Goal: Task Accomplishment & Management: Manage account settings

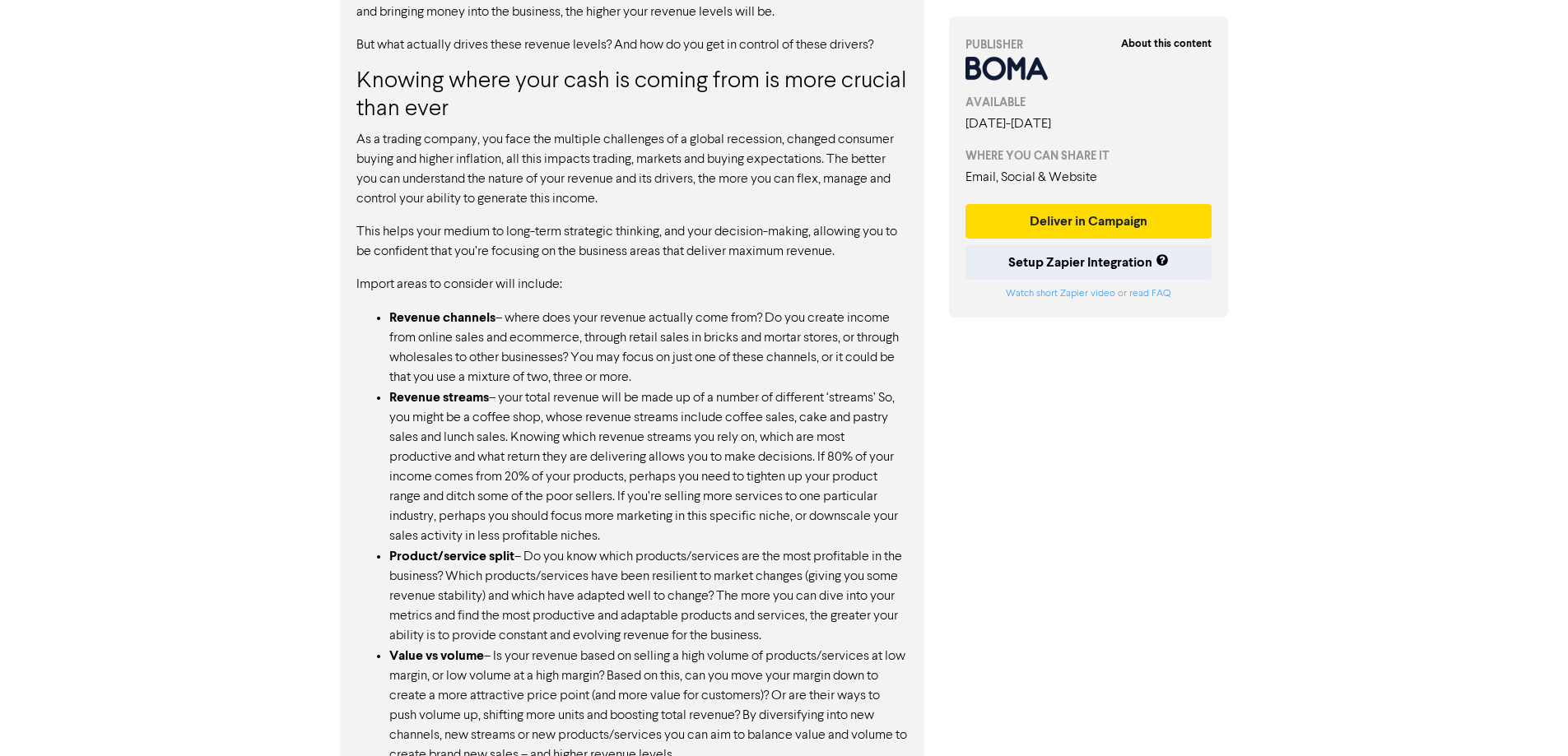
scroll to position [1174, 0]
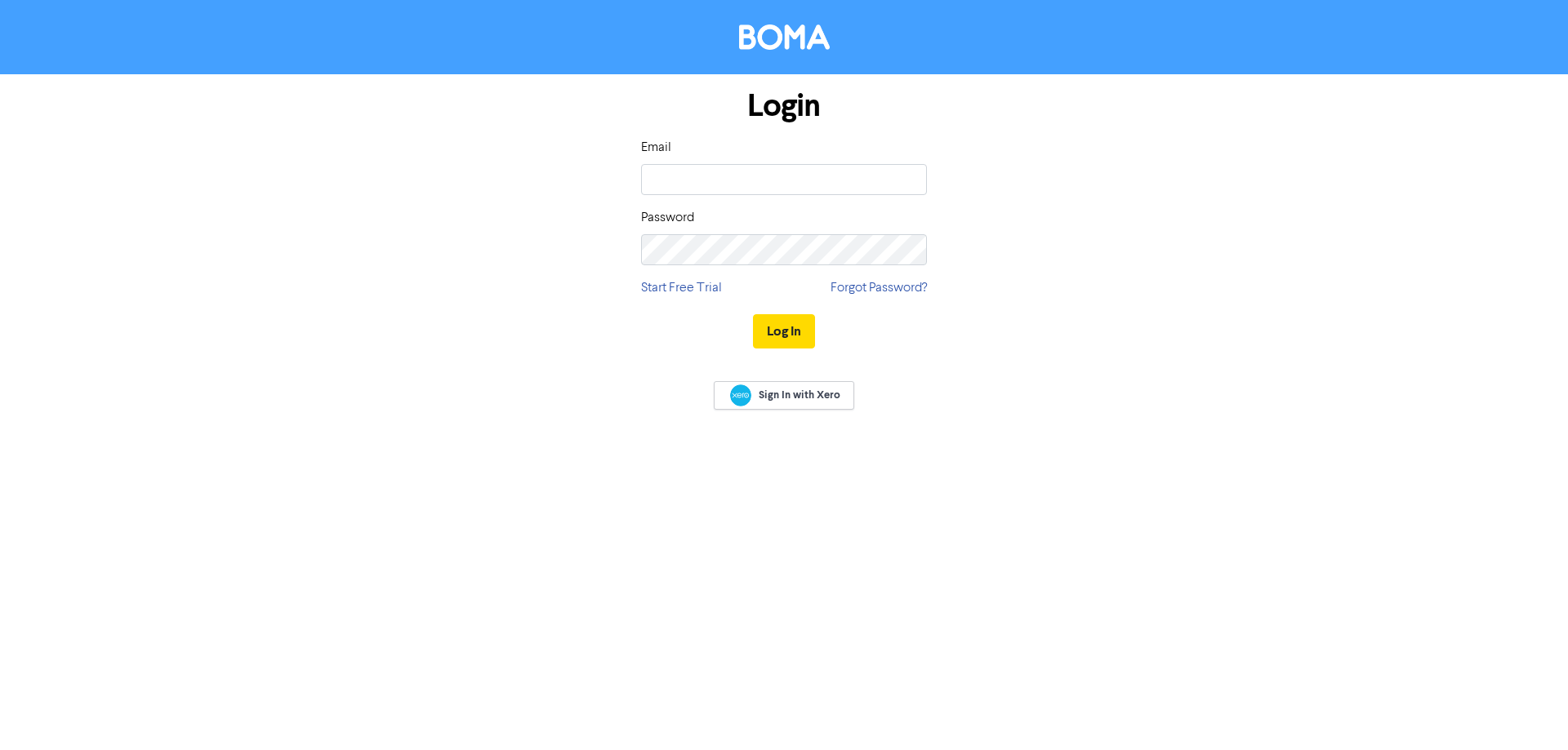
type input "[EMAIL_ADDRESS][DOMAIN_NAME]"
click at [753, 315] on button "Log In" at bounding box center [784, 331] width 62 height 34
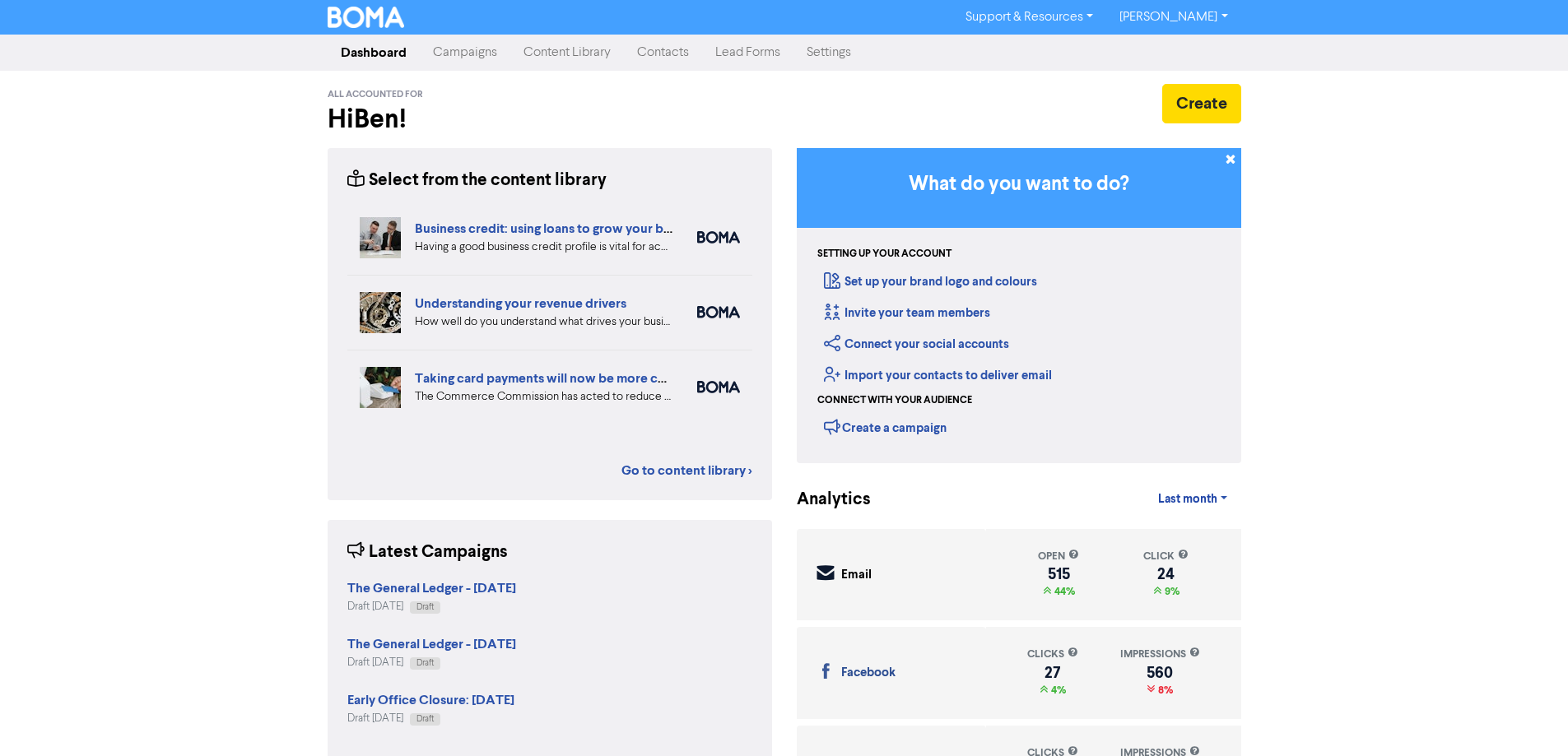
click at [463, 48] on link "Campaigns" at bounding box center [465, 52] width 90 height 33
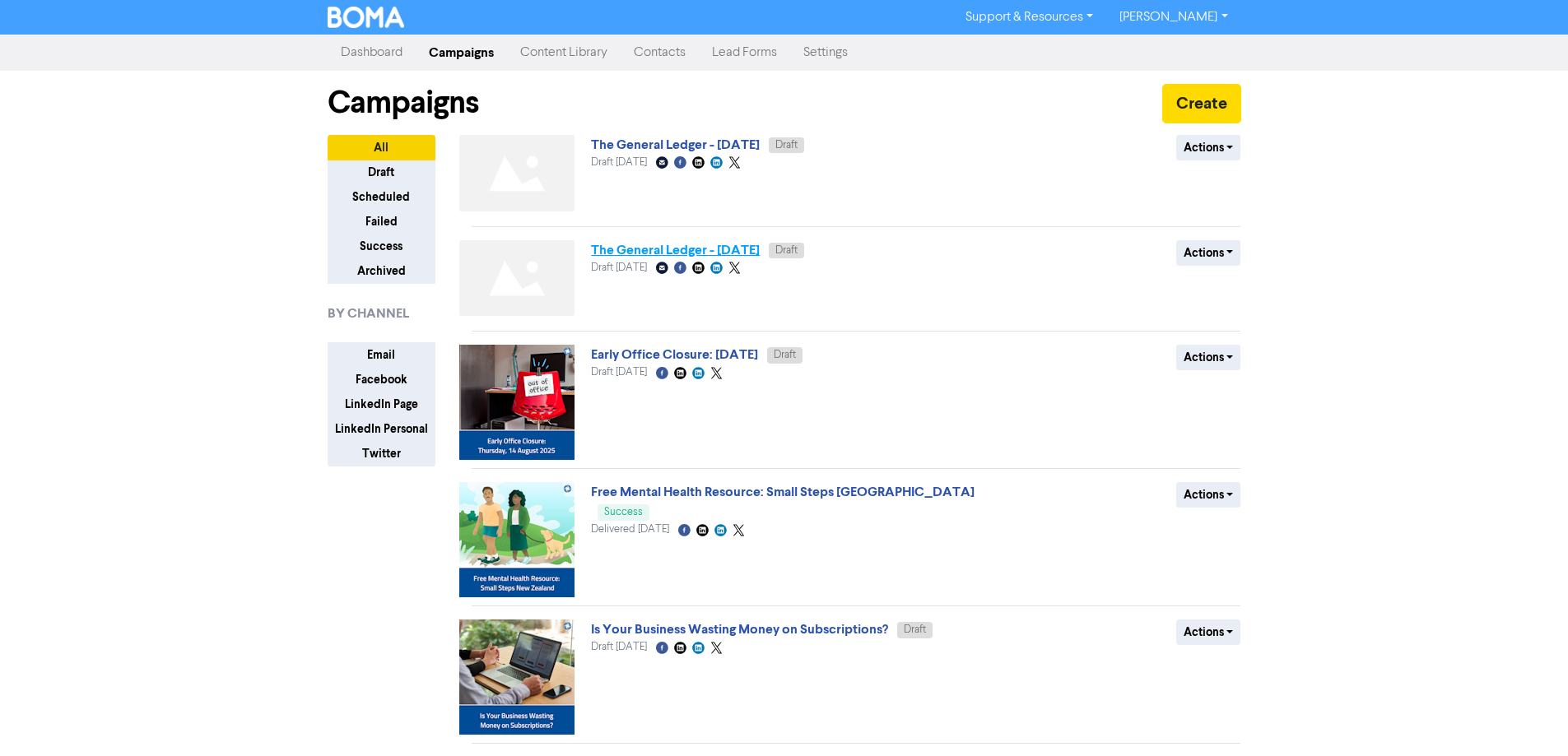
click at [747, 252] on link "The General Ledger - [DATE]" at bounding box center [675, 250] width 169 height 17
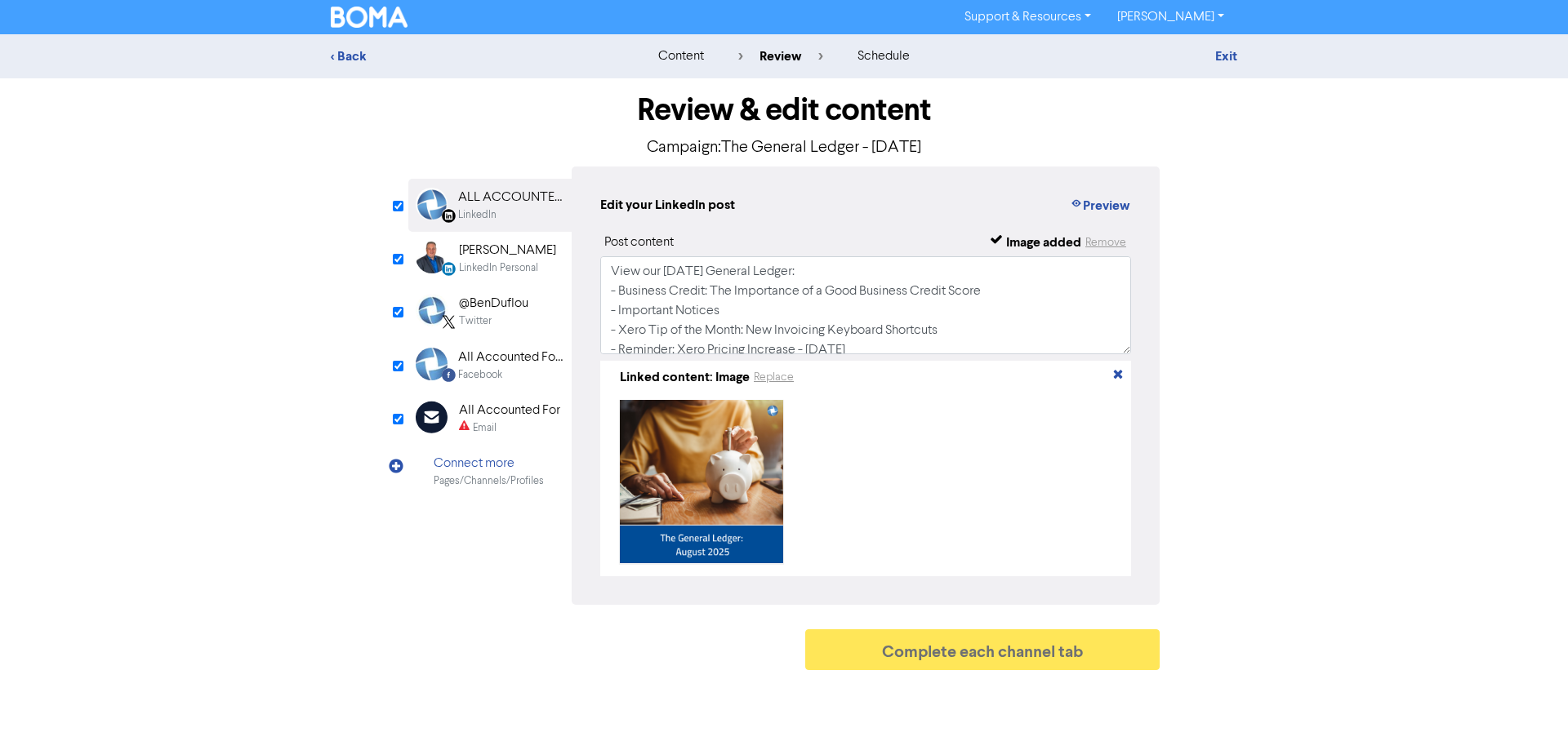
click at [520, 421] on div "Email" at bounding box center [510, 428] width 102 height 16
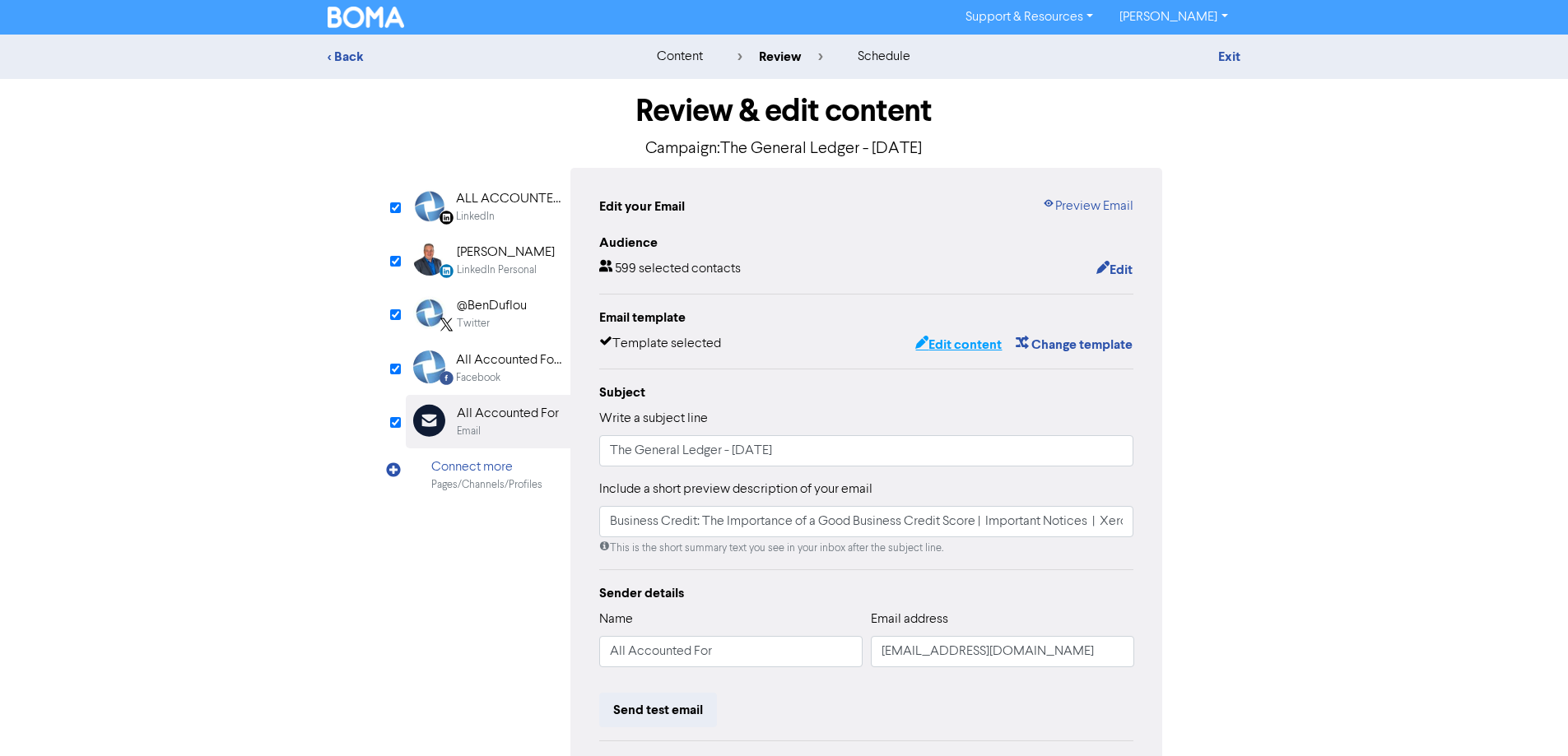
click at [960, 351] on button "Edit content" at bounding box center [958, 344] width 88 height 21
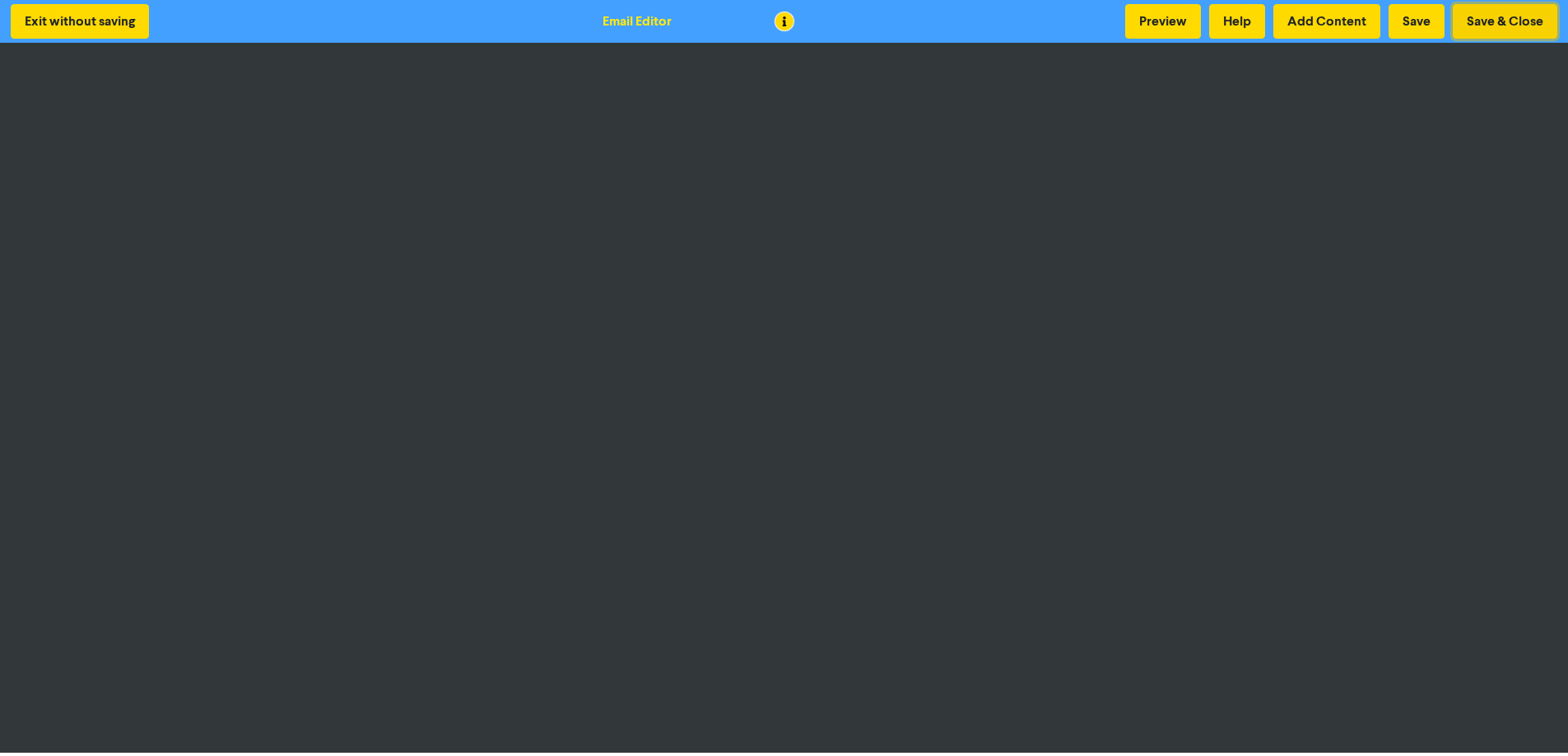
click at [1509, 21] on button "Save & Close" at bounding box center [1504, 21] width 104 height 34
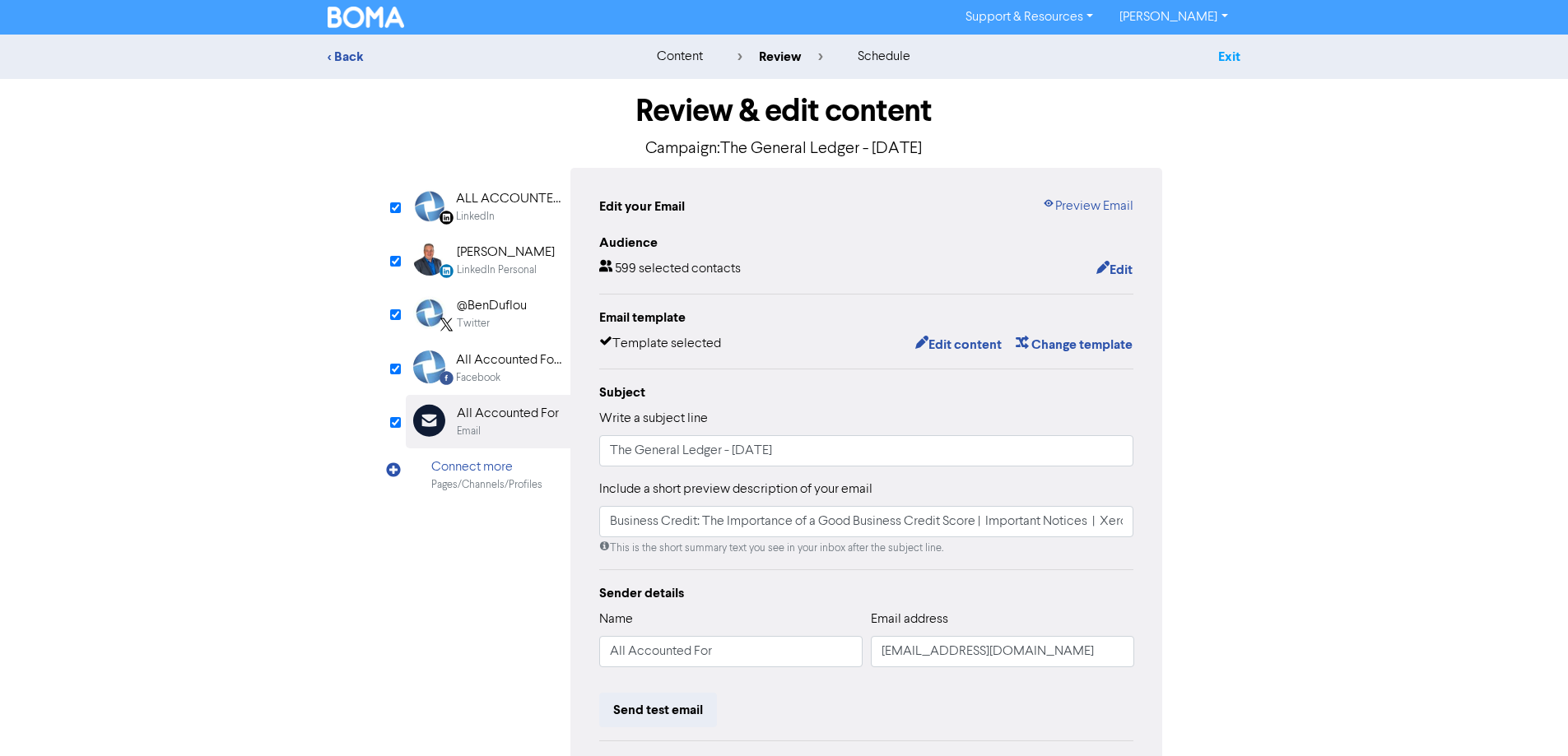
click at [1223, 54] on link "Exit" at bounding box center [1229, 57] width 22 height 17
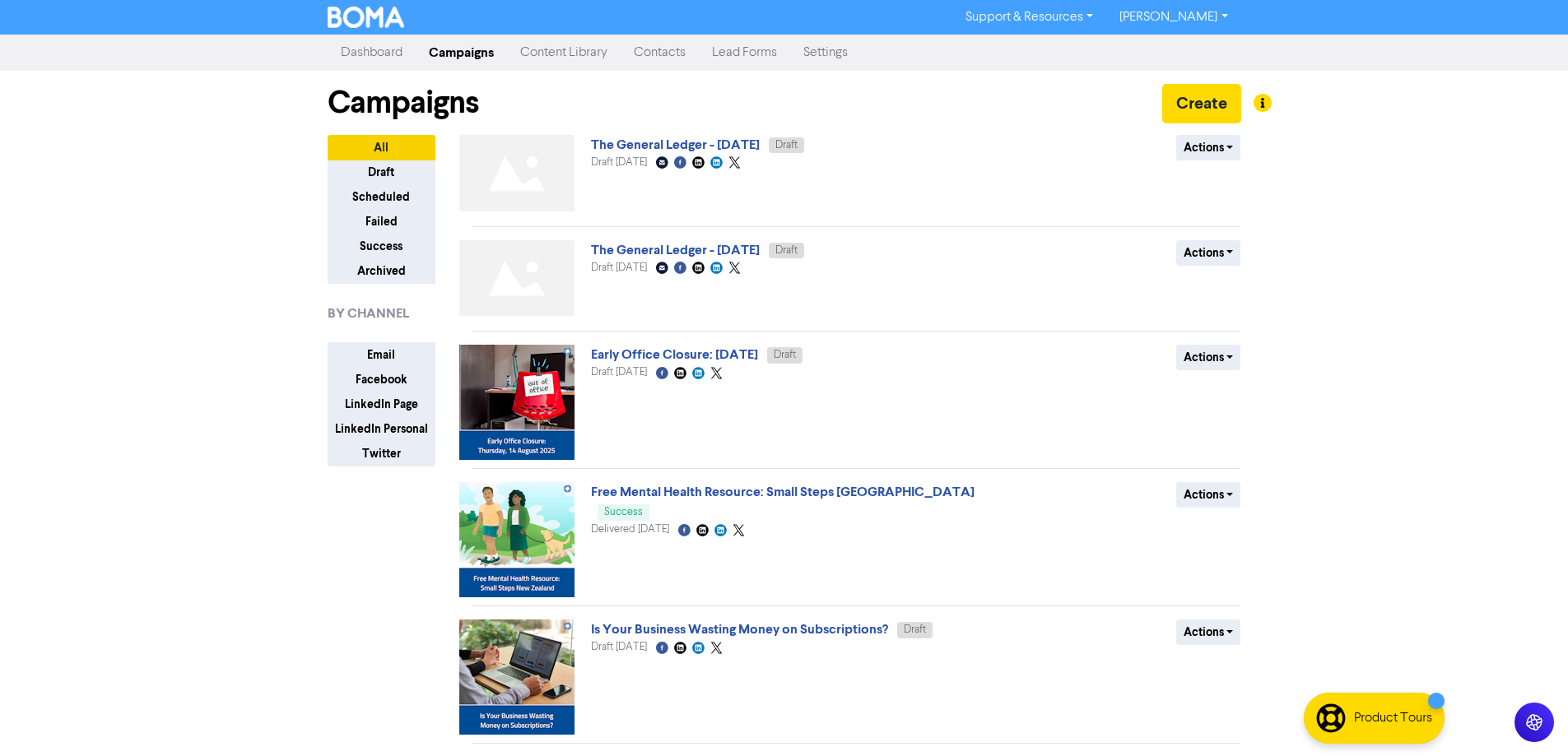
click at [577, 53] on link "Content Library" at bounding box center [564, 52] width 114 height 33
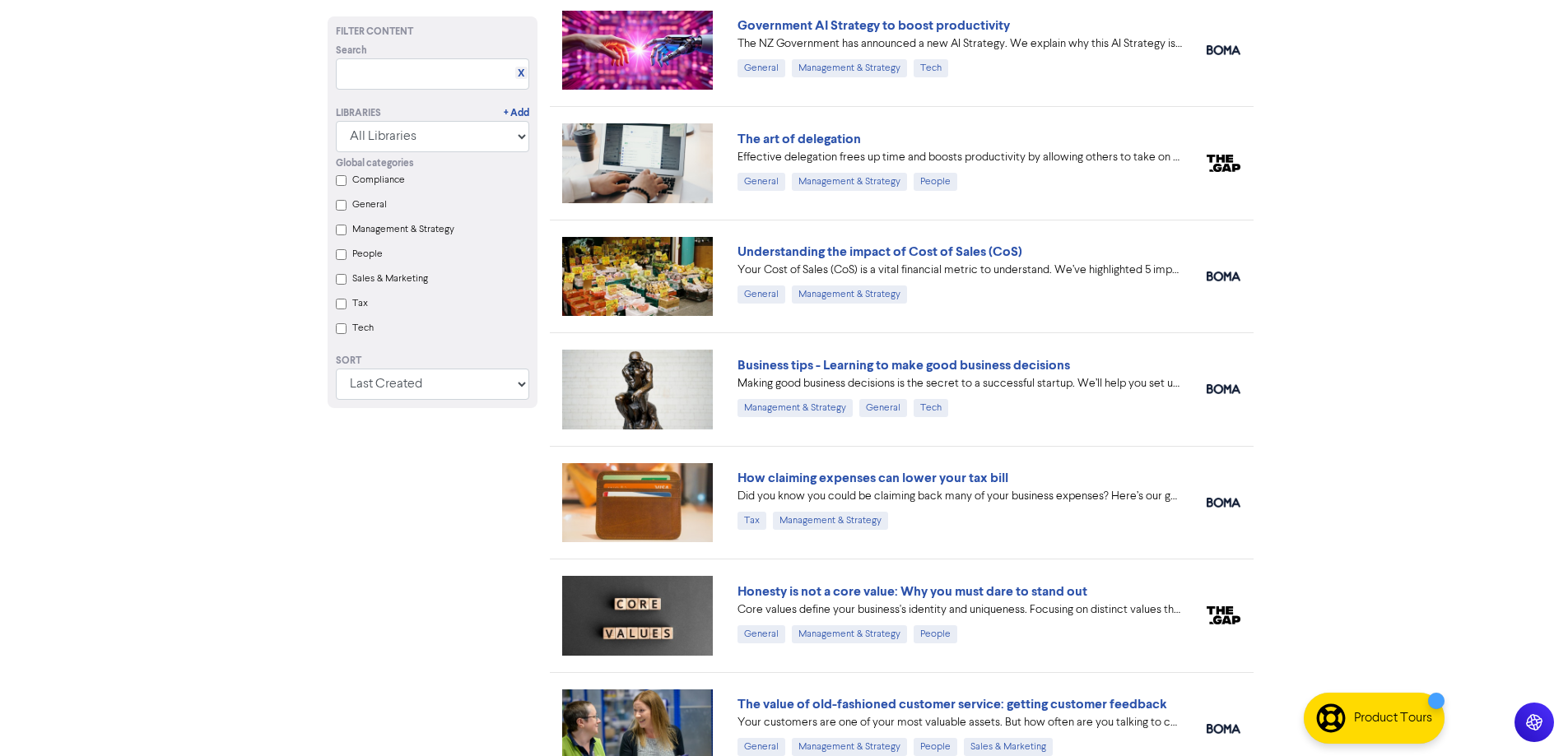
scroll to position [1045, 0]
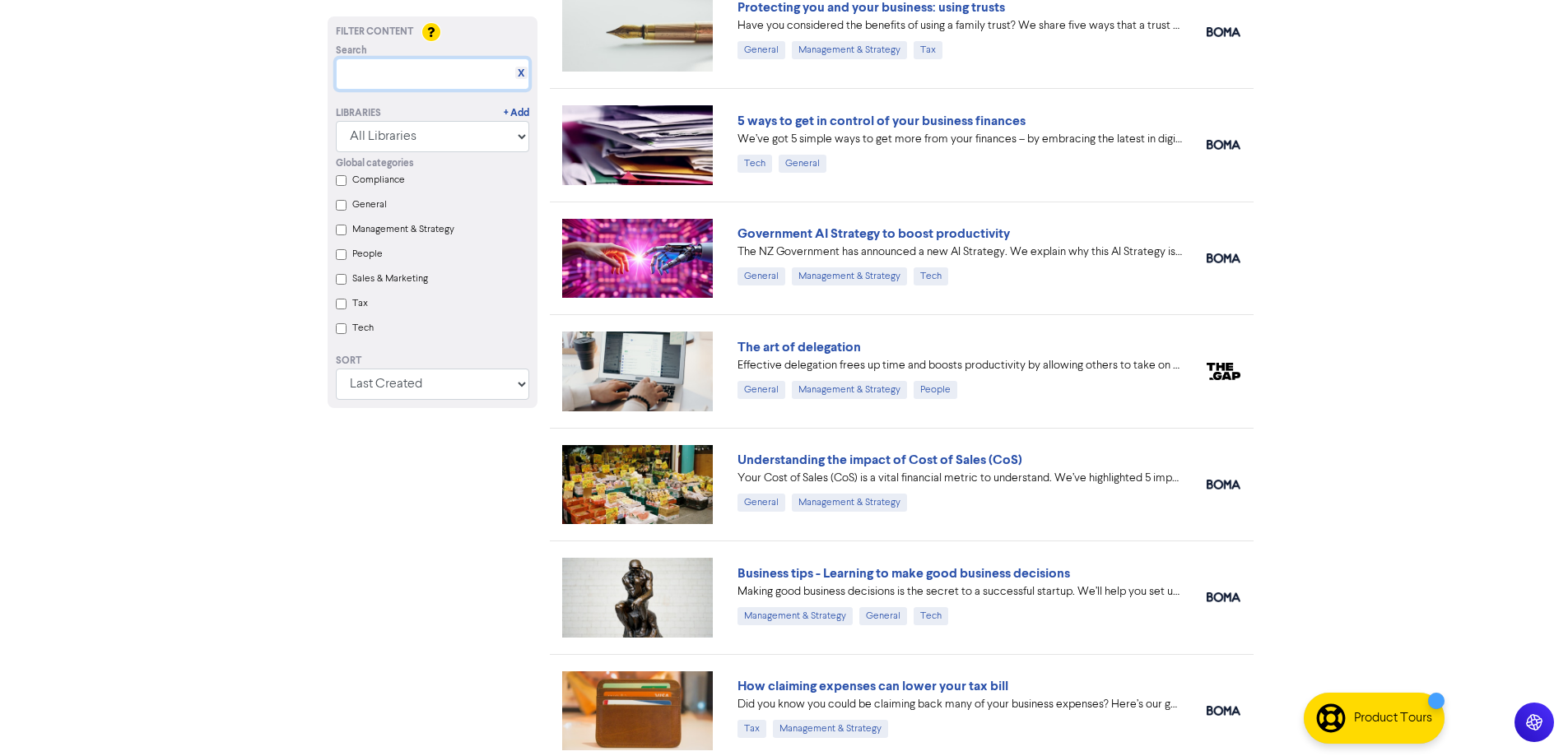
click at [433, 66] on input "text" at bounding box center [432, 73] width 193 height 31
type input "b"
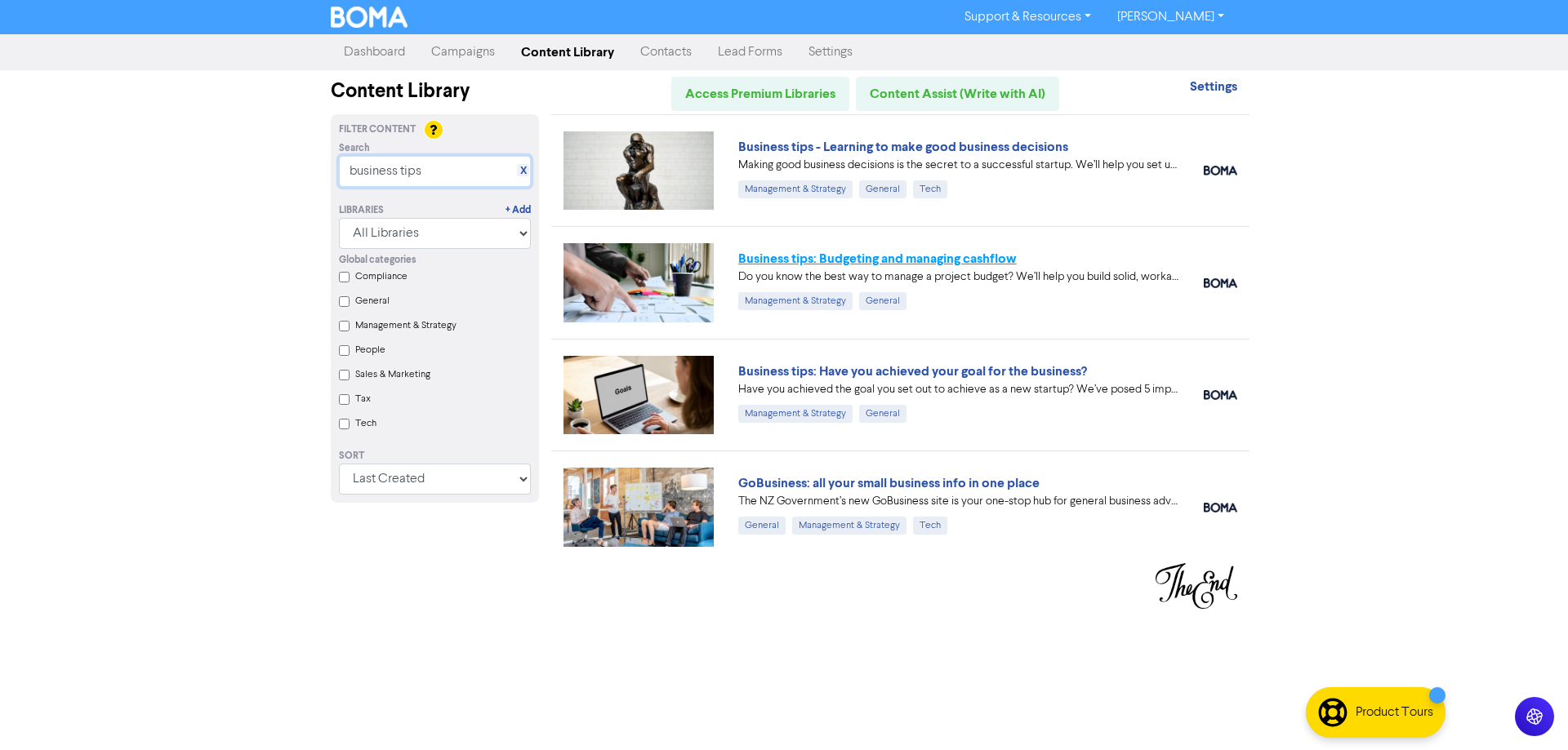
type input "business tips"
click at [972, 259] on link "Business tips: Budgeting and managing cashflow" at bounding box center [877, 258] width 279 height 17
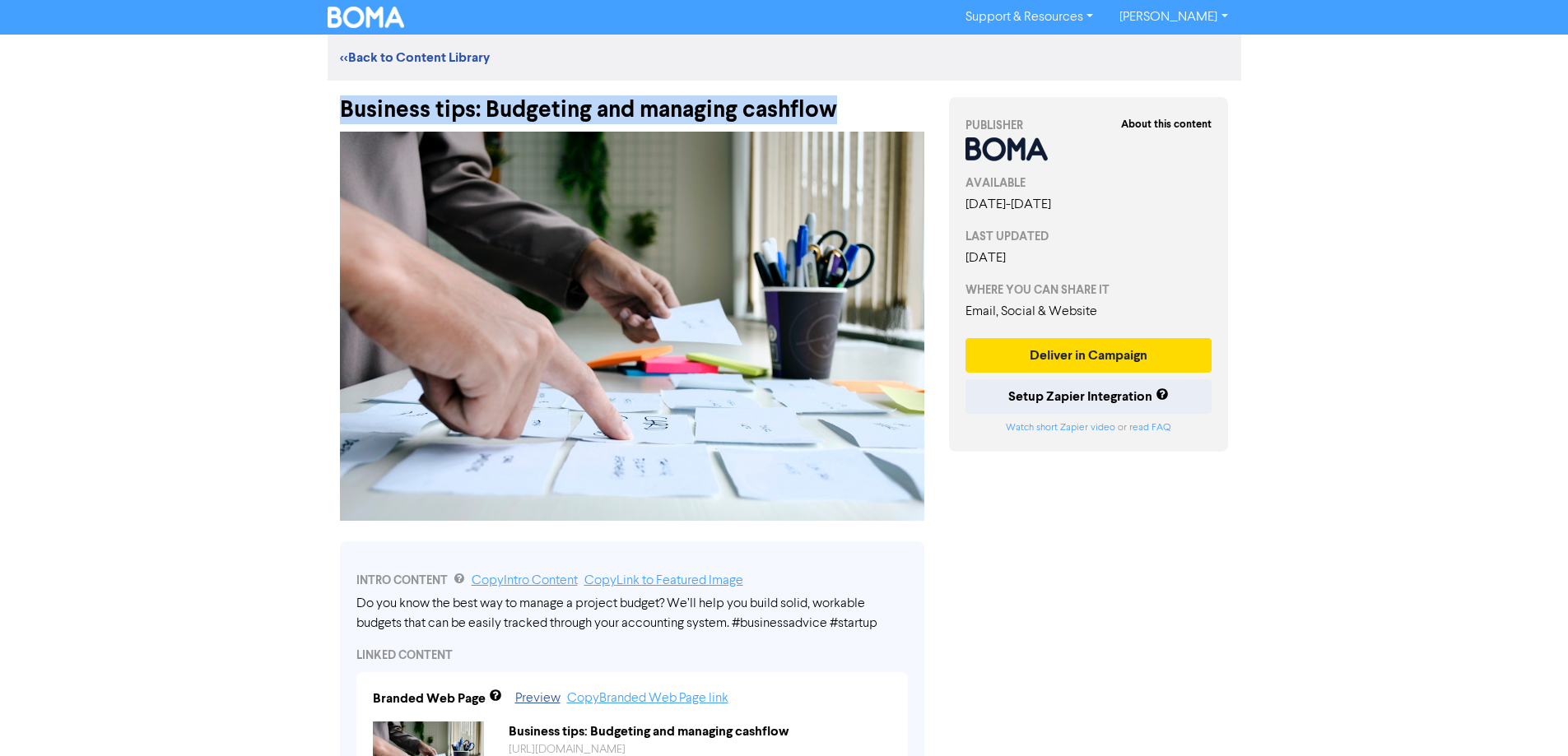
drag, startPoint x: 842, startPoint y: 113, endPoint x: 540, endPoint y: 95, distance: 302.5
click at [300, 107] on div "Support & Resources Video Tutorials FAQ & Guides Marketing Education Ben Duflou…" at bounding box center [784, 378] width 1568 height 756
copy div "Business tips: Budgeting and managing cashflow"
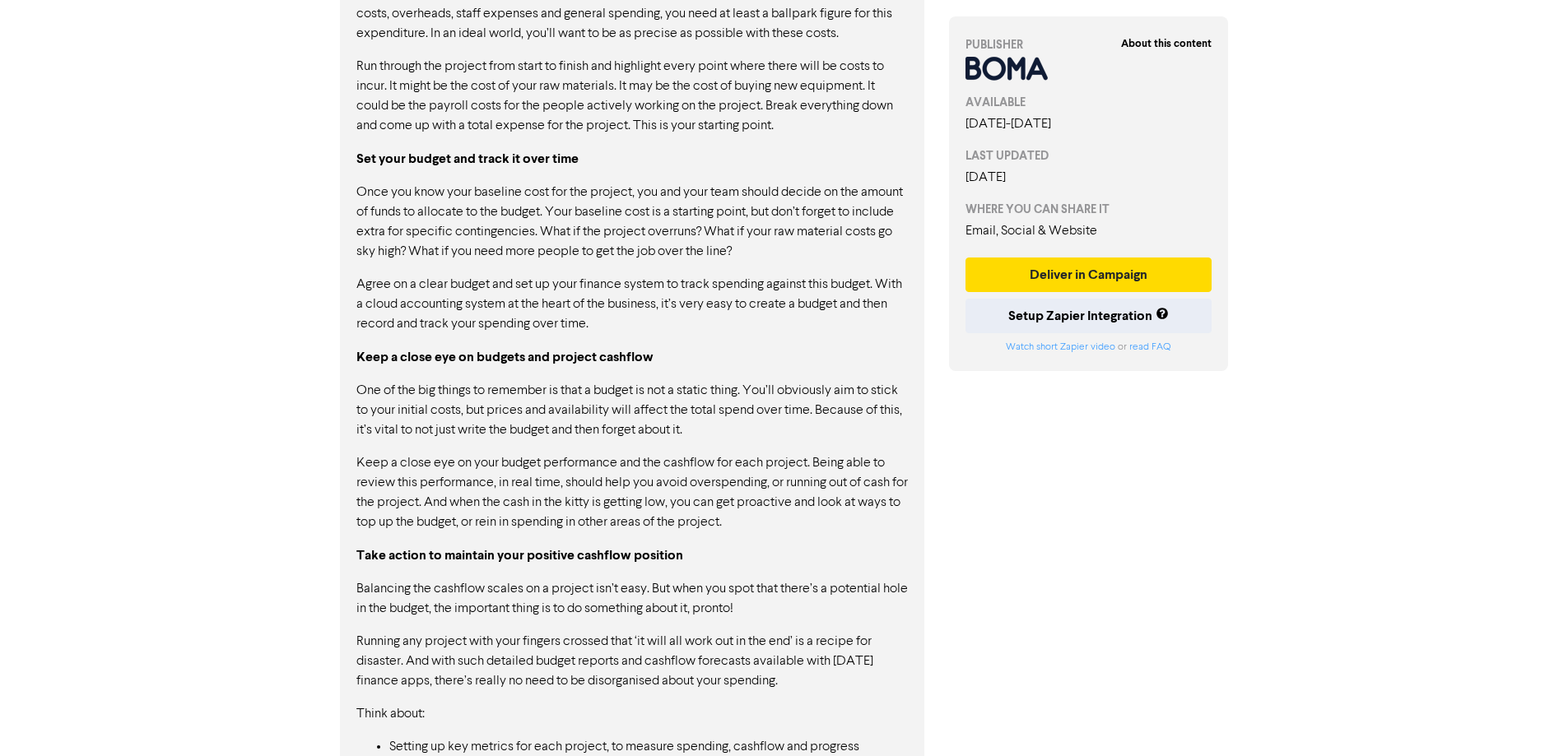
scroll to position [1222, 0]
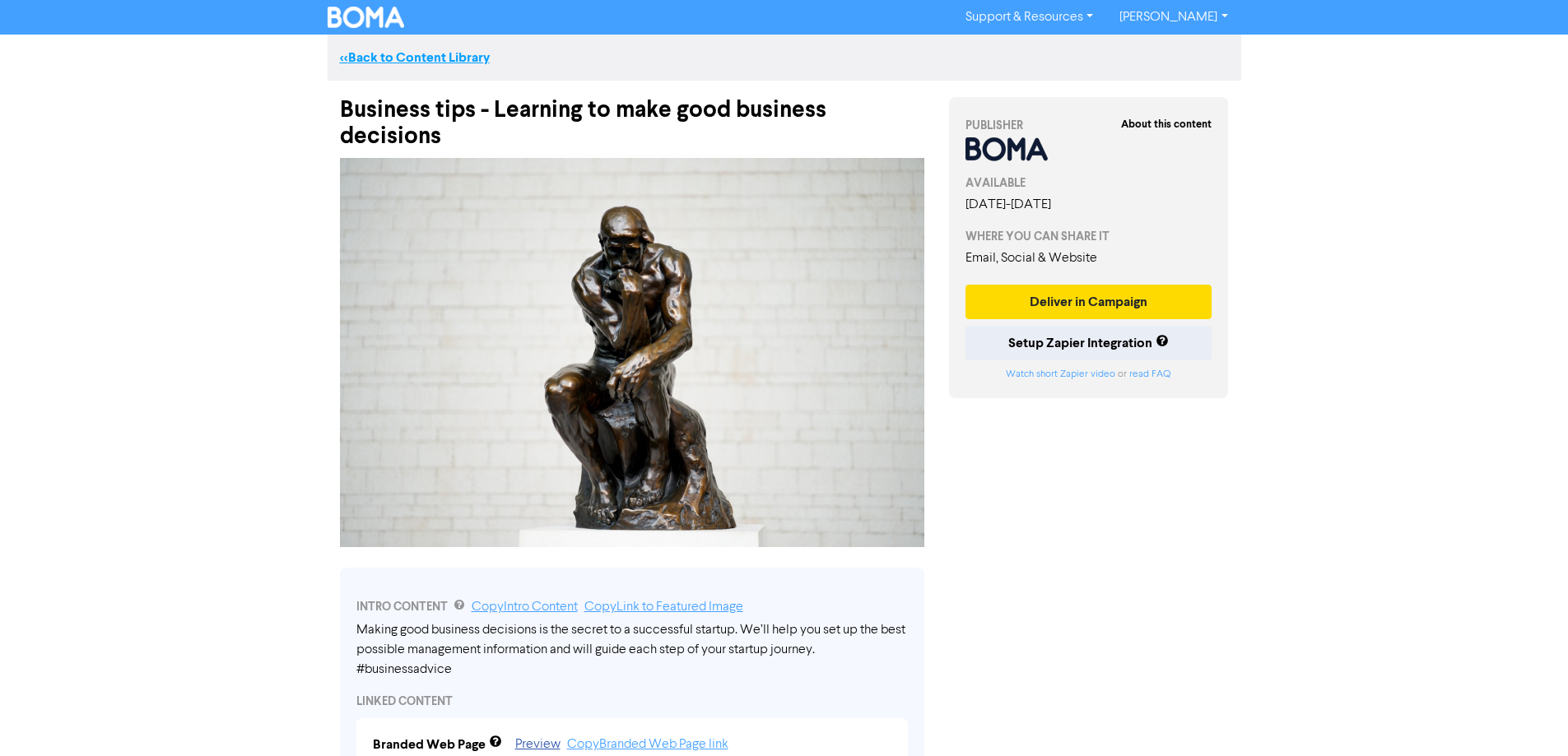
click at [441, 59] on link "<< Back to Content Library" at bounding box center [415, 57] width 150 height 17
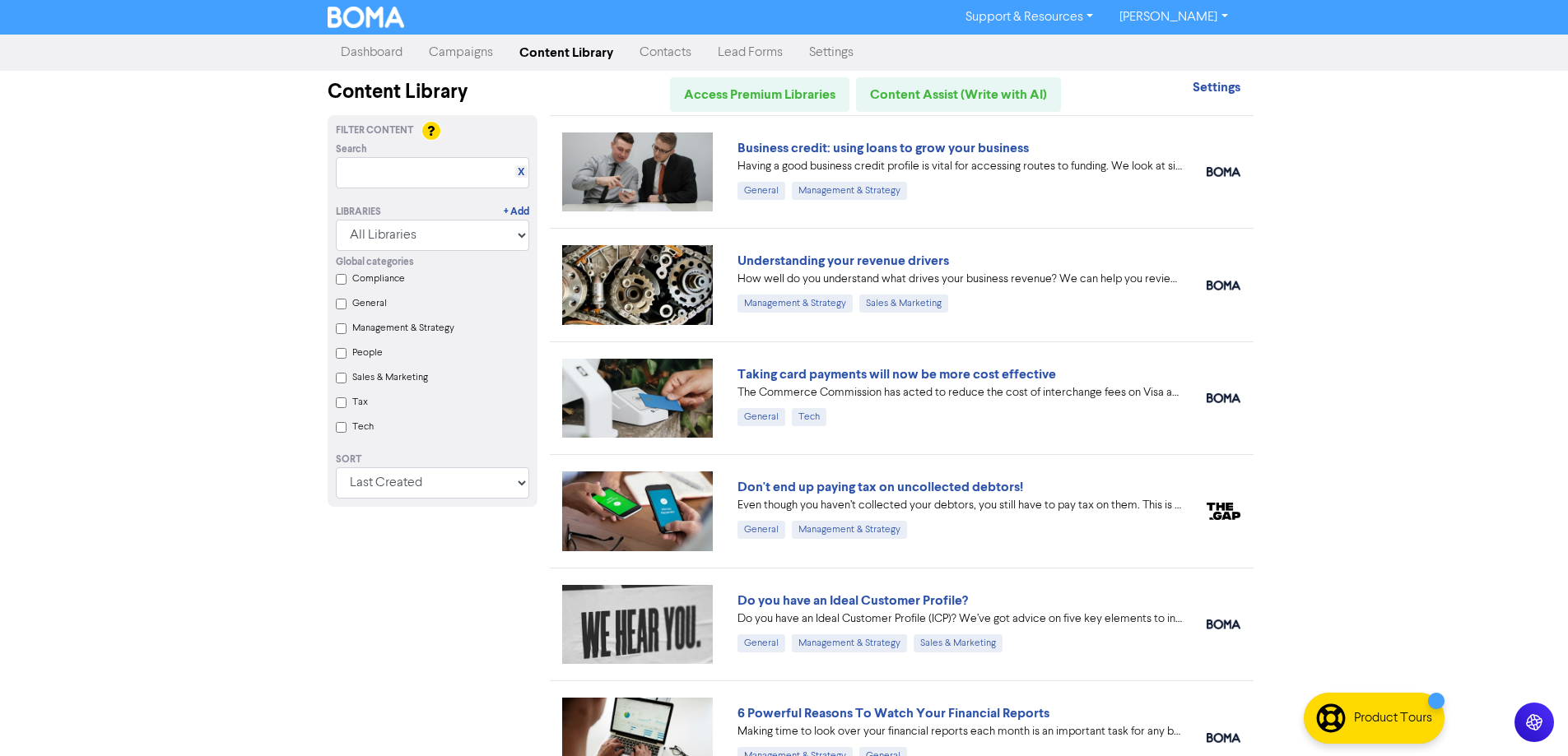
click at [455, 47] on link "Campaigns" at bounding box center [460, 52] width 90 height 33
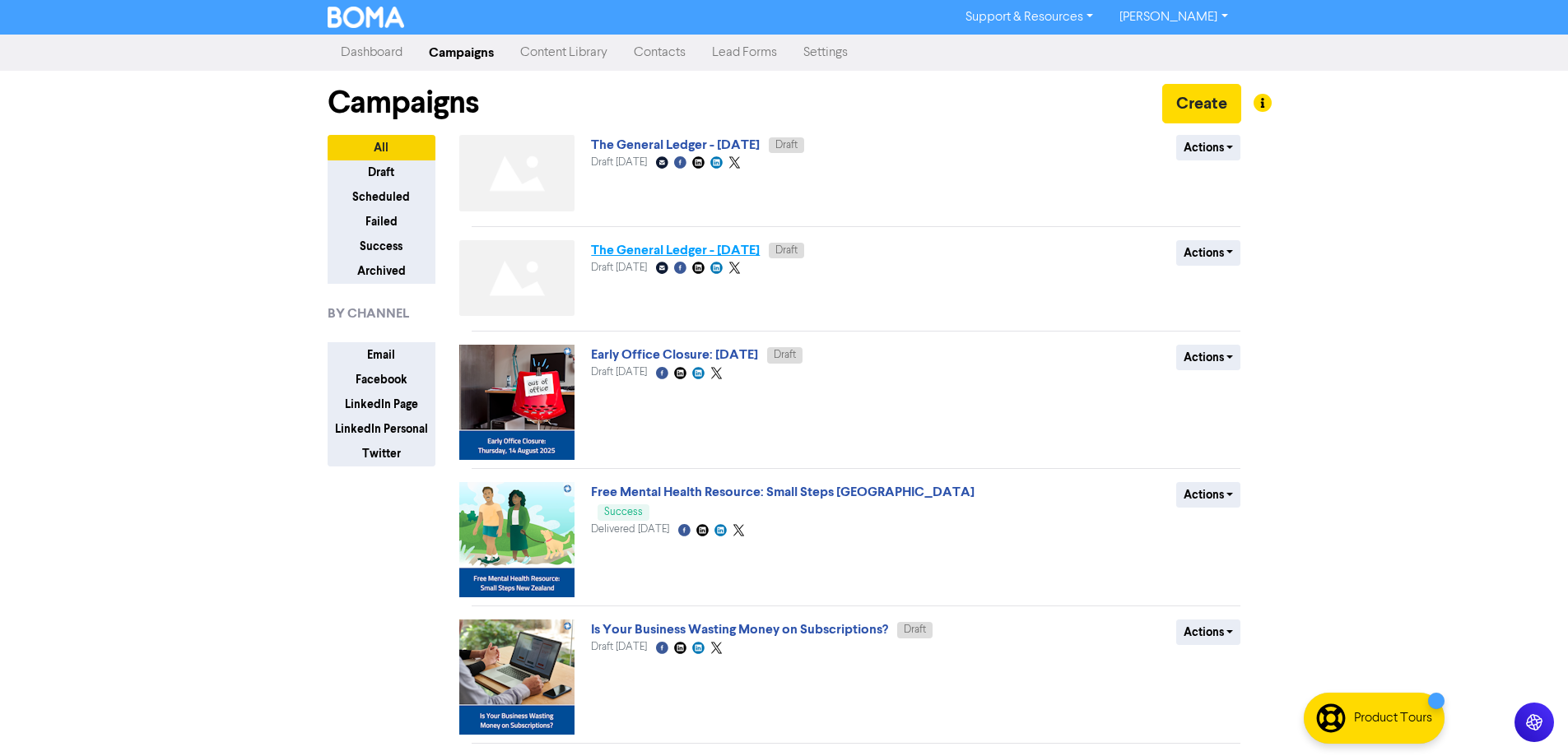
click at [725, 249] on link "The General Ledger - August 2025" at bounding box center [675, 250] width 169 height 17
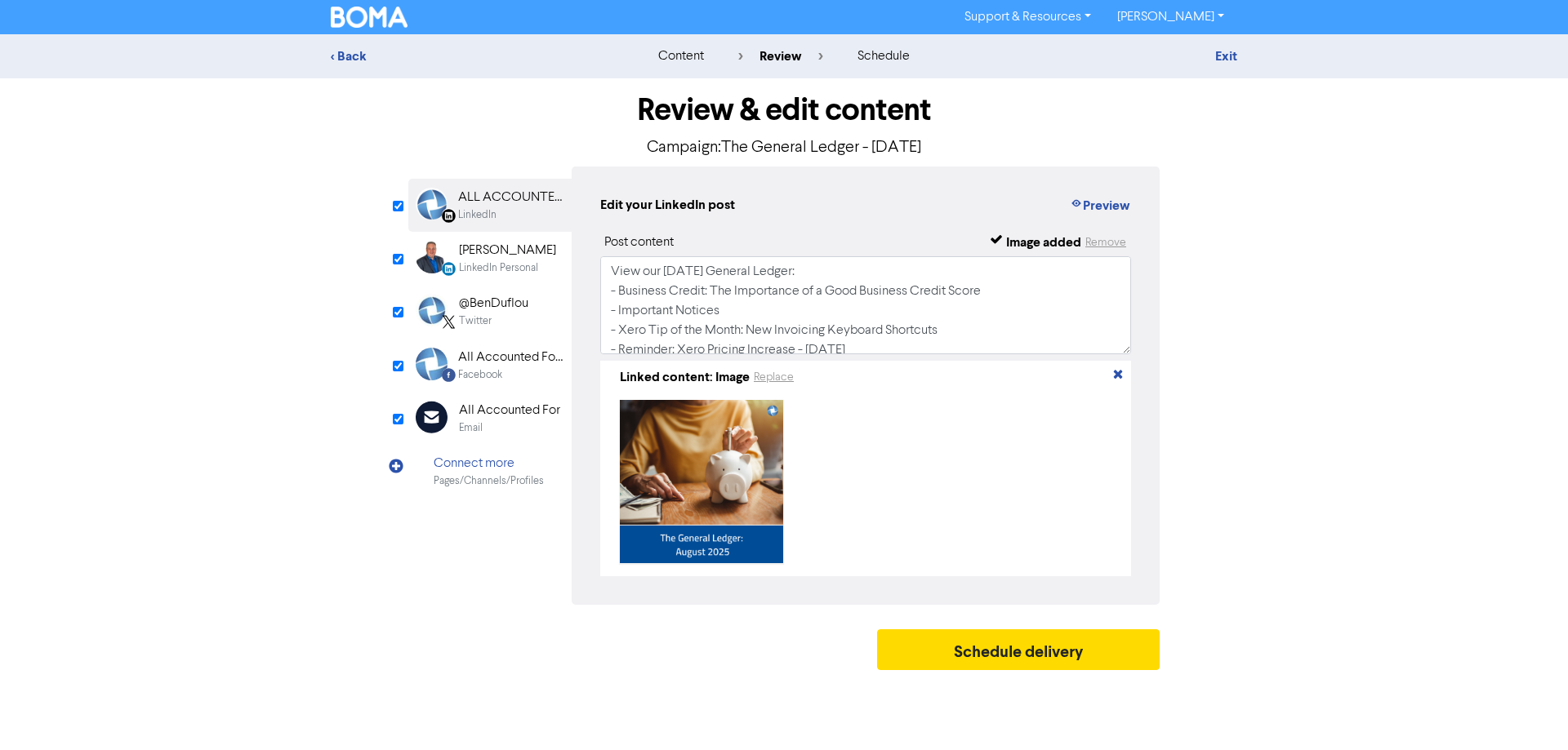
click at [514, 418] on div "All Accounted For" at bounding box center [510, 410] width 102 height 19
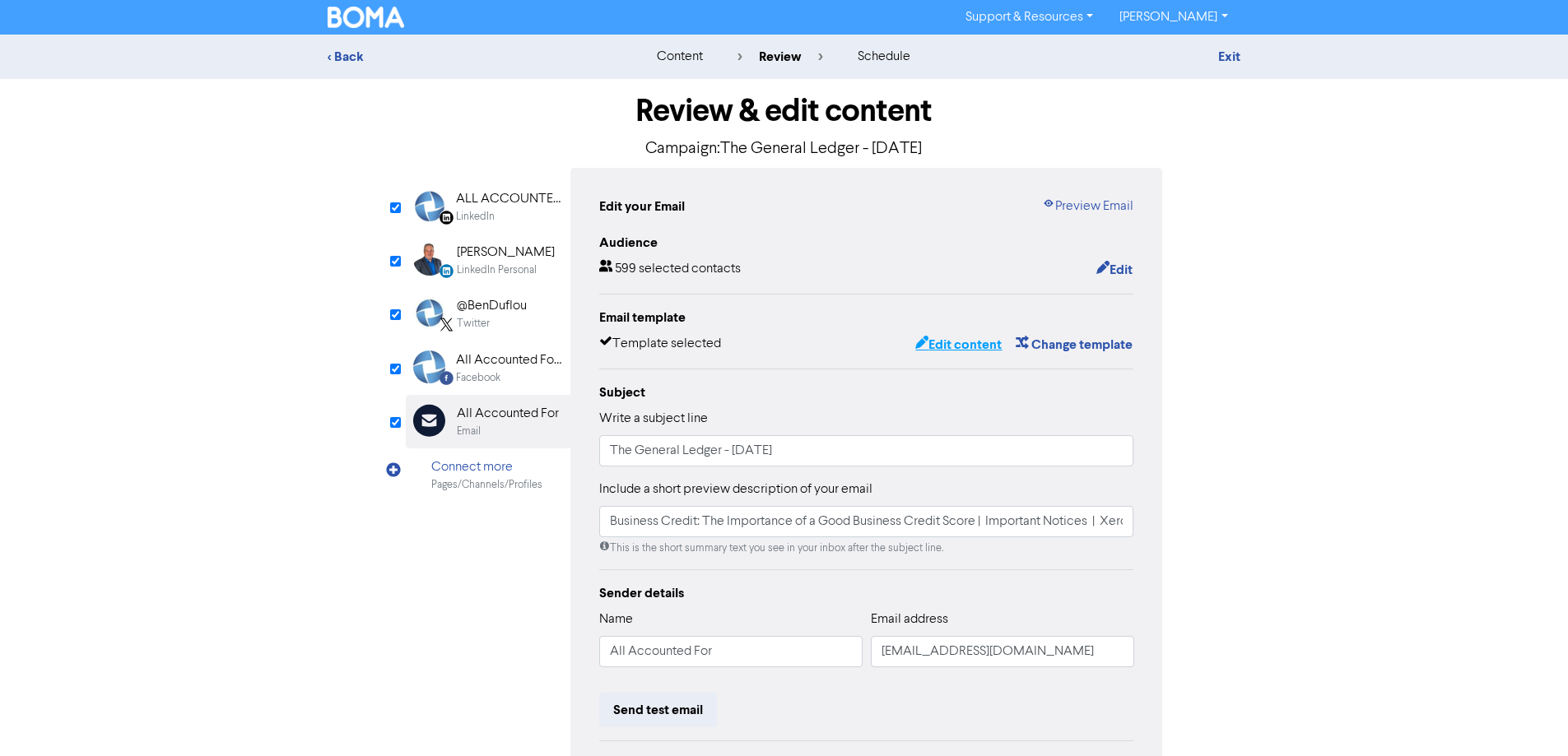
click at [965, 344] on button "Edit content" at bounding box center [958, 344] width 88 height 21
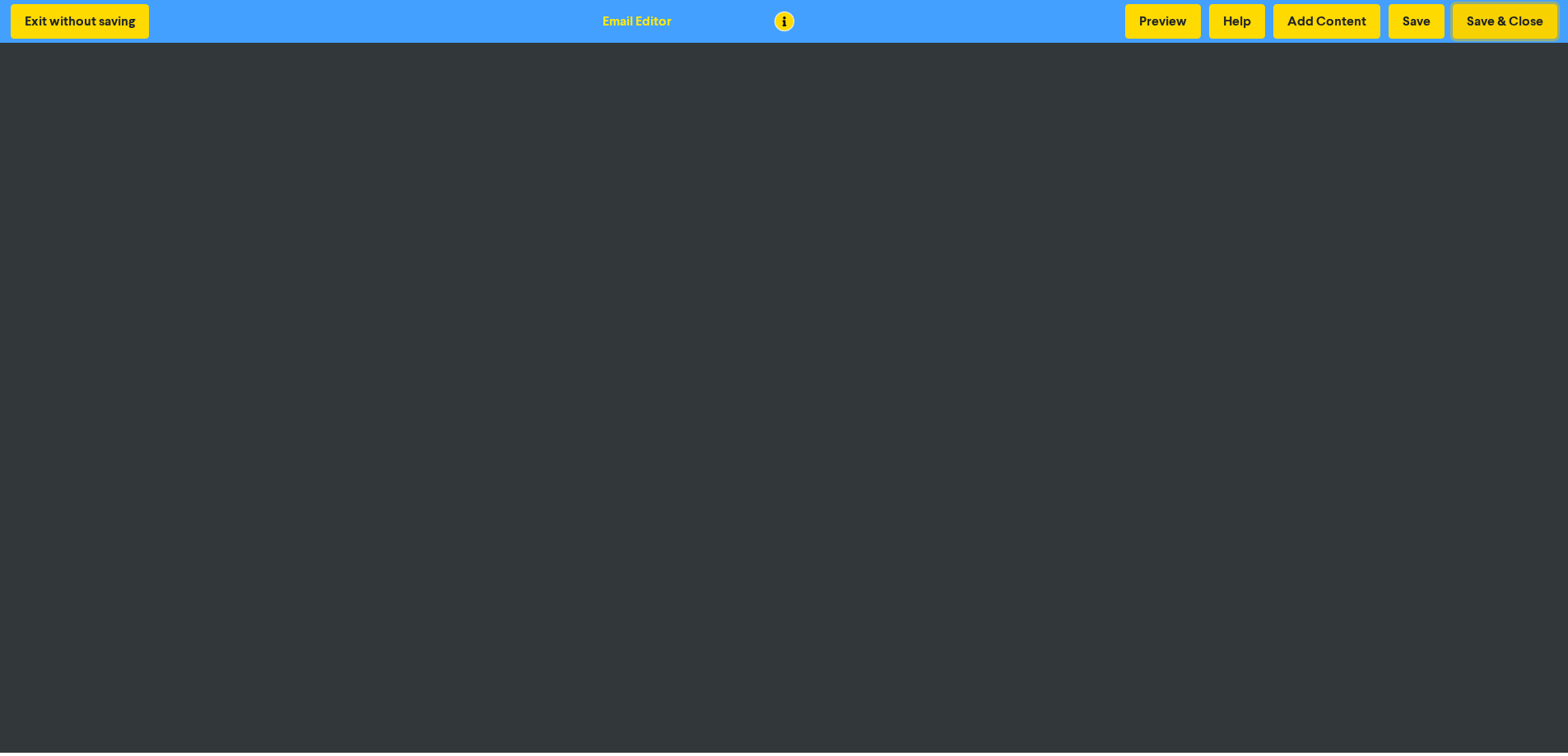
click at [1474, 21] on button "Save & Close" at bounding box center [1504, 21] width 104 height 34
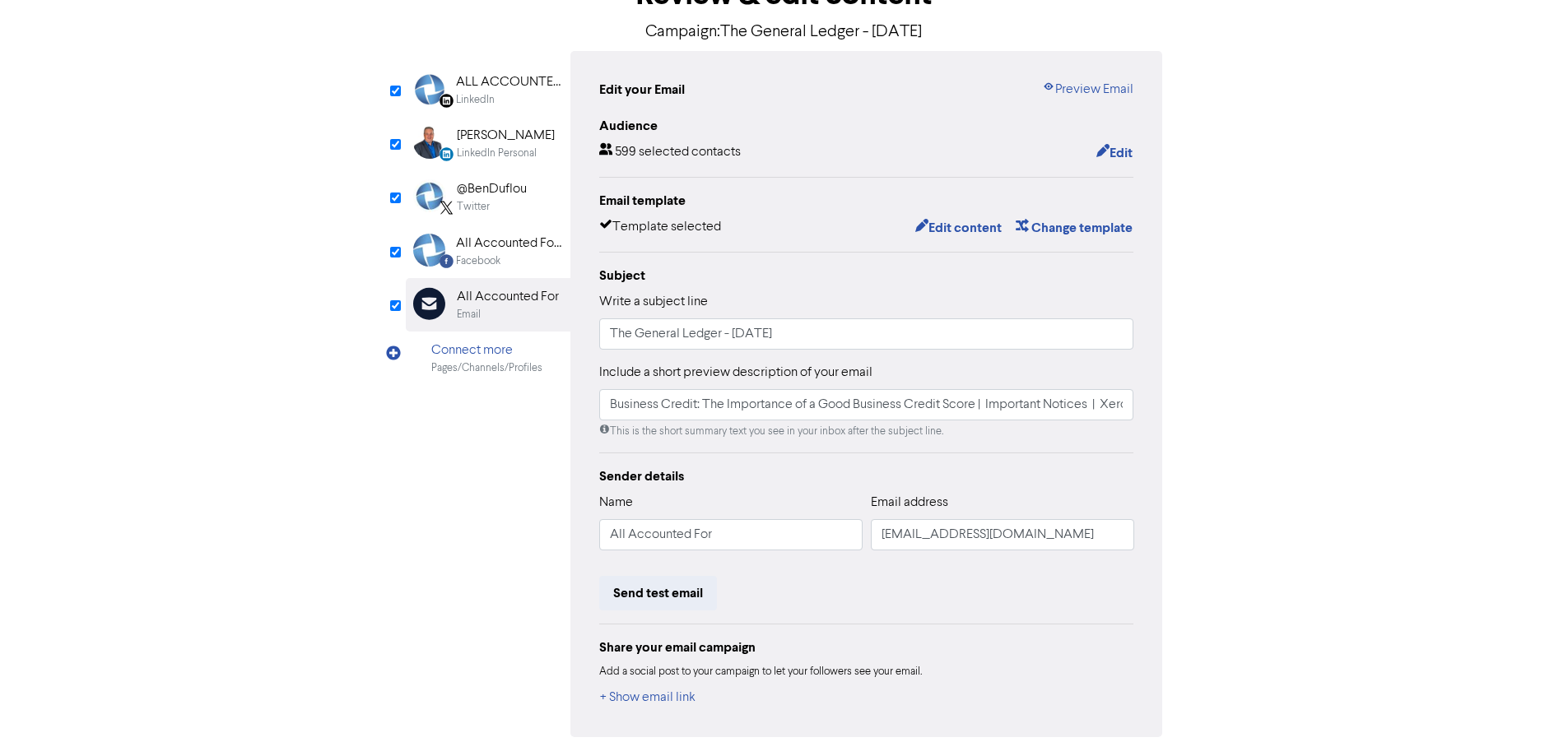
scroll to position [174, 0]
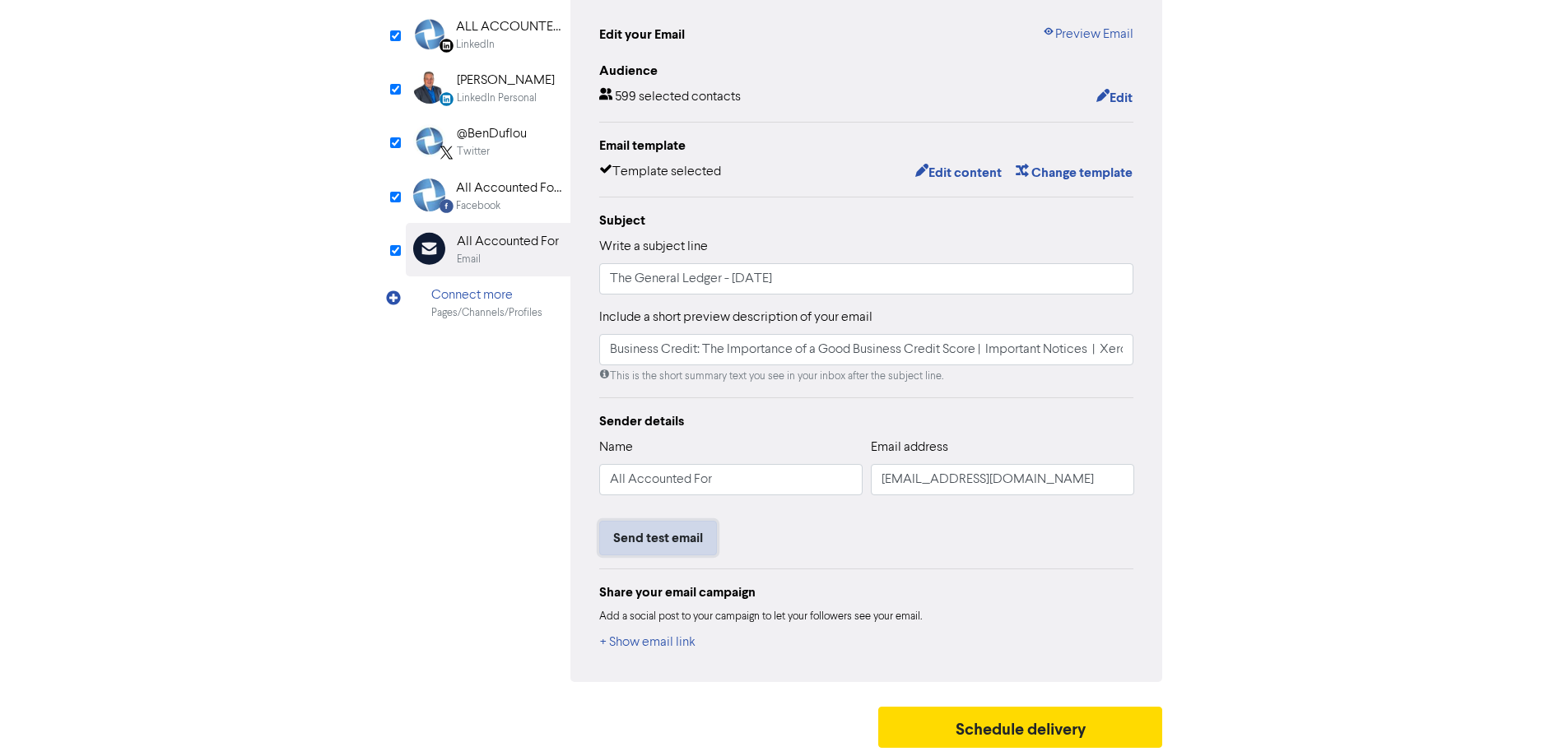
click at [668, 531] on button "Send test email" at bounding box center [657, 538] width 117 height 34
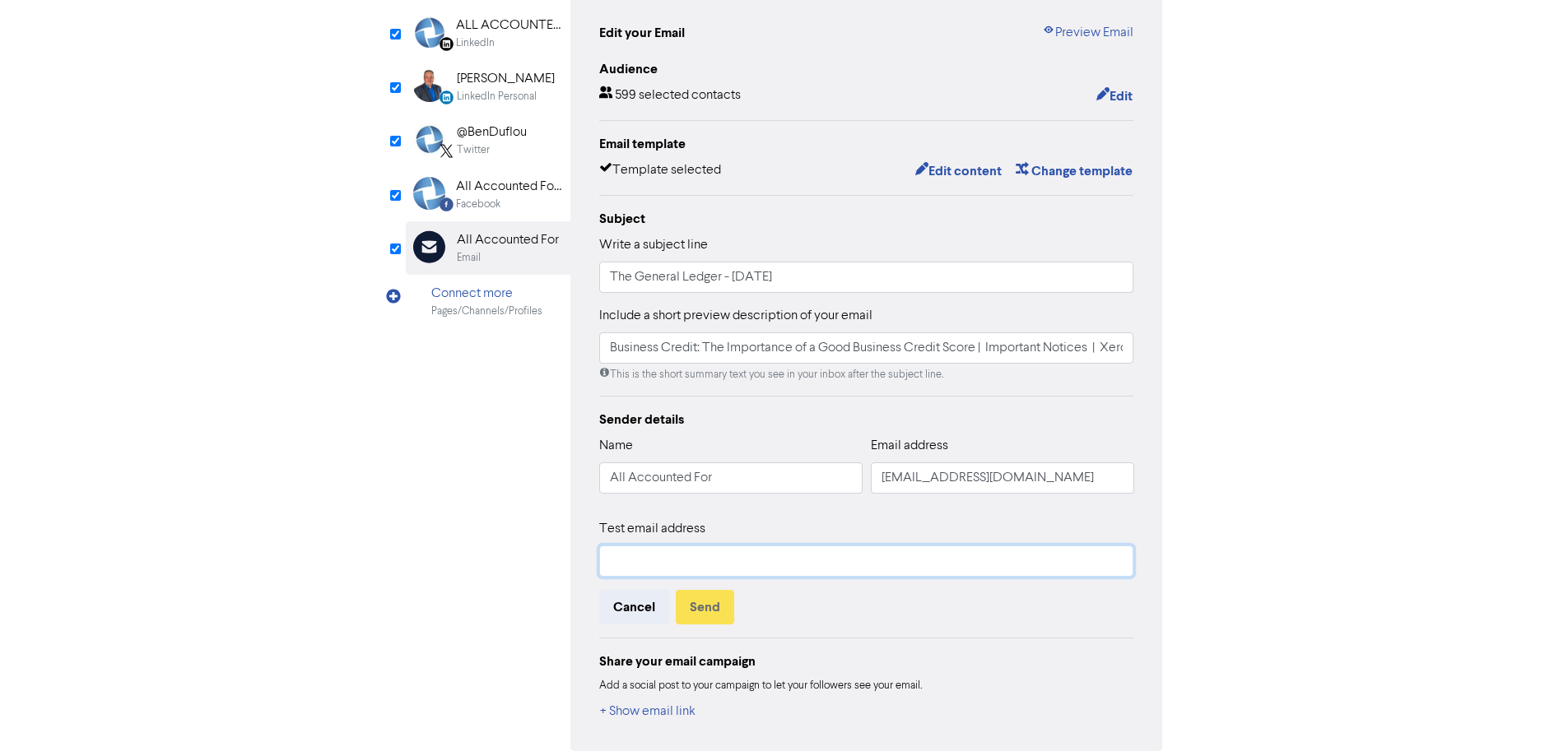
drag, startPoint x: 668, startPoint y: 531, endPoint x: 740, endPoint y: 560, distance: 77.6
click at [739, 561] on input "text" at bounding box center [867, 561] width 535 height 31
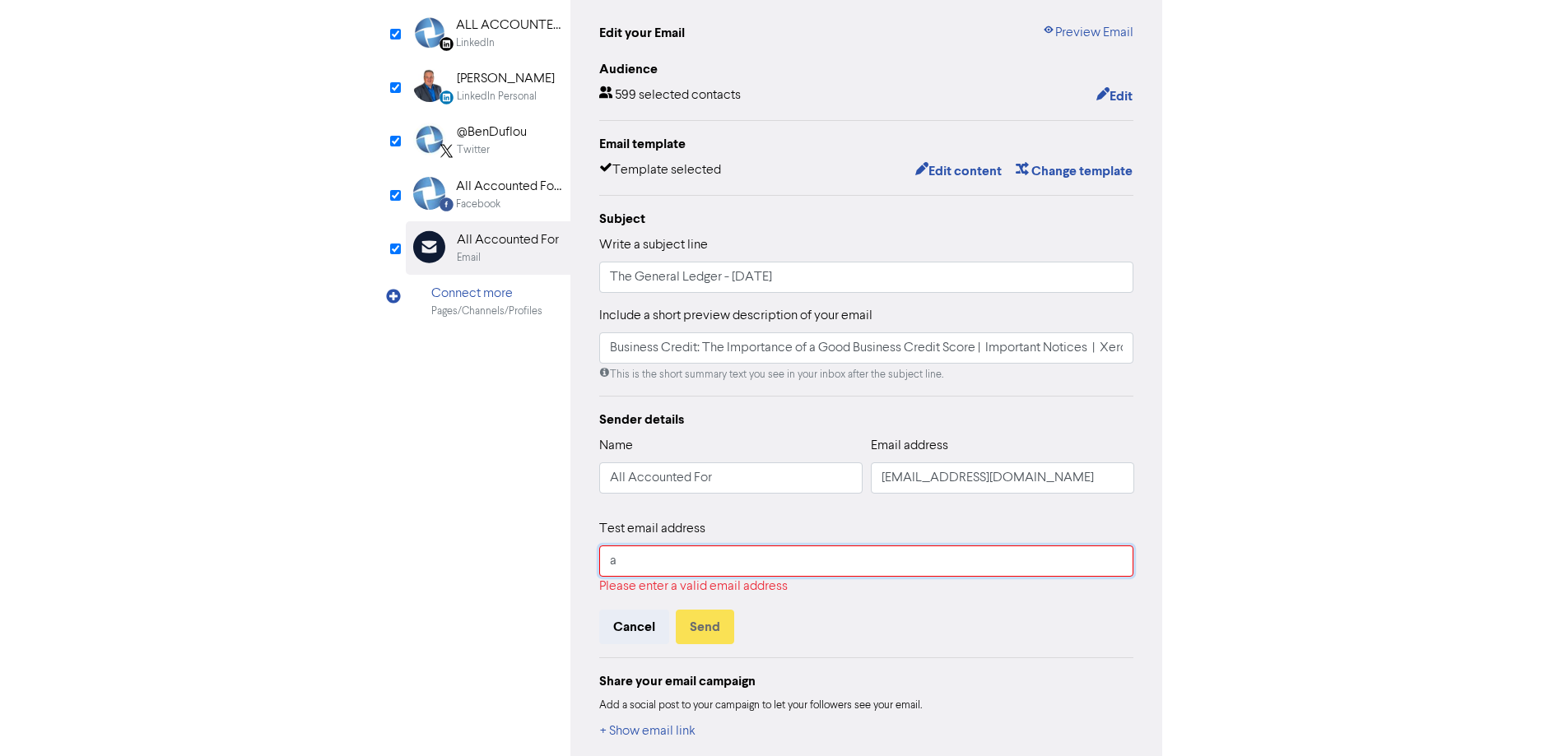
type input "abhay@aafl.nz"
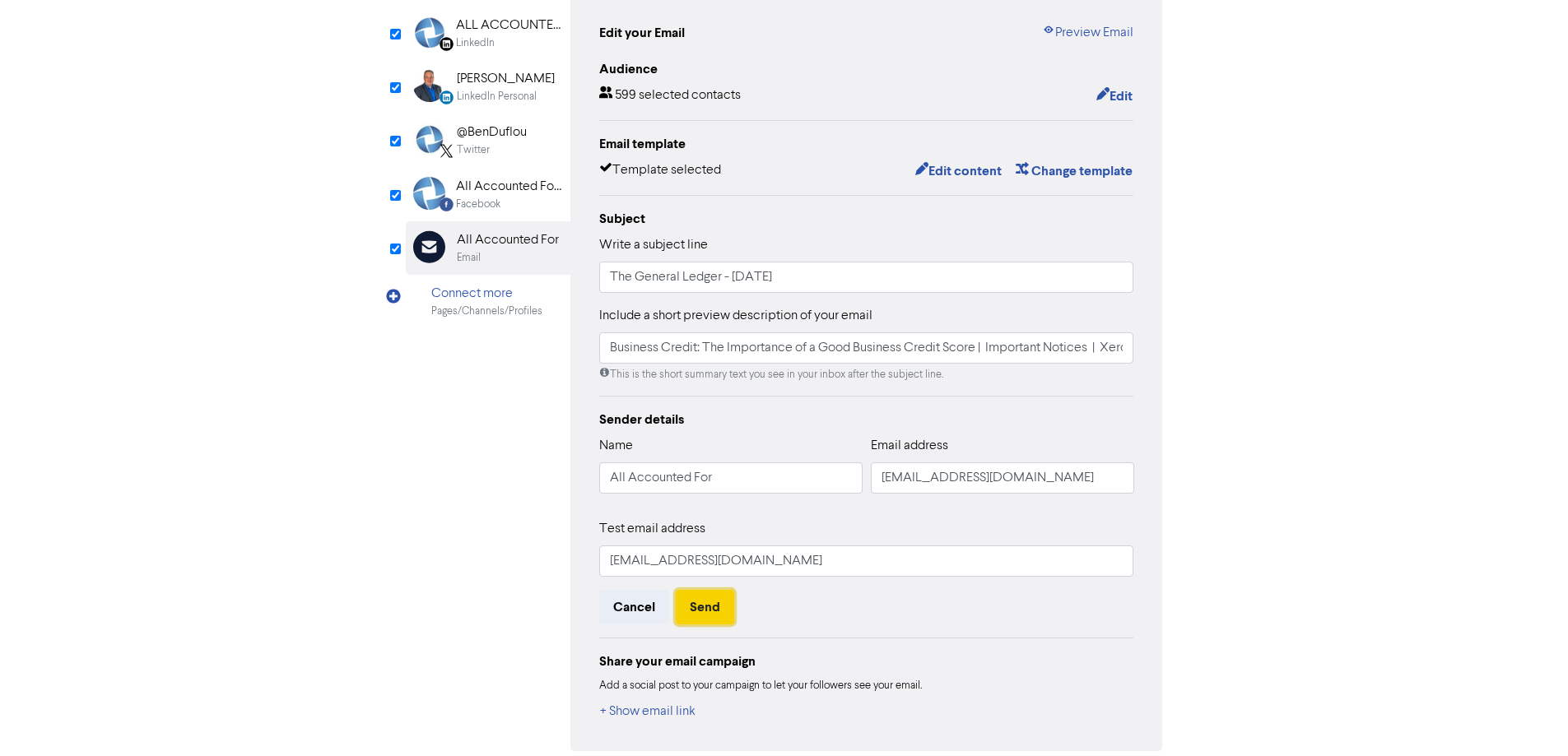
click at [721, 606] on button "Send" at bounding box center [705, 607] width 58 height 34
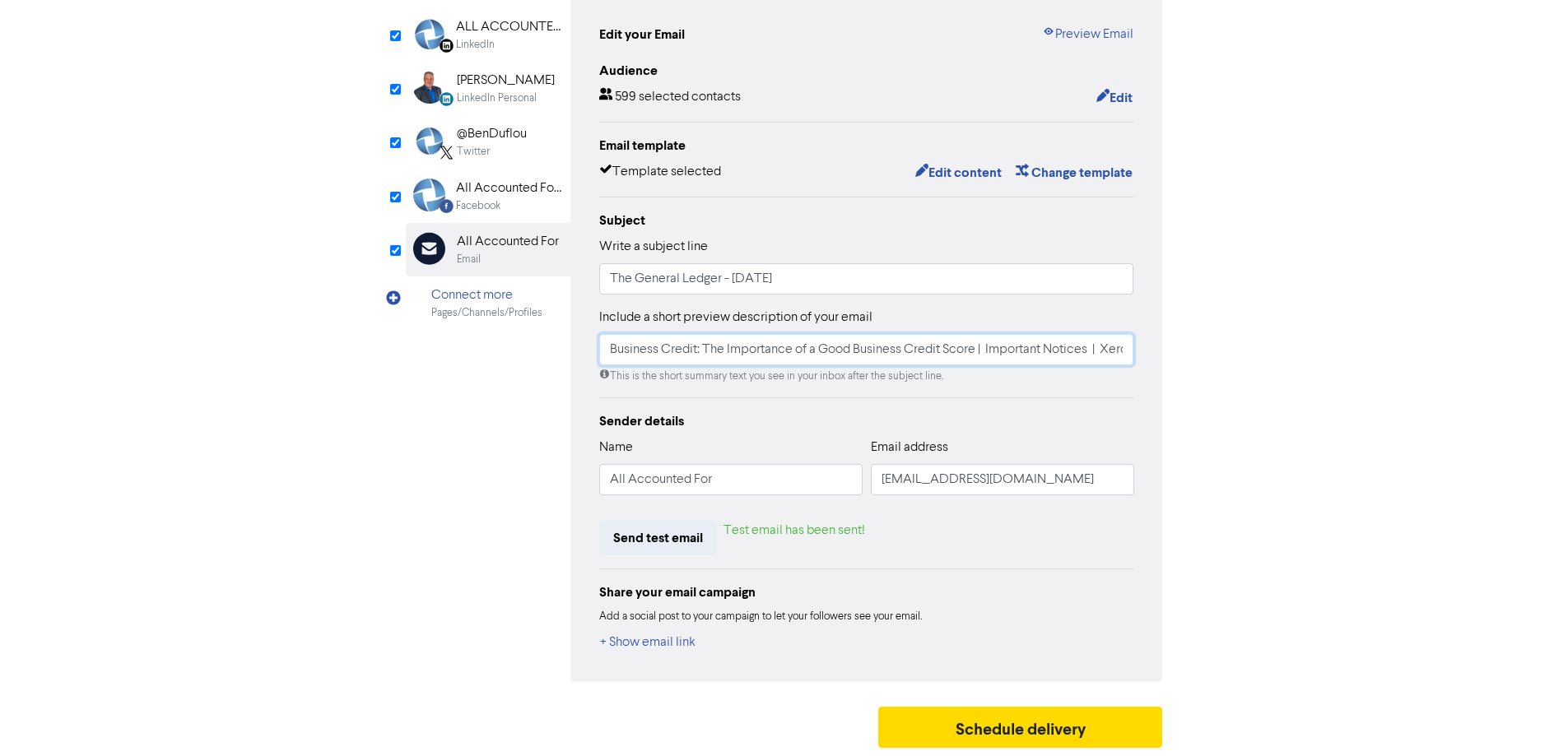
drag, startPoint x: 976, startPoint y: 353, endPoint x: 772, endPoint y: 355, distance: 204.0
click at [592, 352] on div "Edit your Email Preview Email Audience 599 selected contacts Edit Email templat…" at bounding box center [867, 338] width 593 height 686
paste input "Tips: Budgeting and Managing Cashflow"
drag, startPoint x: 975, startPoint y: 346, endPoint x: 866, endPoint y: 344, distance: 109.0
click at [975, 344] on input "Business Tips: Budgeting and Managing Cashflow | Important Notices | Xero Tip o…" at bounding box center [867, 349] width 535 height 31
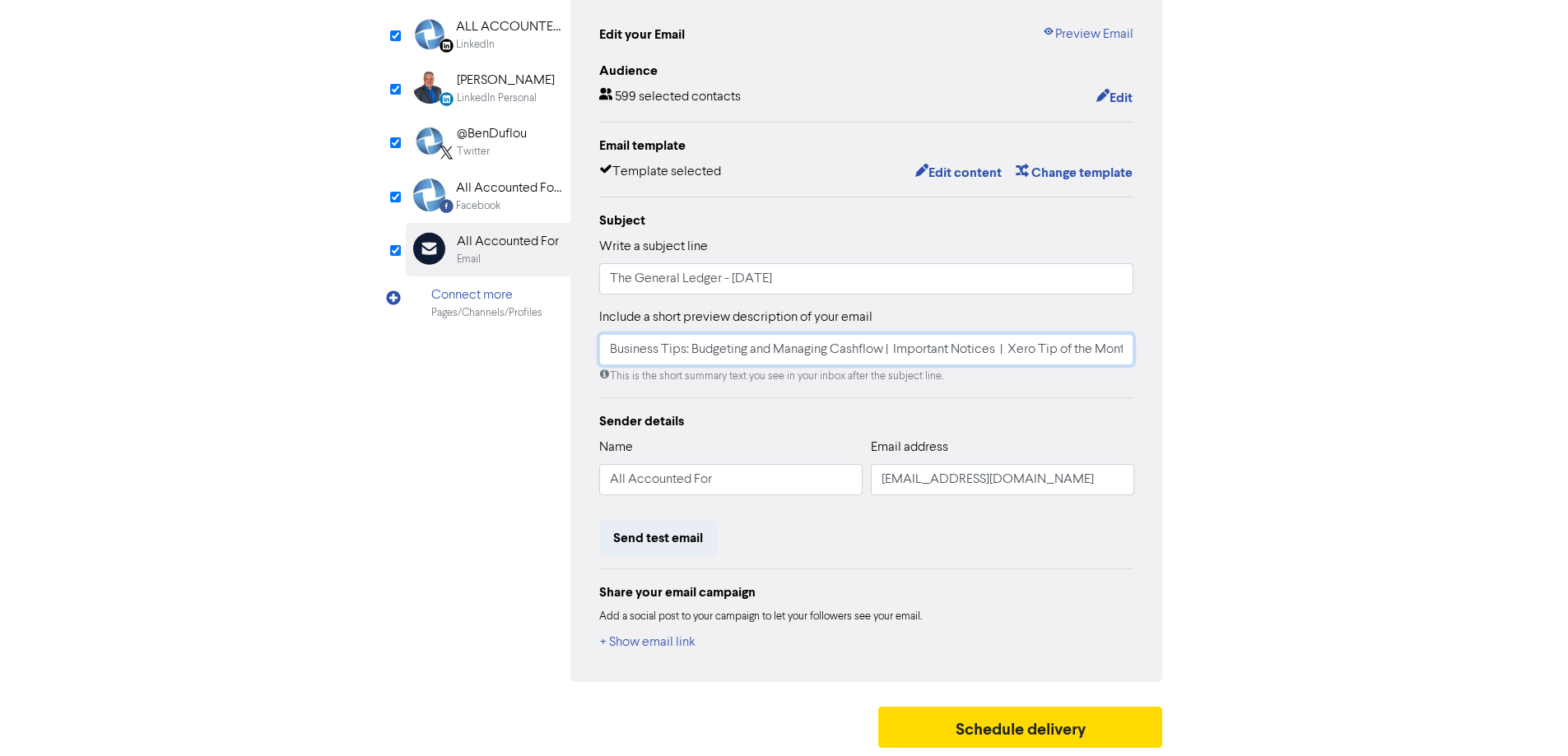
drag, startPoint x: 884, startPoint y: 352, endPoint x: 572, endPoint y: 347, distance: 312.0
click at [572, 347] on div "Edit your Email Preview Email Audience 599 selected contacts Edit Email templat…" at bounding box center [867, 338] width 593 height 686
type input "Business Tips: Budgeting and Managing Cashflow | Important Notices | Xero Tip o…"
click at [483, 185] on div "All Accounted For Limited" at bounding box center [508, 188] width 105 height 19
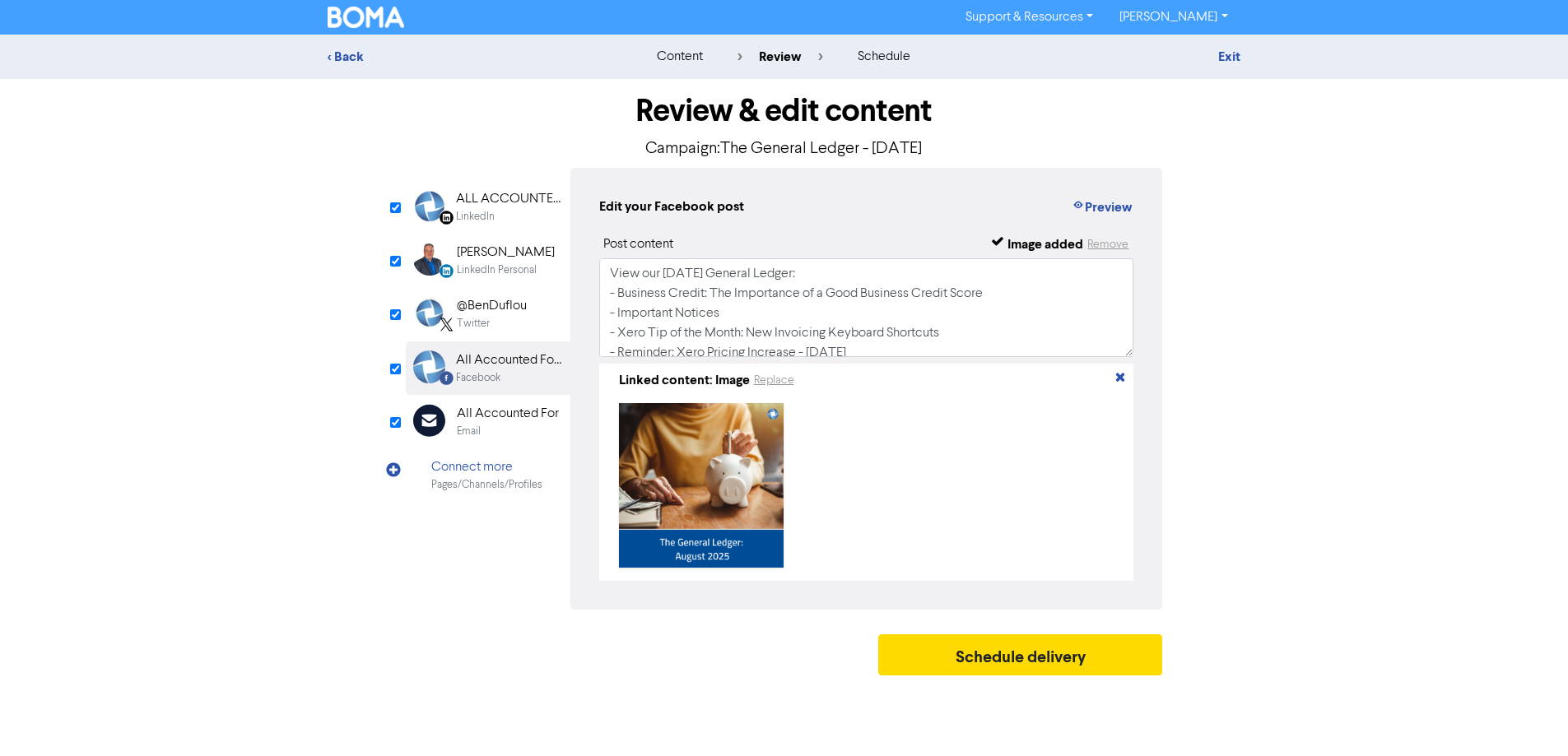
scroll to position [0, 0]
drag, startPoint x: 995, startPoint y: 294, endPoint x: 626, endPoint y: 289, distance: 369.0
click at [626, 289] on textarea "View our August 2025 General Ledger: - Business Credit: The Importance of a Goo…" at bounding box center [873, 308] width 535 height 99
paste textarea "Tips: Budgeting and Managing Cashflow"
type textarea "View our August 2025 General Ledger: - Business Tips: Budgeting and Managing Ca…"
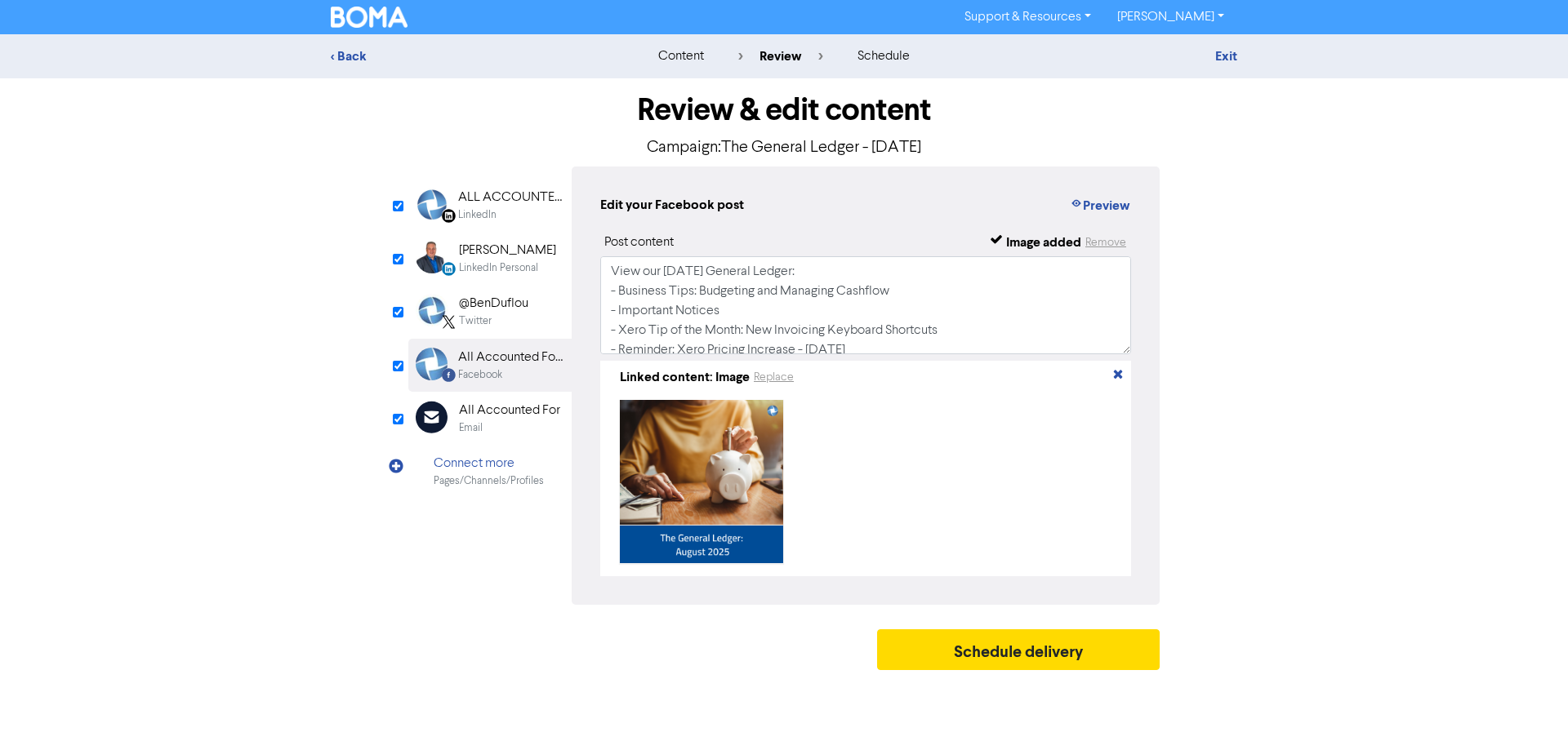
click at [517, 316] on div "Twitter" at bounding box center [493, 322] width 69 height 16
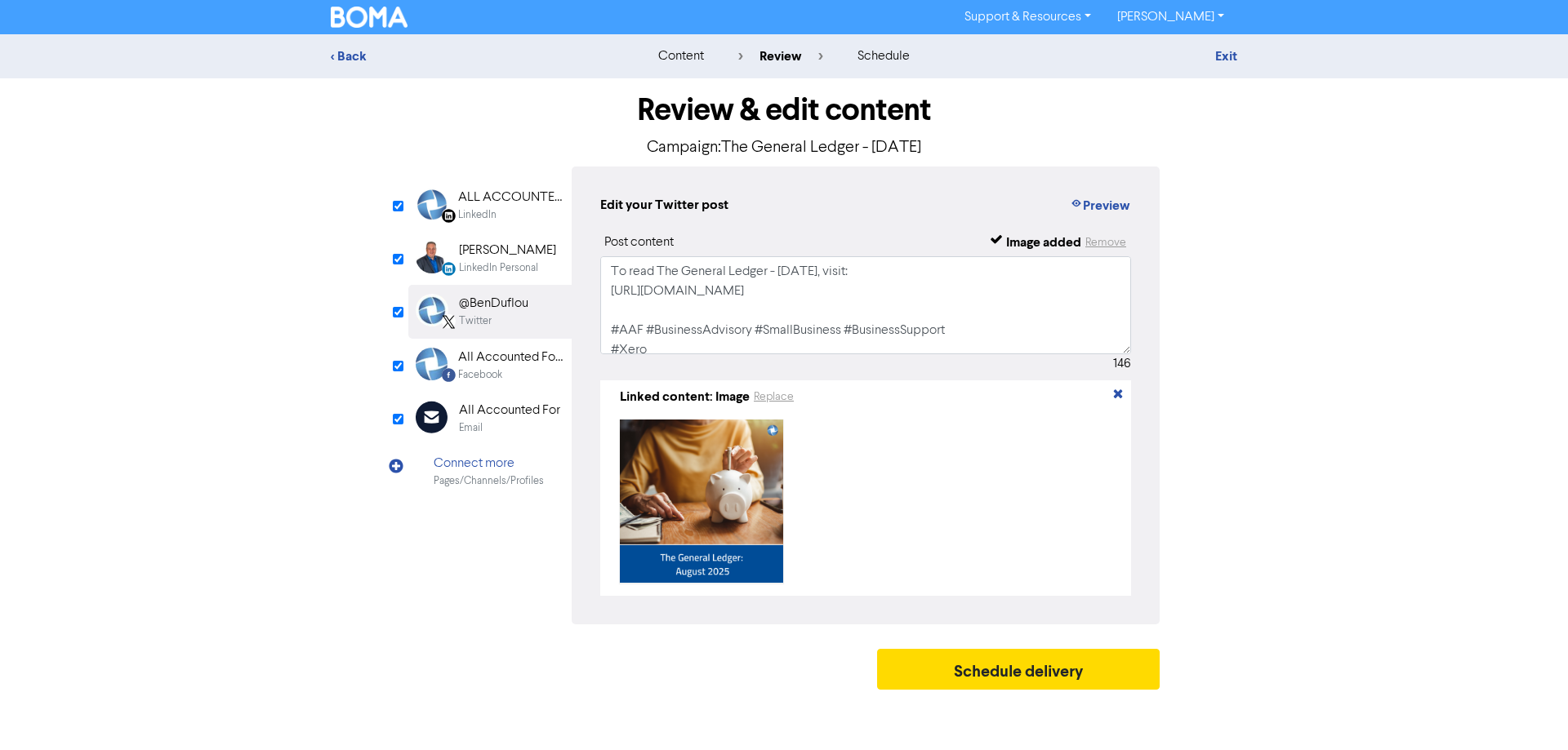
click at [500, 272] on div "LinkedIn Personal" at bounding box center [499, 268] width 79 height 16
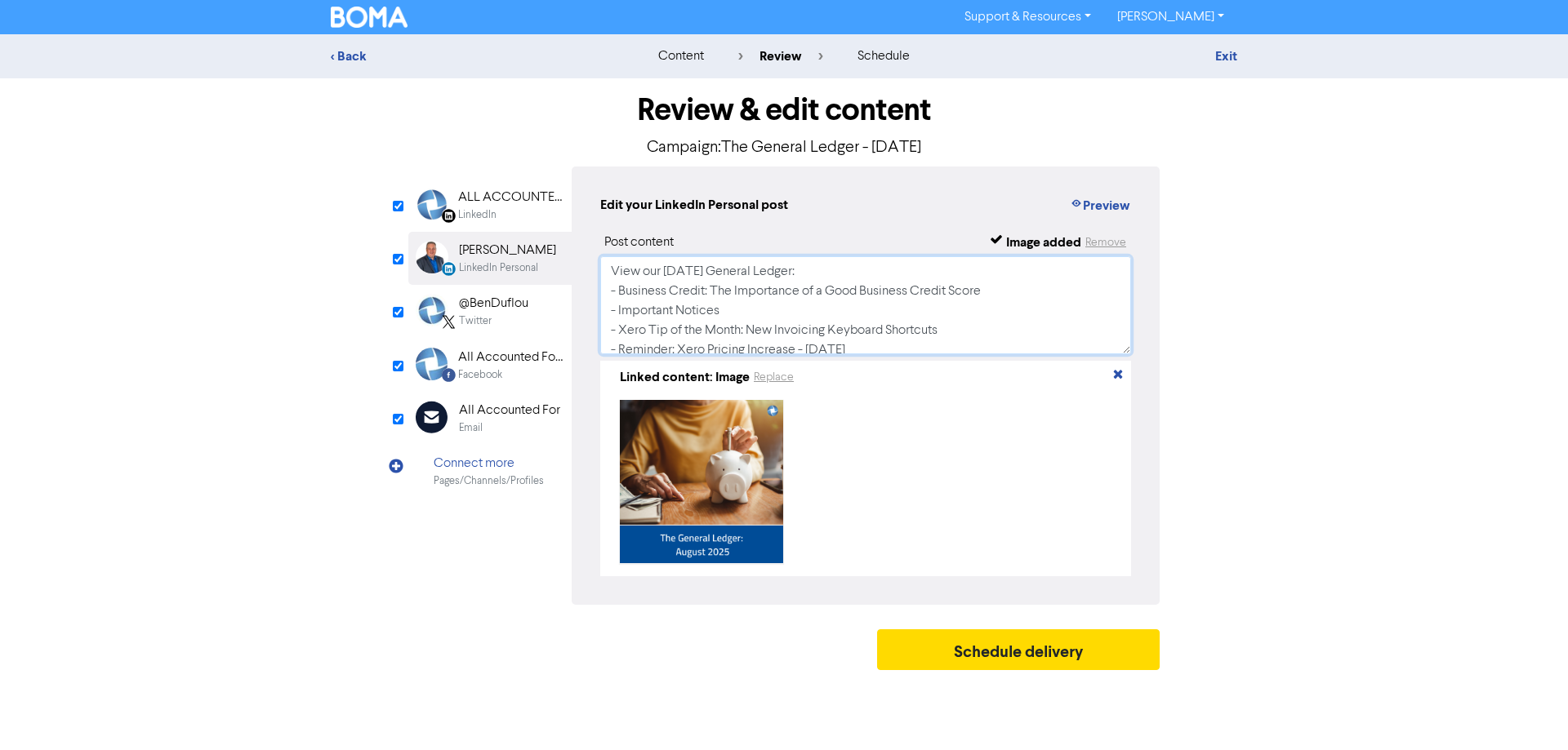
drag, startPoint x: 829, startPoint y: 295, endPoint x: 621, endPoint y: 295, distance: 208.0
click at [621, 295] on textarea "View our August 2025 General Ledger: - Business Credit: The Importance of a Goo…" at bounding box center [866, 306] width 531 height 98
paste textarea "Tips: Budgeting and Managing Cashflow"
type textarea "View our August 2025 General Ledger: - Business Tips: Budgeting and Managing Ca…"
click at [514, 191] on div "ALL ACCOUNTED FOR LTD" at bounding box center [510, 197] width 104 height 19
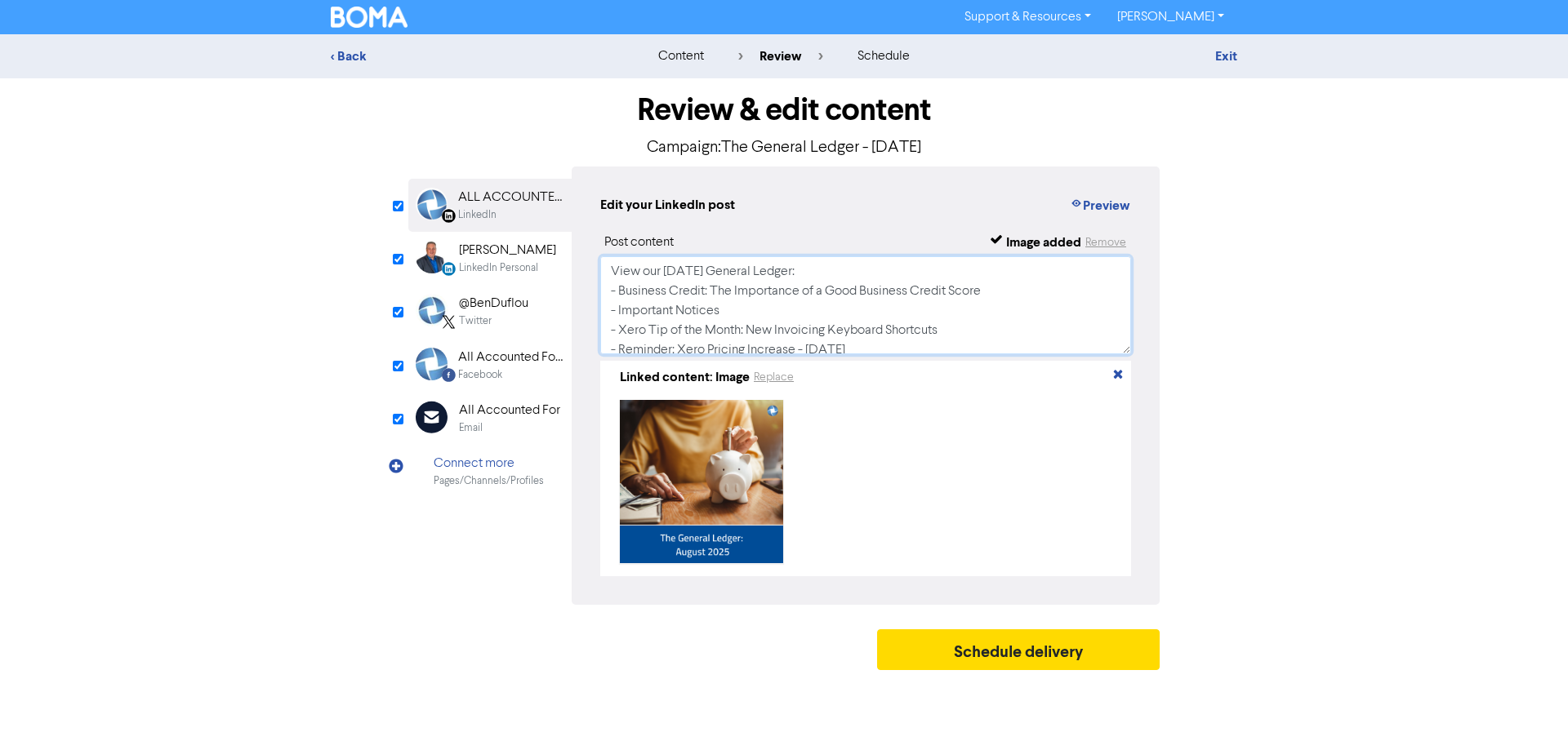
drag, startPoint x: 911, startPoint y: 294, endPoint x: 620, endPoint y: 290, distance: 291.0
click at [620, 290] on textarea "View our August 2025 General Ledger: - Business Credit: The Importance of a Goo…" at bounding box center [866, 306] width 531 height 98
paste textarea "Tips: Budgeting and Managing Cashflow"
click at [802, 317] on textarea "View our August 2025 General Ledger: - Business Tips: Budgeting and Managing Ca…" at bounding box center [866, 306] width 531 height 98
type textarea "View our August 2025 General Ledger: - Business Tips: Budgeting and Managing Ca…"
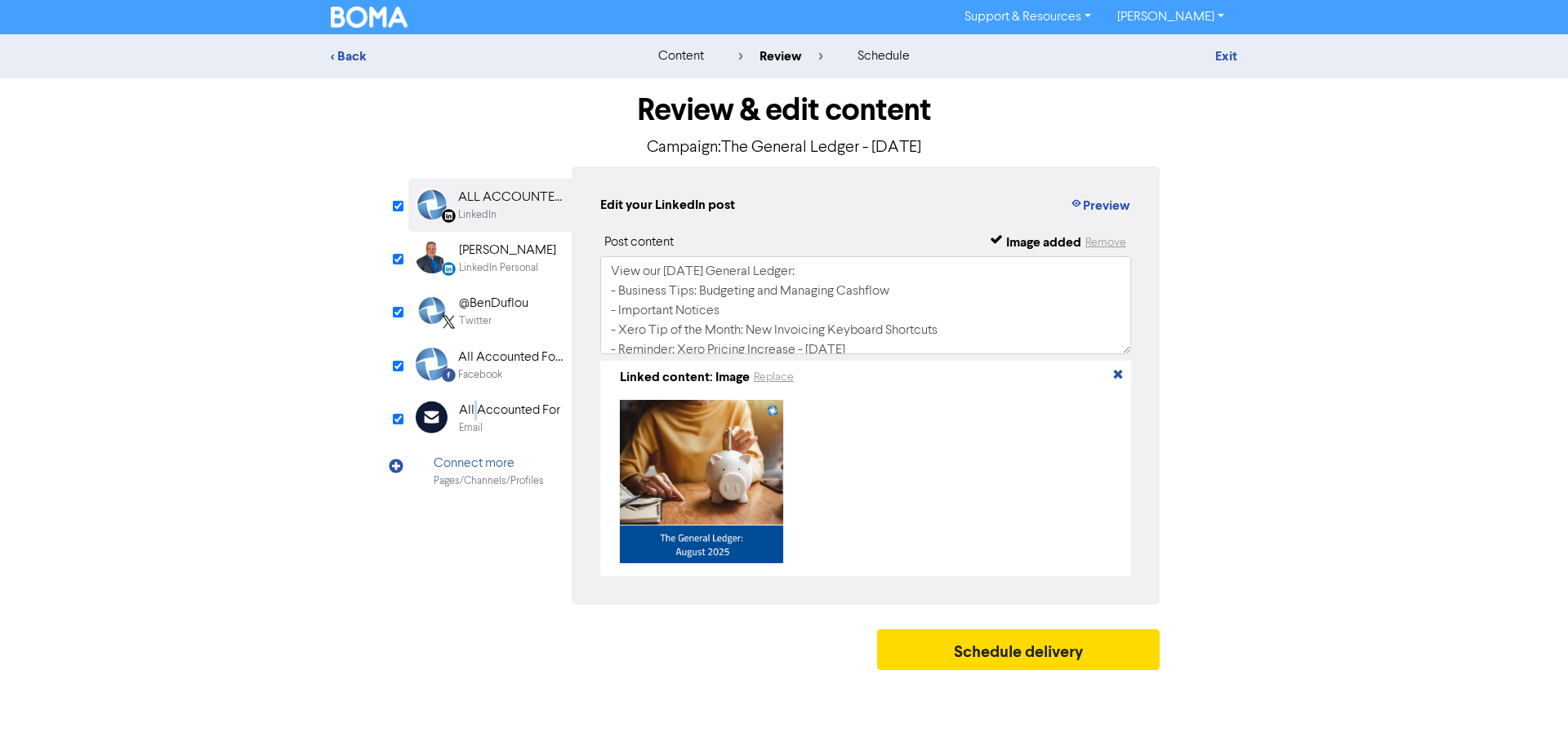
click at [476, 403] on div "All Accounted For" at bounding box center [510, 410] width 102 height 19
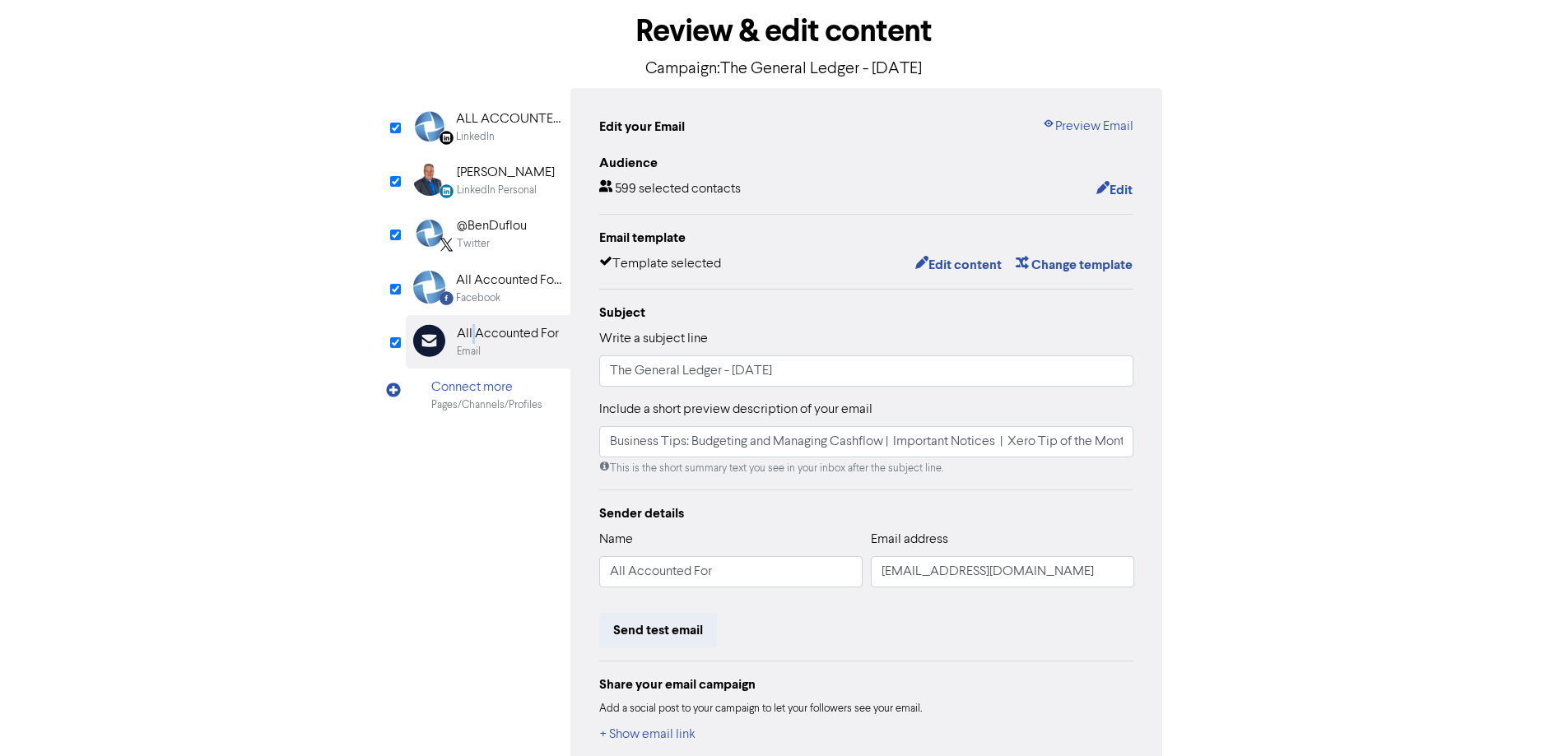
scroll to position [174, 0]
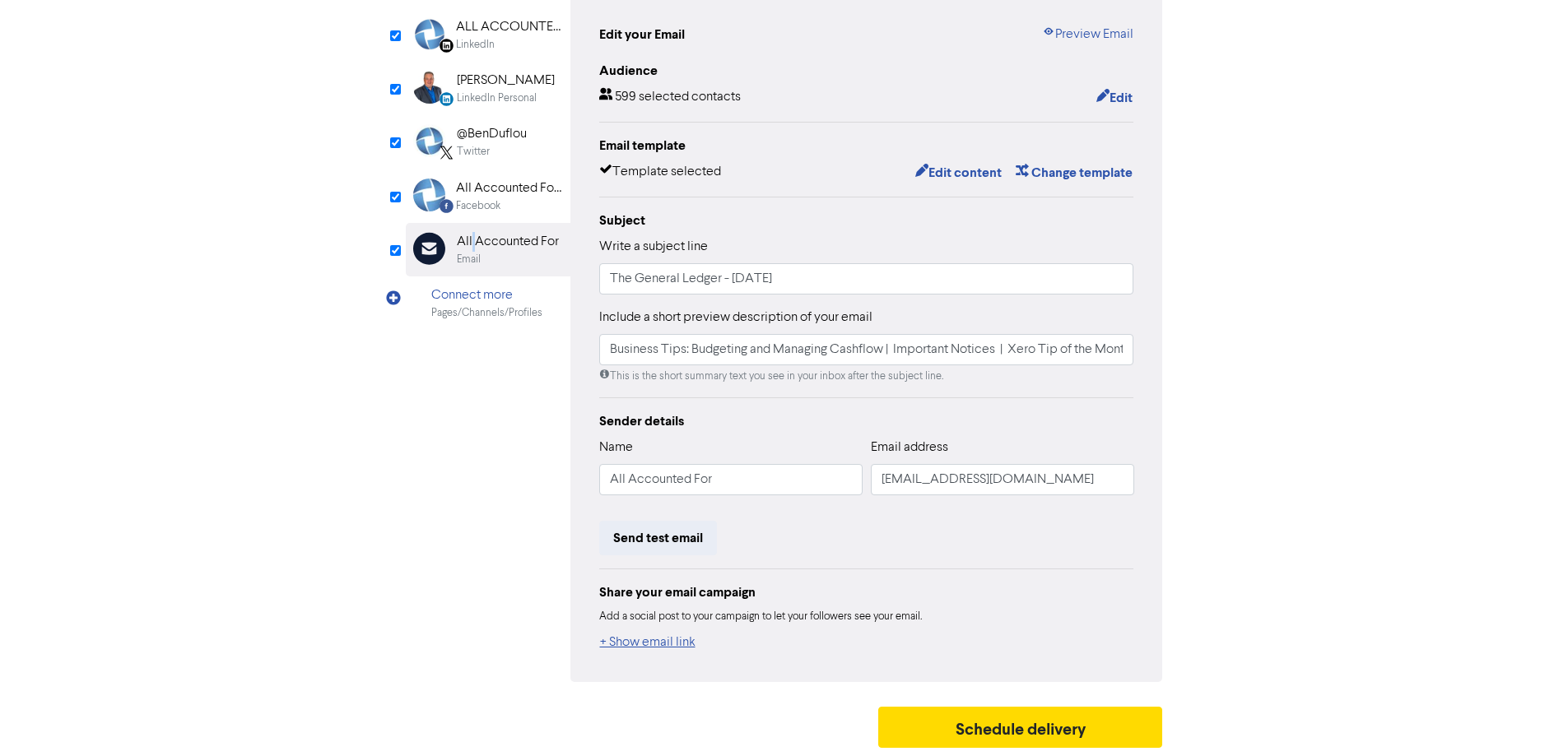
click at [648, 643] on button "+ Show email link" at bounding box center [648, 642] width 97 height 21
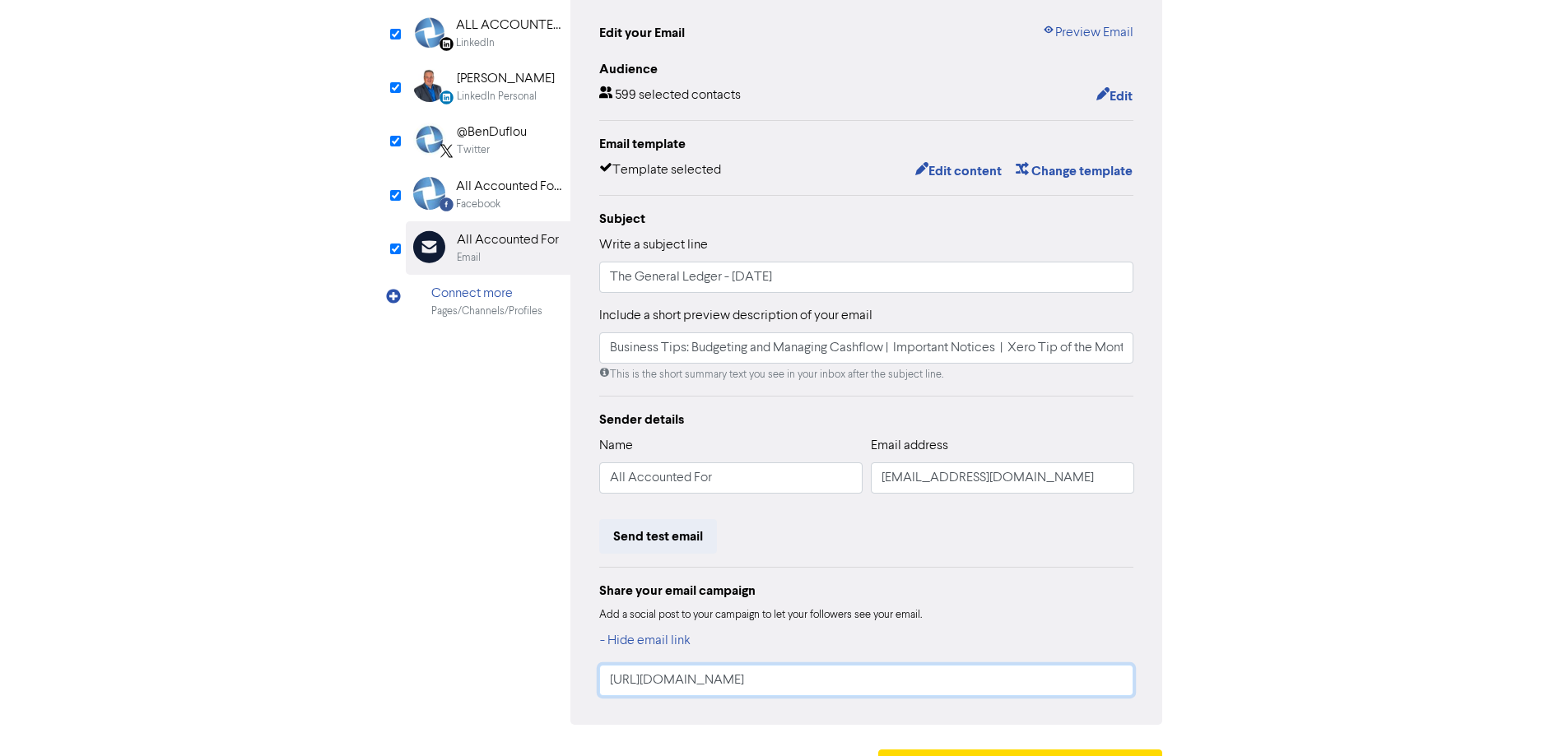
click at [888, 669] on input "https://public2.bomamarketing.com/email/BP6n" at bounding box center [867, 680] width 535 height 31
click at [900, 699] on div "Edit your Email Preview Email Audience 599 selected contacts Edit Email templat…" at bounding box center [867, 359] width 593 height 730
click at [905, 684] on input "https://public2.bomamarketing.com/email/BP6n" at bounding box center [867, 680] width 535 height 31
click at [918, 683] on input "https://public2.bomamarketing.com/email/BP6n" at bounding box center [867, 680] width 535 height 31
drag, startPoint x: 920, startPoint y: 684, endPoint x: 486, endPoint y: 685, distance: 434.0
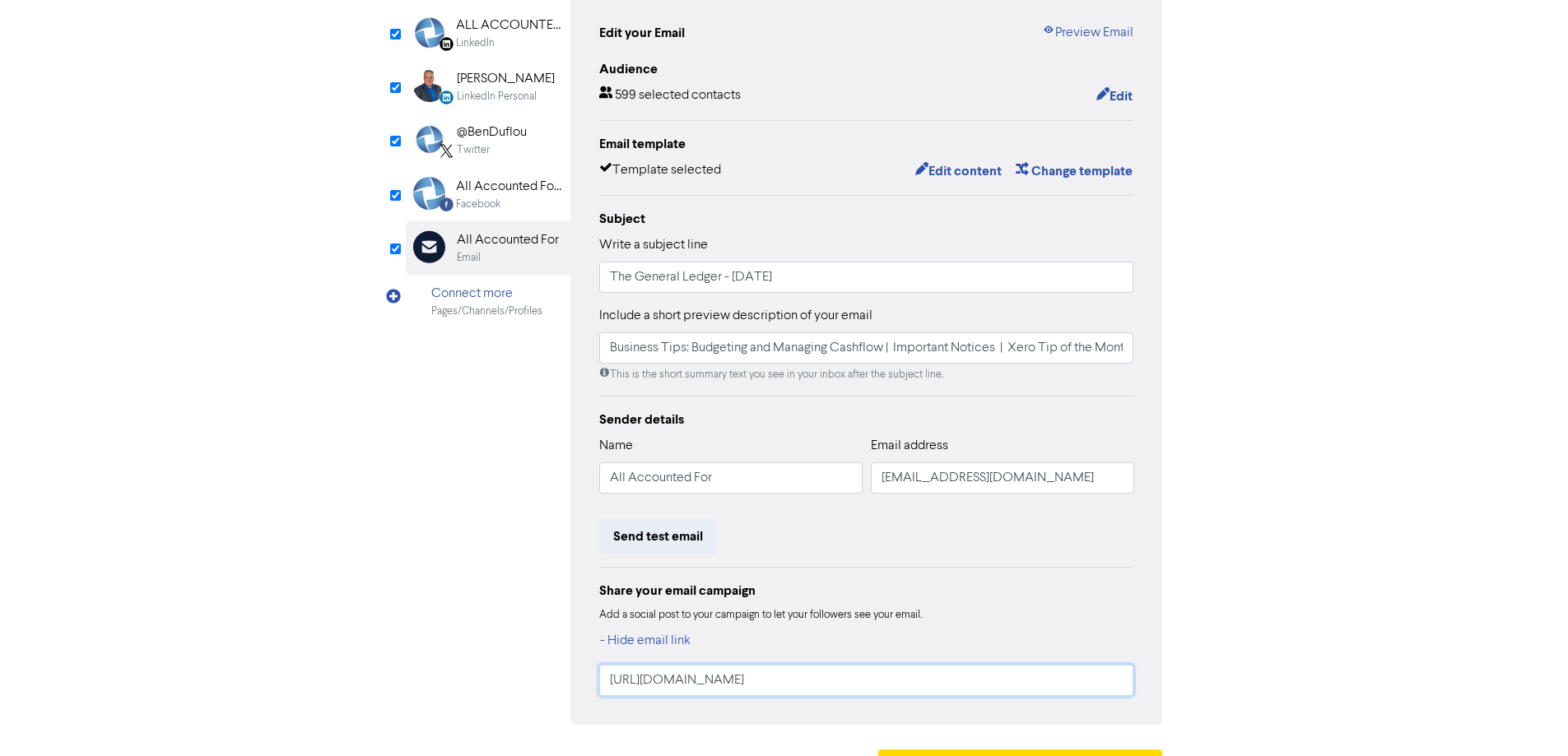
click at [486, 685] on div "LinkedIn Page Created with Sketch. ALL ACCOUNTED FOR LTD LinkedIn LinkedIn Pers…" at bounding box center [784, 359] width 757 height 730
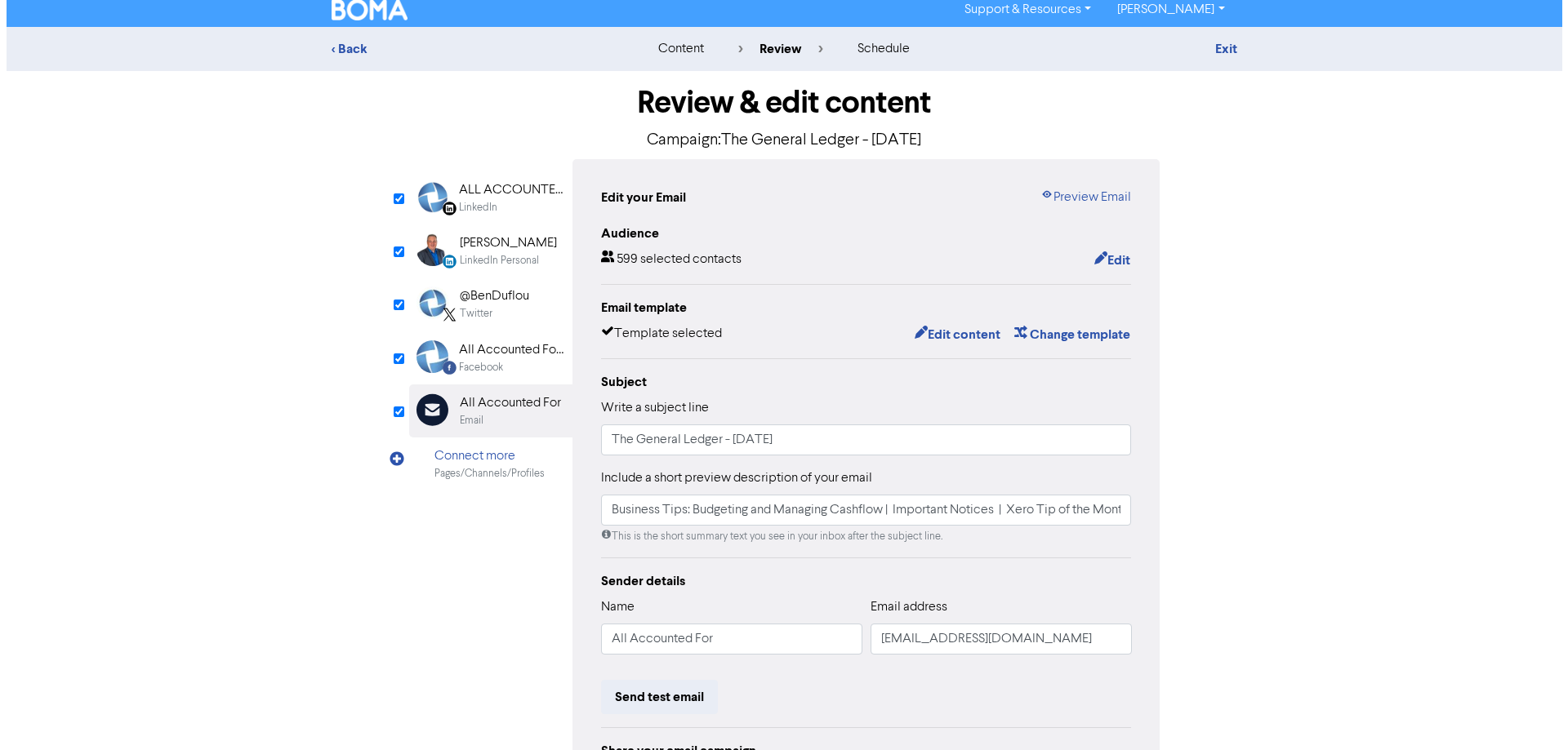
scroll to position [0, 0]
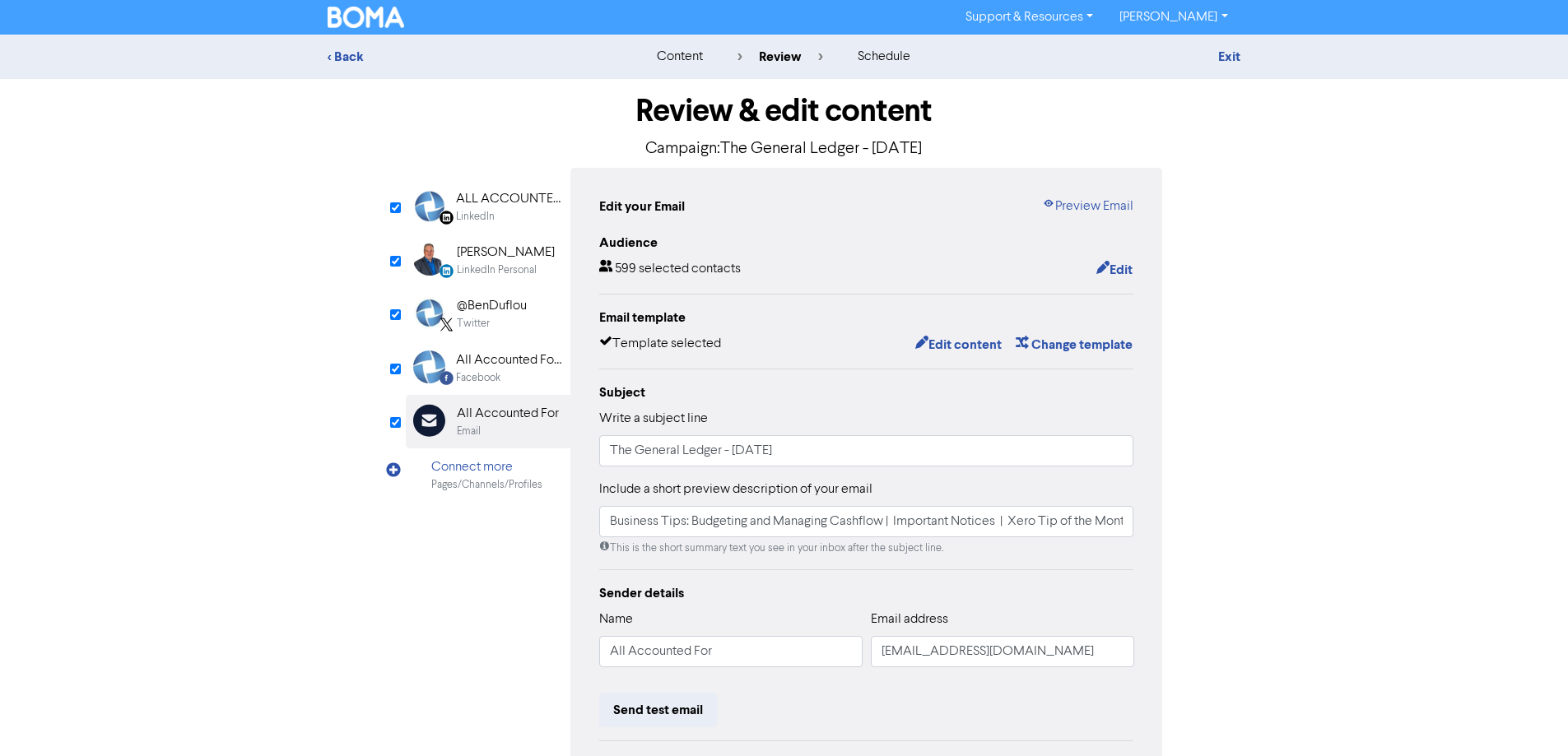
click at [501, 372] on div "Facebook" at bounding box center [508, 378] width 105 height 16
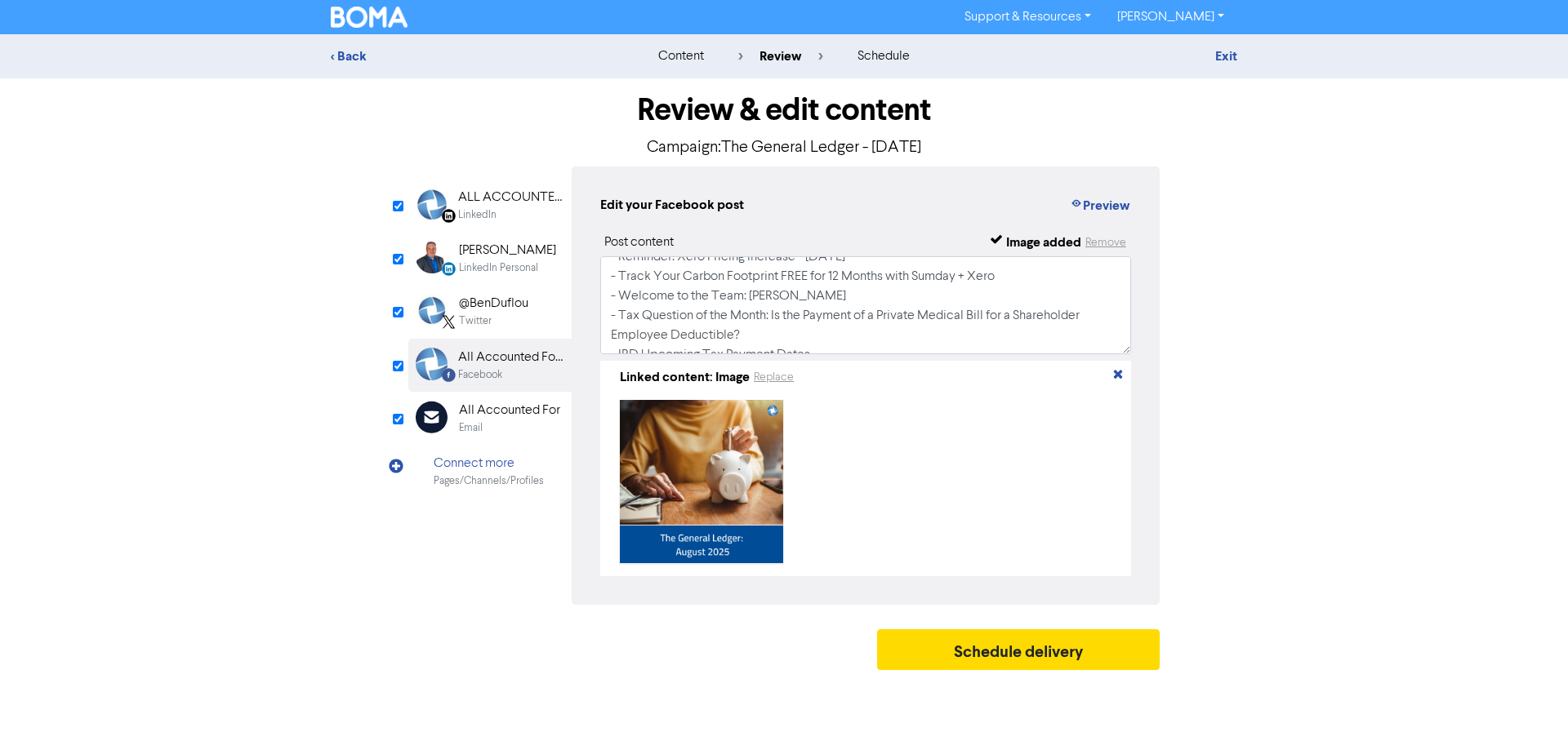
scroll to position [188, 0]
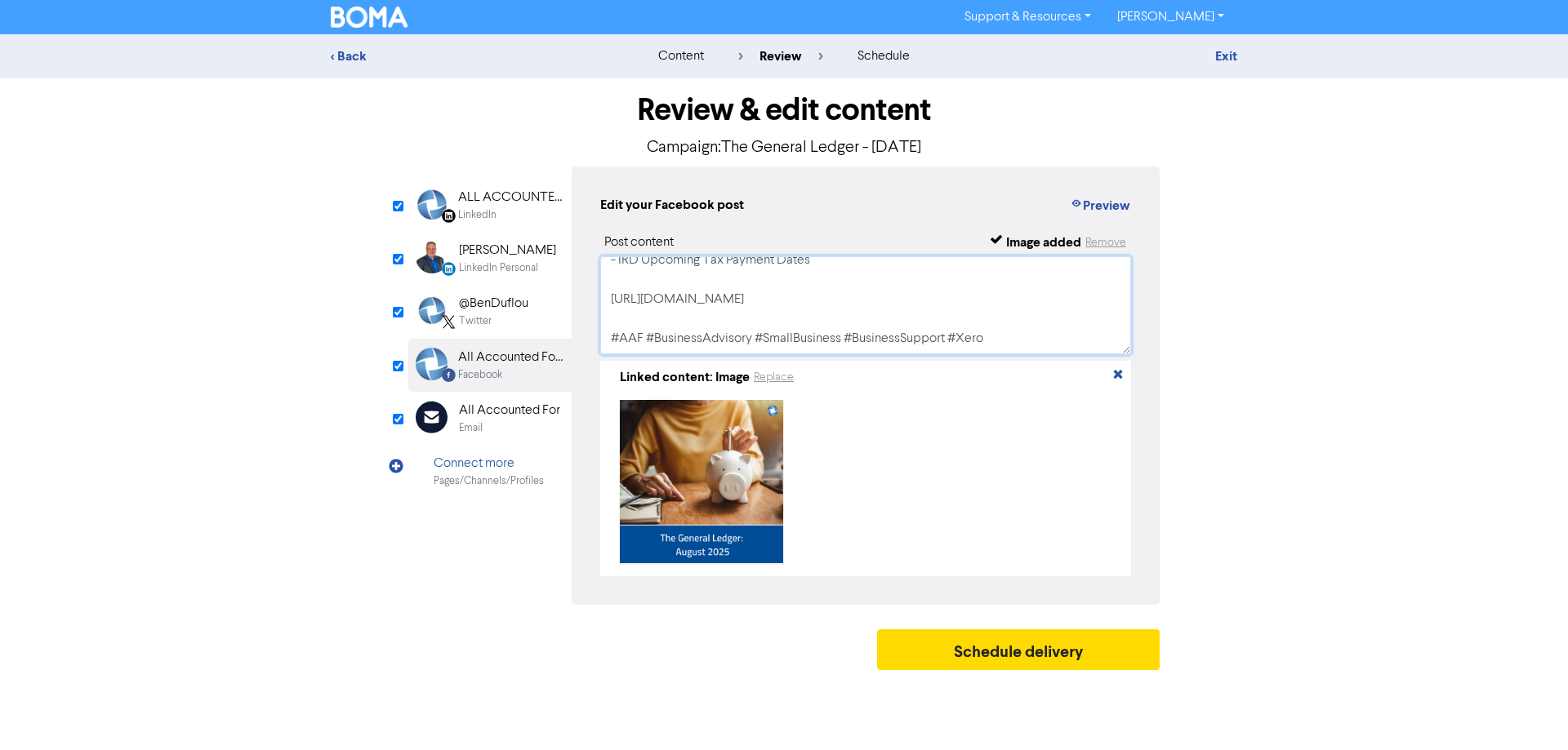
drag, startPoint x: 898, startPoint y: 301, endPoint x: 585, endPoint y: 300, distance: 313.0
click at [585, 300] on div "Edit your Facebook post Preview Post content Image added Remove View our August…" at bounding box center [865, 386] width 588 height 438
paste textarea "BP6n"
type textarea "View our August 2025 General Ledger: - Business Tips: Budgeting and Managing Ca…"
click at [531, 293] on div "@BenDuflou Twitter" at bounding box center [490, 311] width 163 height 53
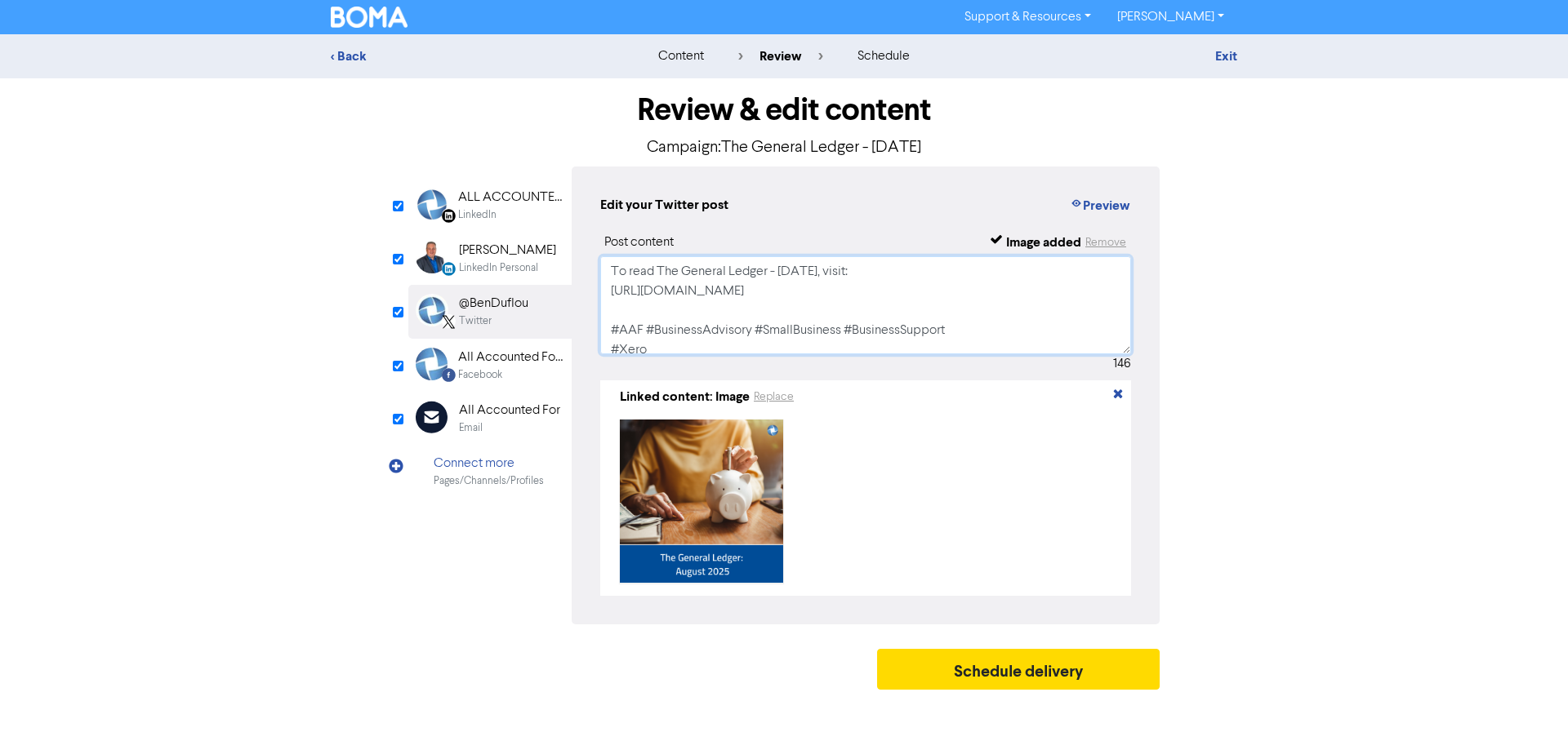
drag, startPoint x: 888, startPoint y: 293, endPoint x: 603, endPoint y: 286, distance: 285.1
click at [603, 286] on textarea "To read The General Ledger - August 2025, visit: https://public2.bomamarketing.…" at bounding box center [866, 306] width 531 height 98
paste textarea "BP6n"
type textarea "To read The General Ledger - August 2025, visit: https://public2.bomamarketing.…"
click at [530, 257] on div "Benjamin Duflou" at bounding box center [507, 251] width 97 height 19
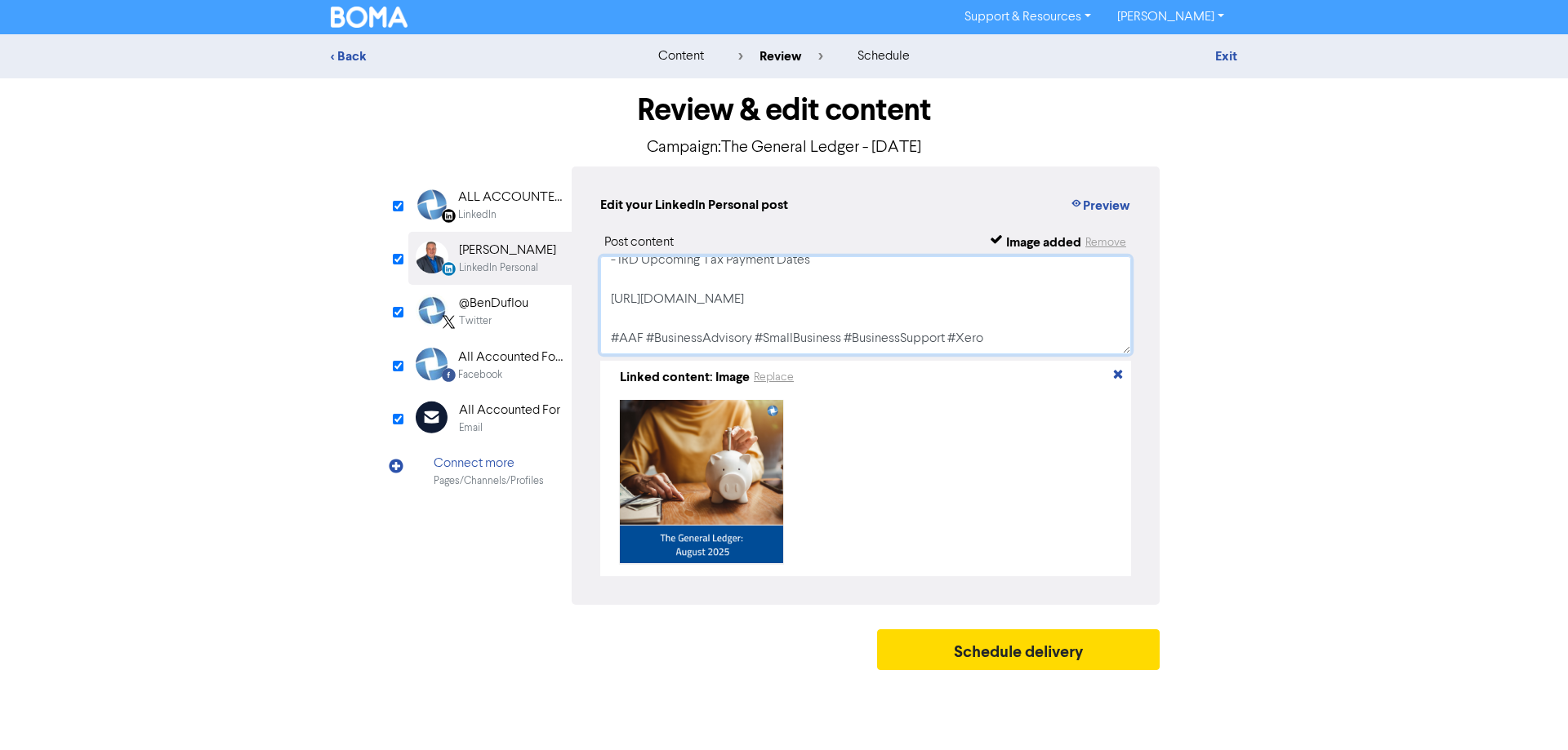
drag, startPoint x: 896, startPoint y: 300, endPoint x: 592, endPoint y: 300, distance: 304.0
click at [592, 300] on div "Edit your LinkedIn Personal post Preview Post content Image added Remove View o…" at bounding box center [865, 386] width 588 height 438
paste textarea "BP6n"
type textarea "View our August 2025 General Ledger: - Business Tips: Budgeting and Managing Ca…"
click at [504, 209] on div "LinkedIn" at bounding box center [510, 216] width 104 height 16
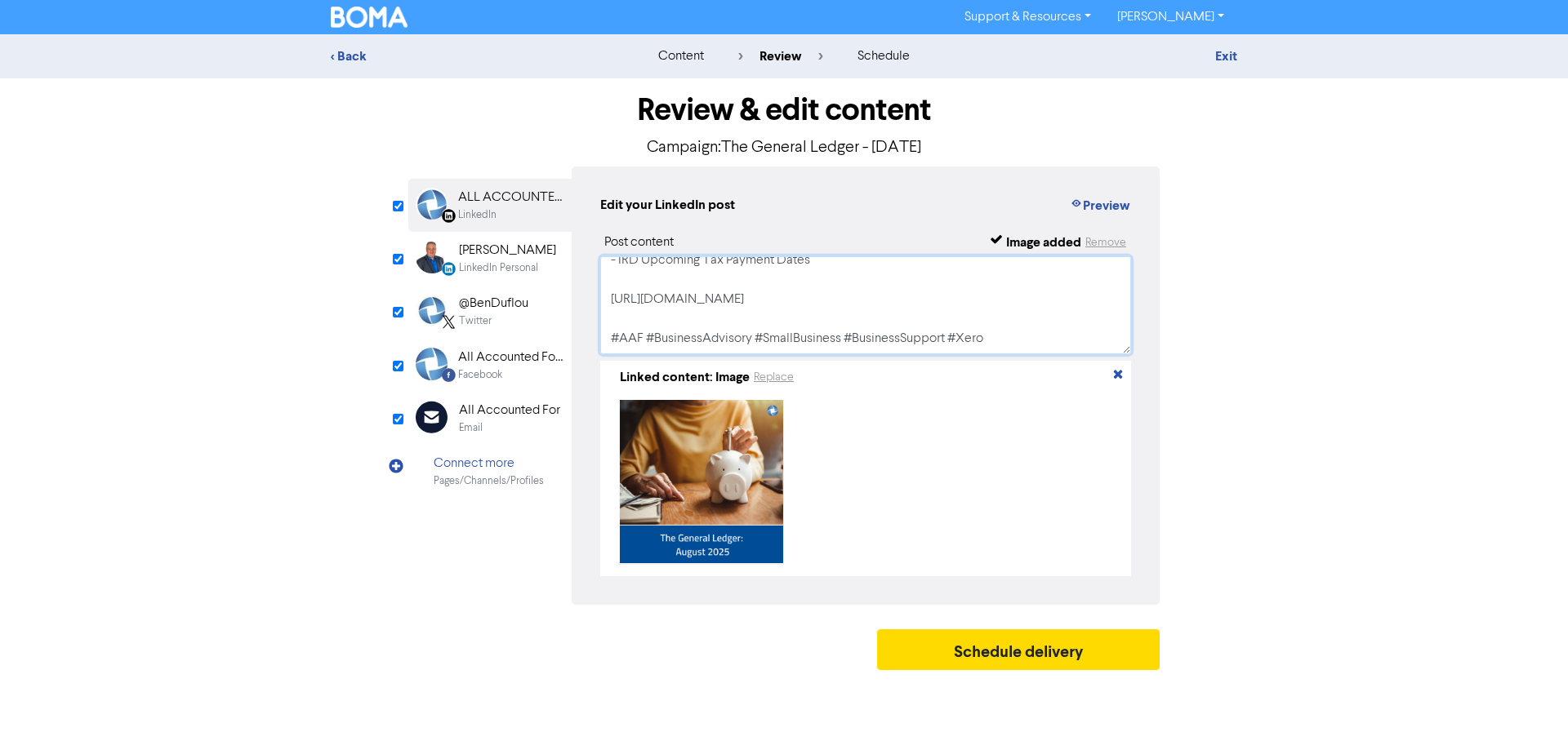
drag, startPoint x: 744, startPoint y: 301, endPoint x: 590, endPoint y: 300, distance: 154.0
click at [590, 300] on div "Edit your LinkedIn post Preview Post content Image added Remove View our August…" at bounding box center [865, 386] width 588 height 438
paste textarea "BP6n"
click at [705, 323] on textarea "View our August 2025 General Ledger: - Business Tips: Budgeting and Managing Ca…" at bounding box center [866, 306] width 531 height 98
type textarea "View our August 2025 General Ledger: - Business Tips: Budgeting and Managing Ca…"
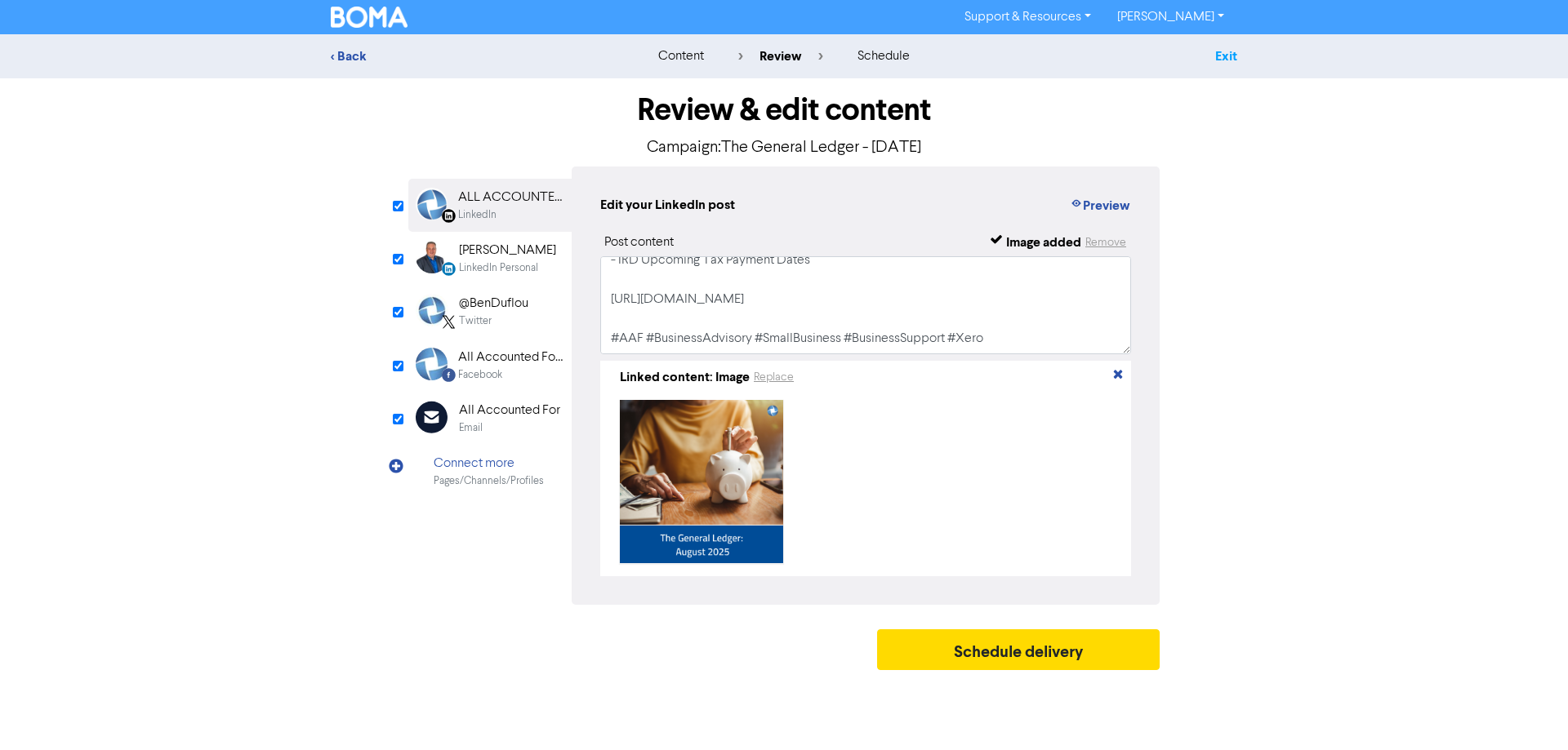
click at [1232, 54] on link "Exit" at bounding box center [1225, 56] width 22 height 17
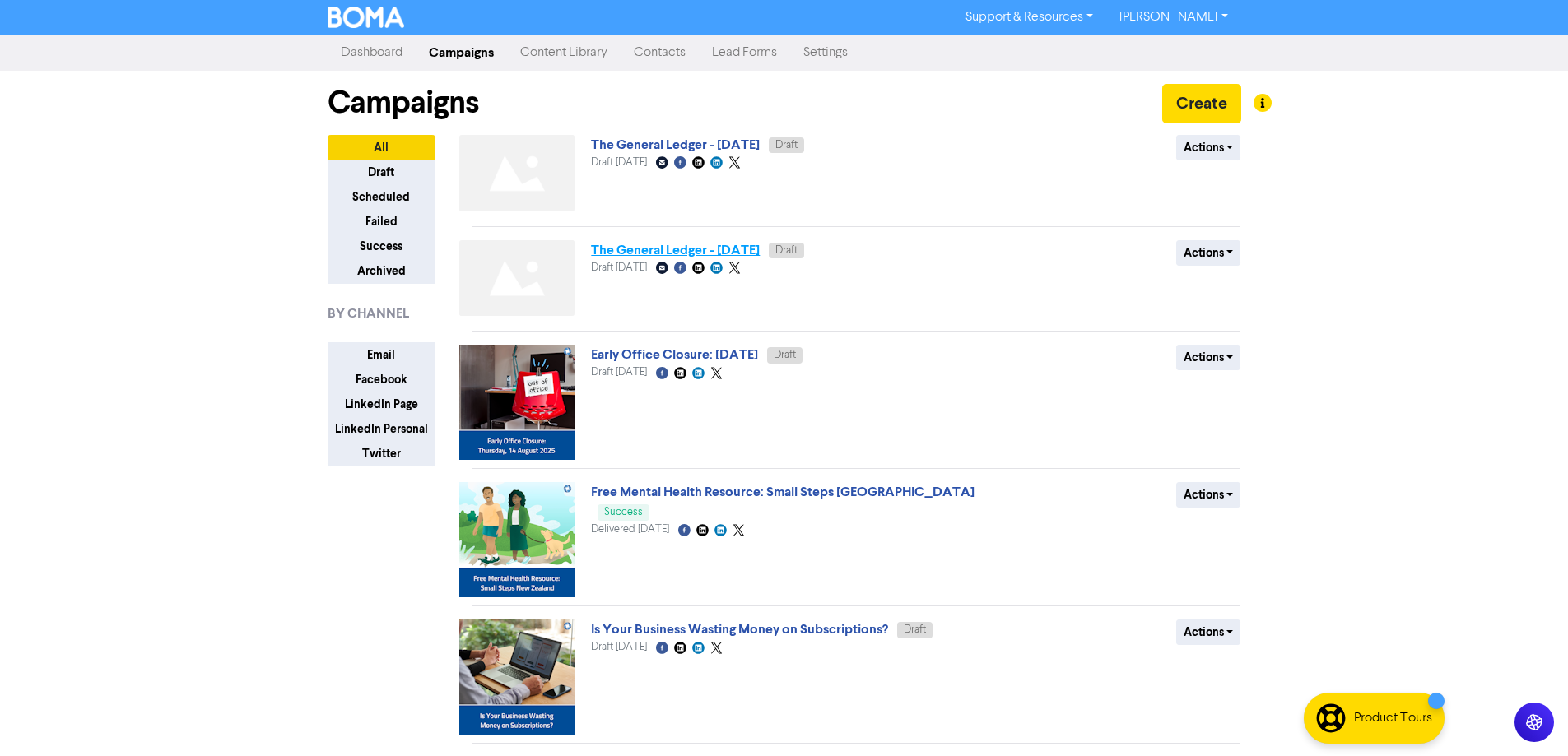
click at [746, 249] on link "The General Ledger - August 2025" at bounding box center [675, 250] width 169 height 17
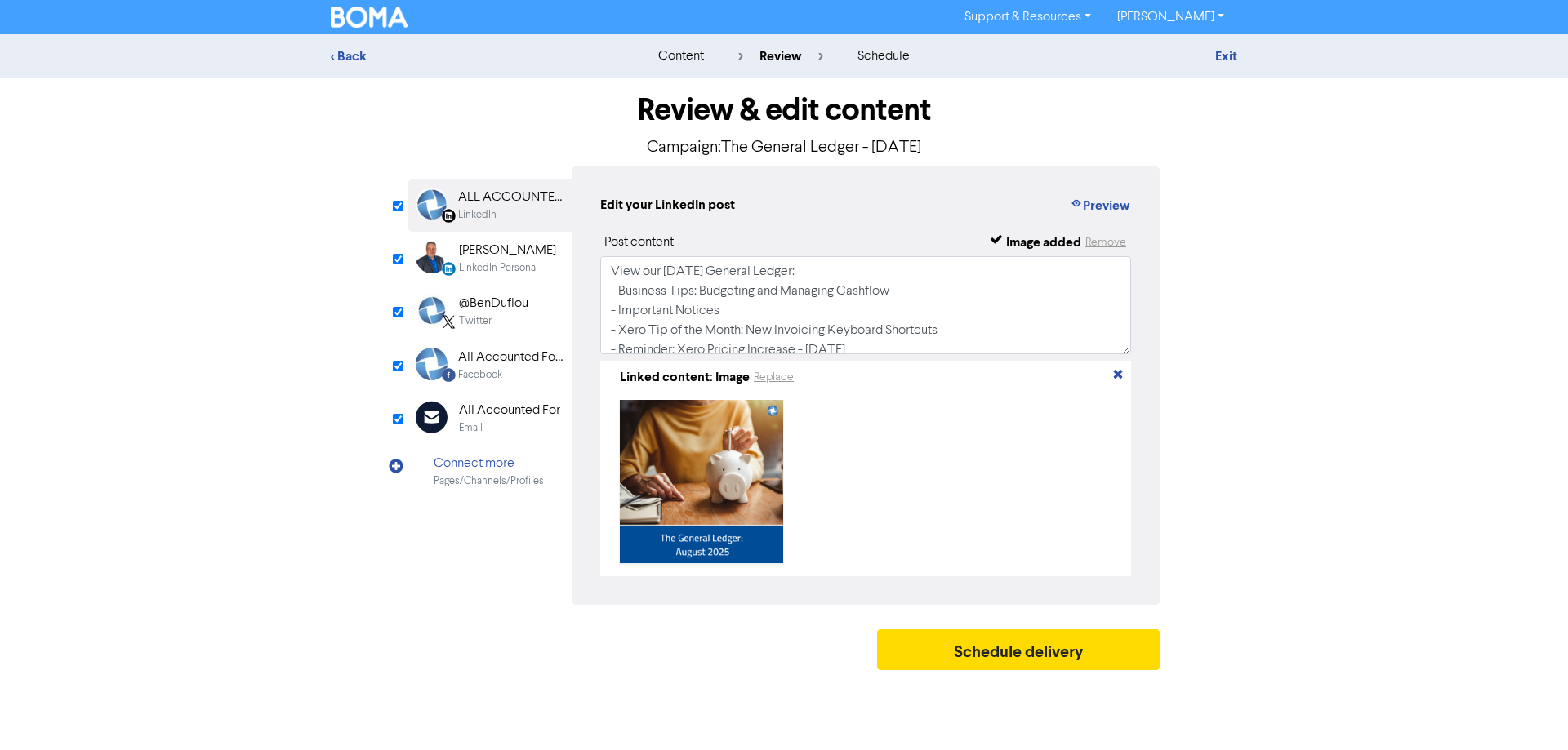
click at [527, 208] on div "LinkedIn" at bounding box center [510, 216] width 104 height 16
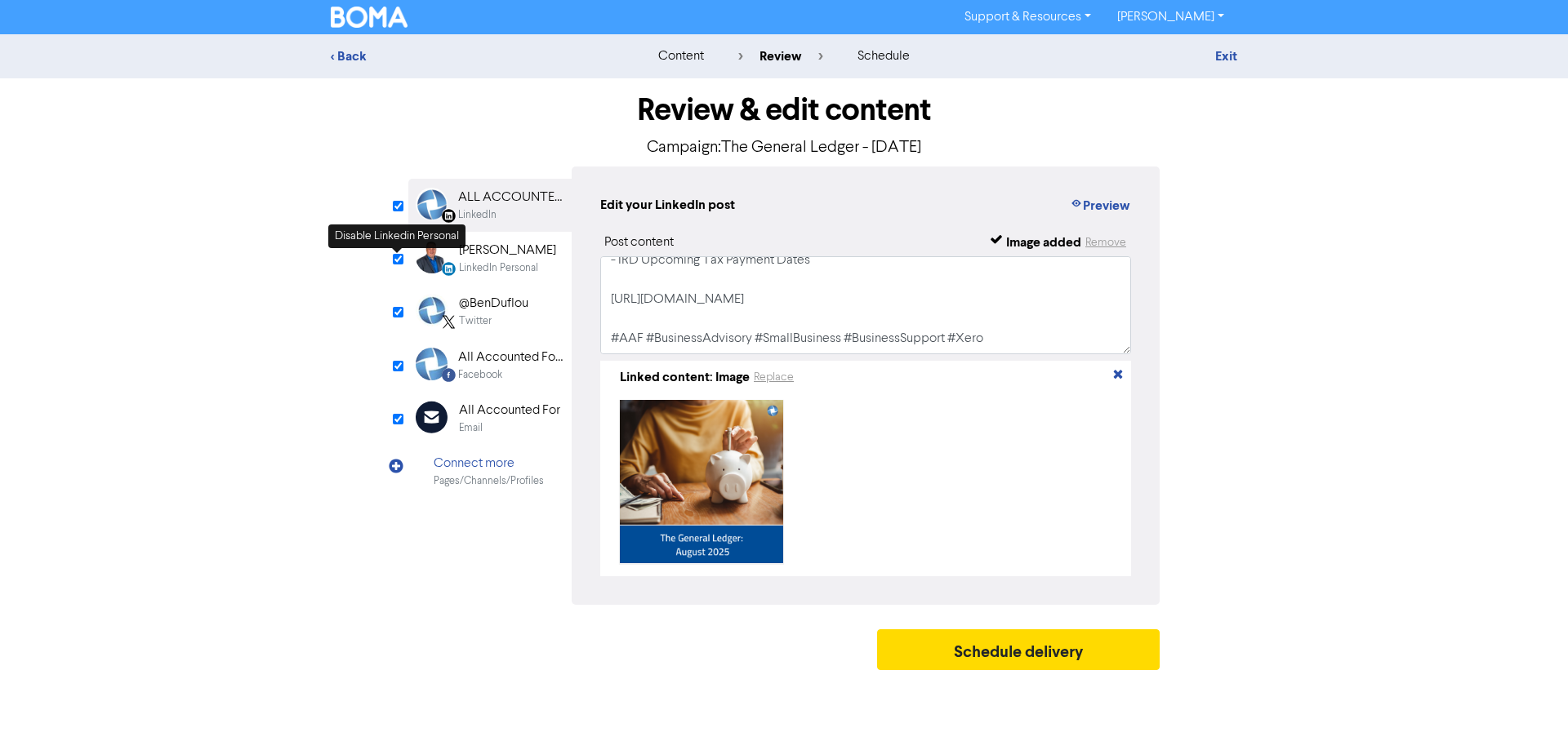
click at [515, 254] on div "Benjamin Duflou" at bounding box center [507, 251] width 97 height 19
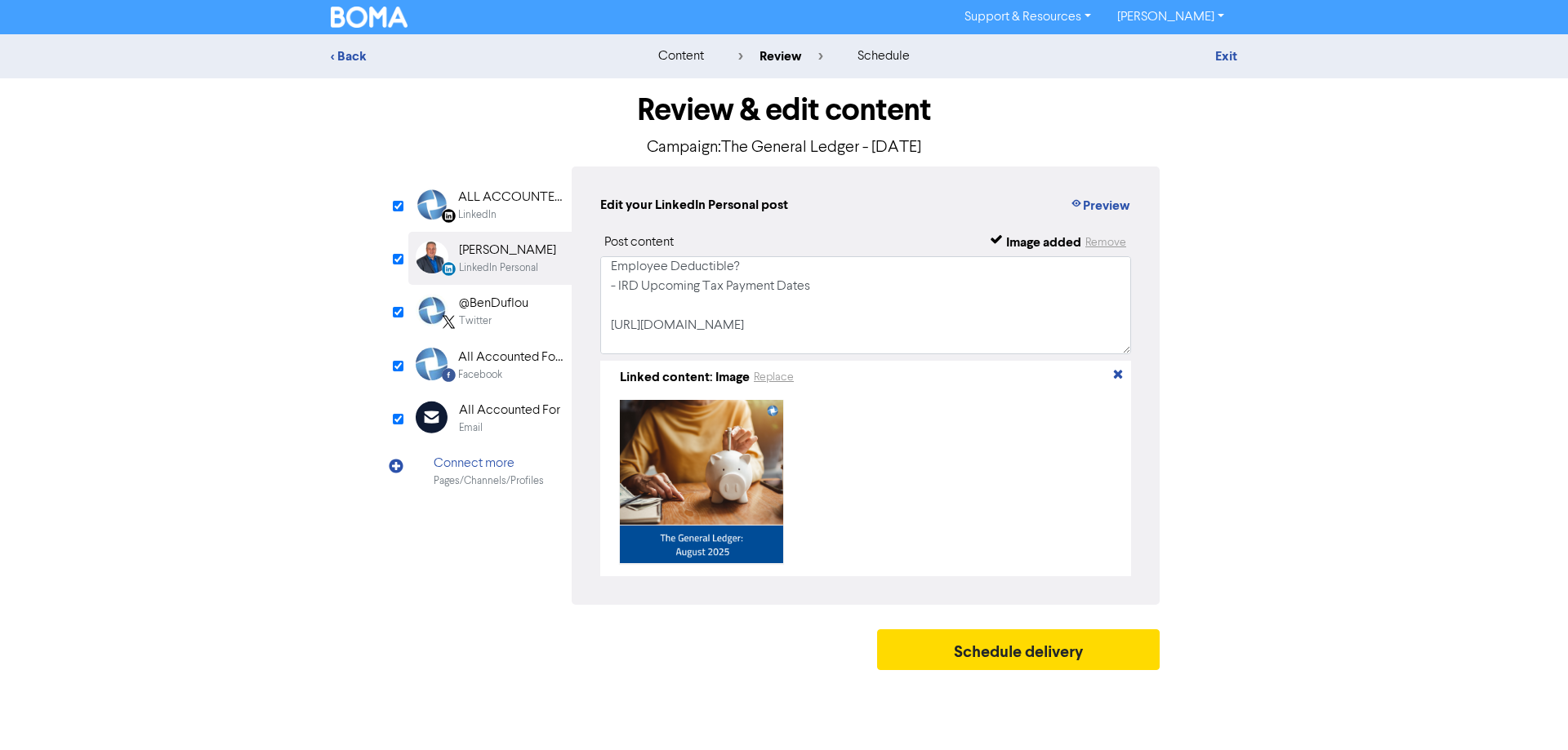
scroll to position [163, 0]
click at [531, 317] on div "@BenDuflou Twitter" at bounding box center [490, 311] width 163 height 53
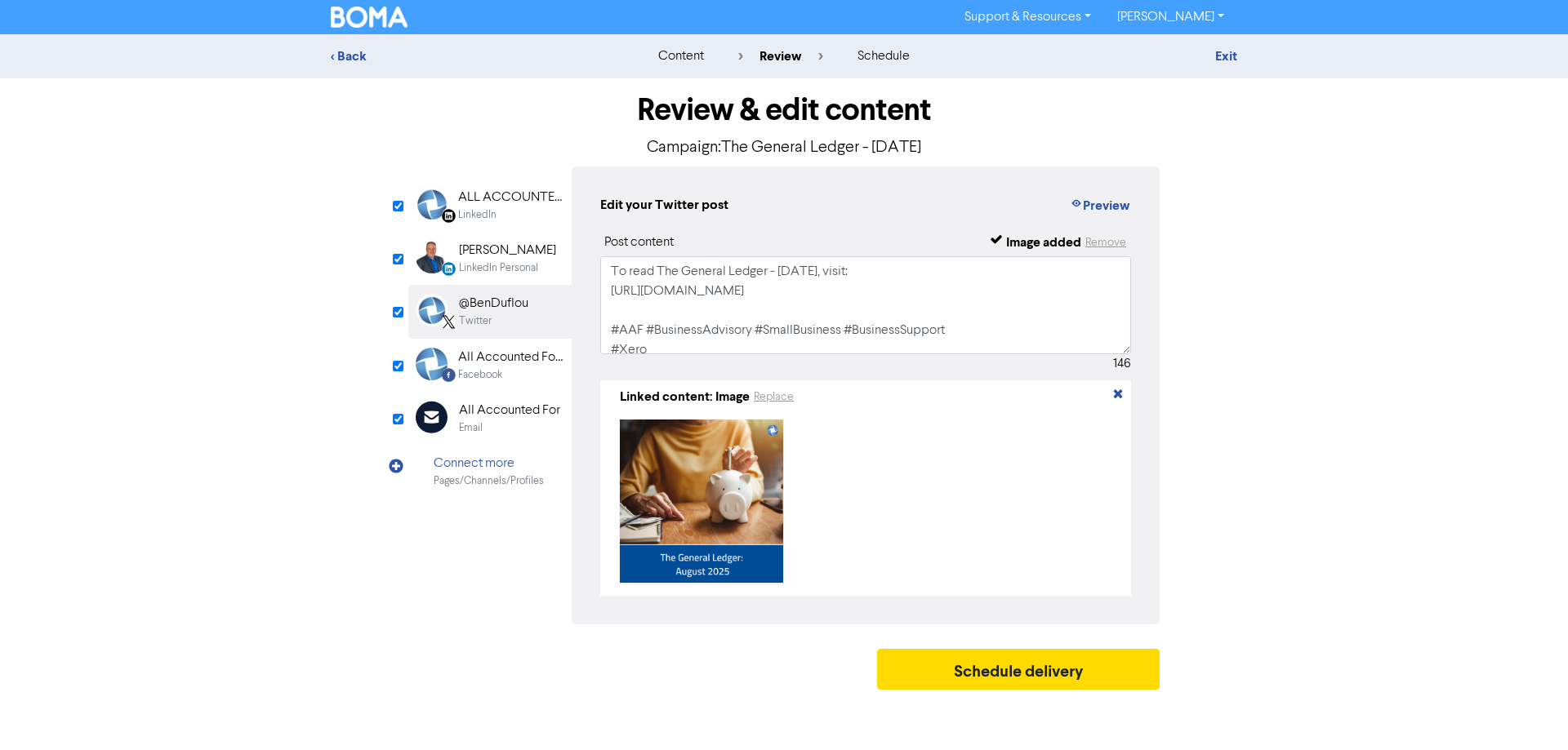
click at [482, 371] on div "Facebook" at bounding box center [480, 375] width 44 height 16
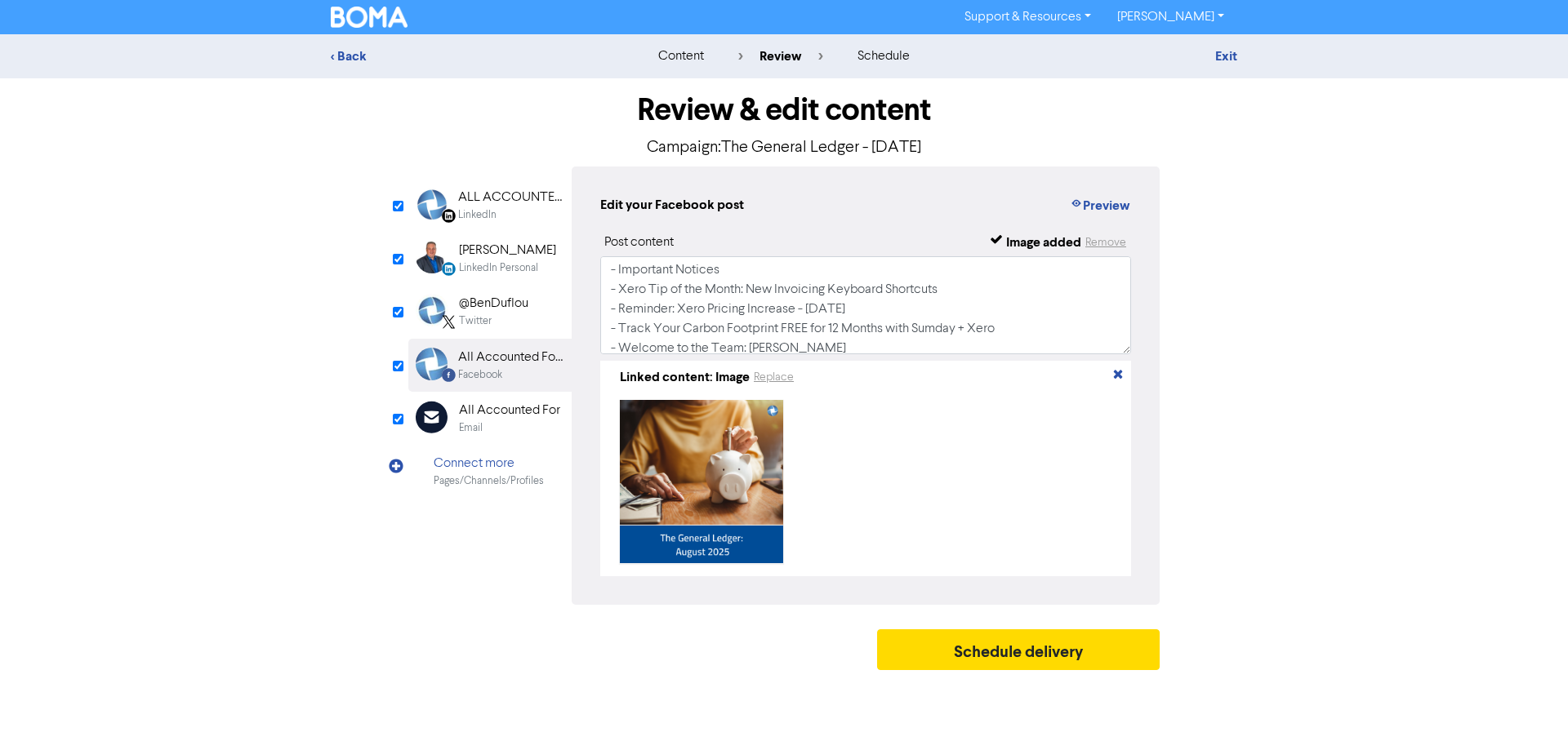
scroll to position [25, 0]
click at [1090, 209] on button "Preview" at bounding box center [1099, 206] width 62 height 21
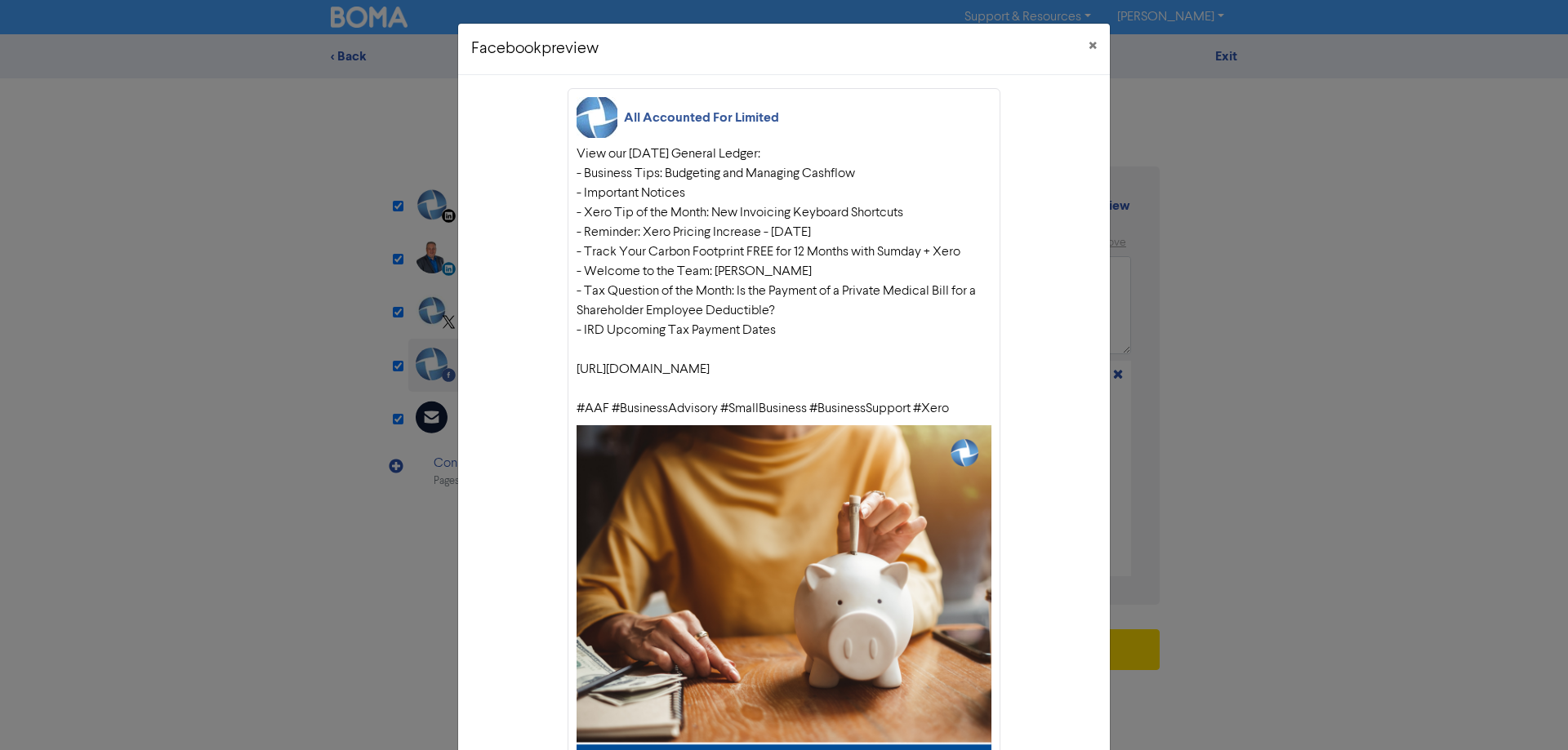
click at [1261, 315] on div "Facebook preview × All Accounted For Limited View our August 2025 General Ledge…" at bounding box center [784, 375] width 1568 height 750
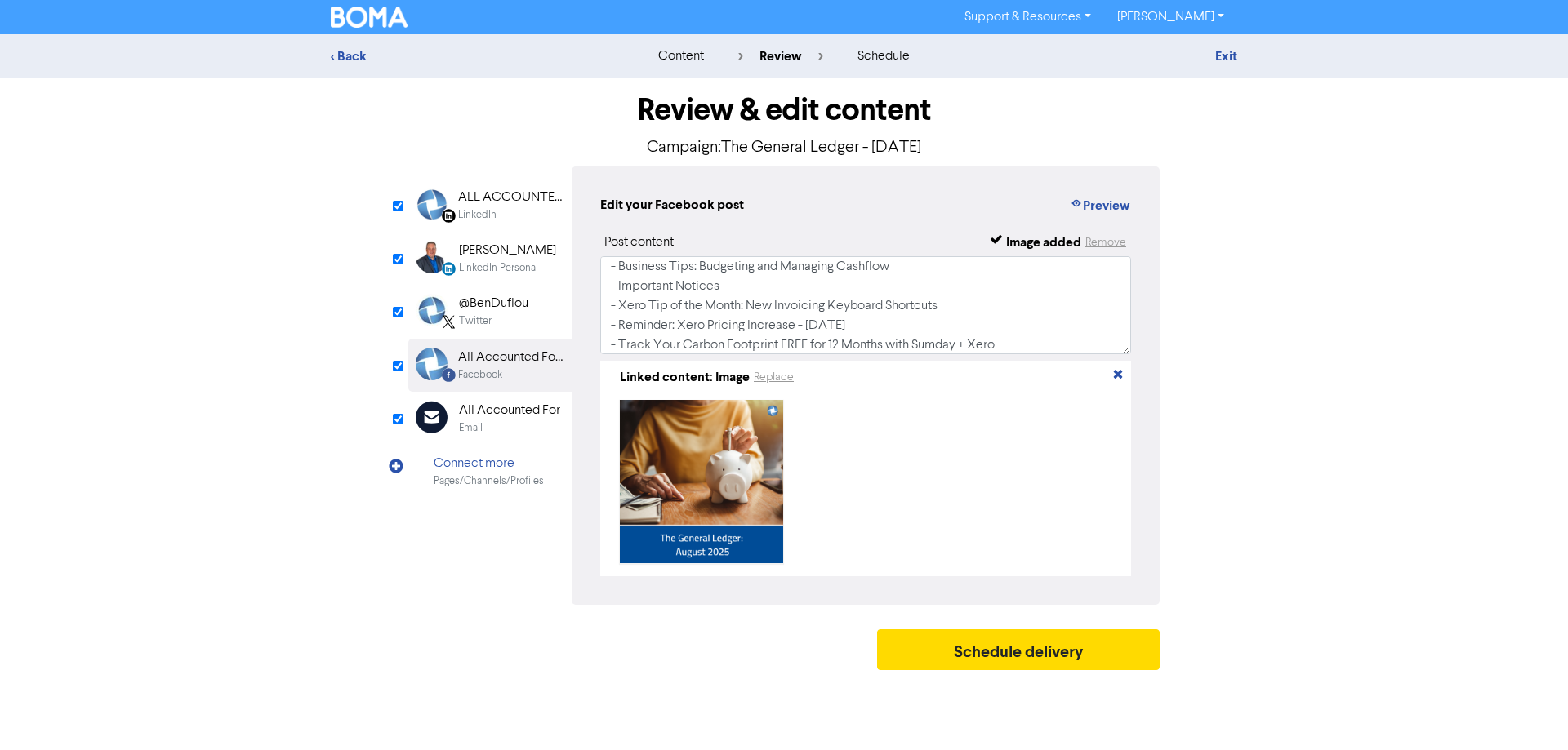
click at [479, 305] on div "@BenDuflou" at bounding box center [493, 303] width 69 height 19
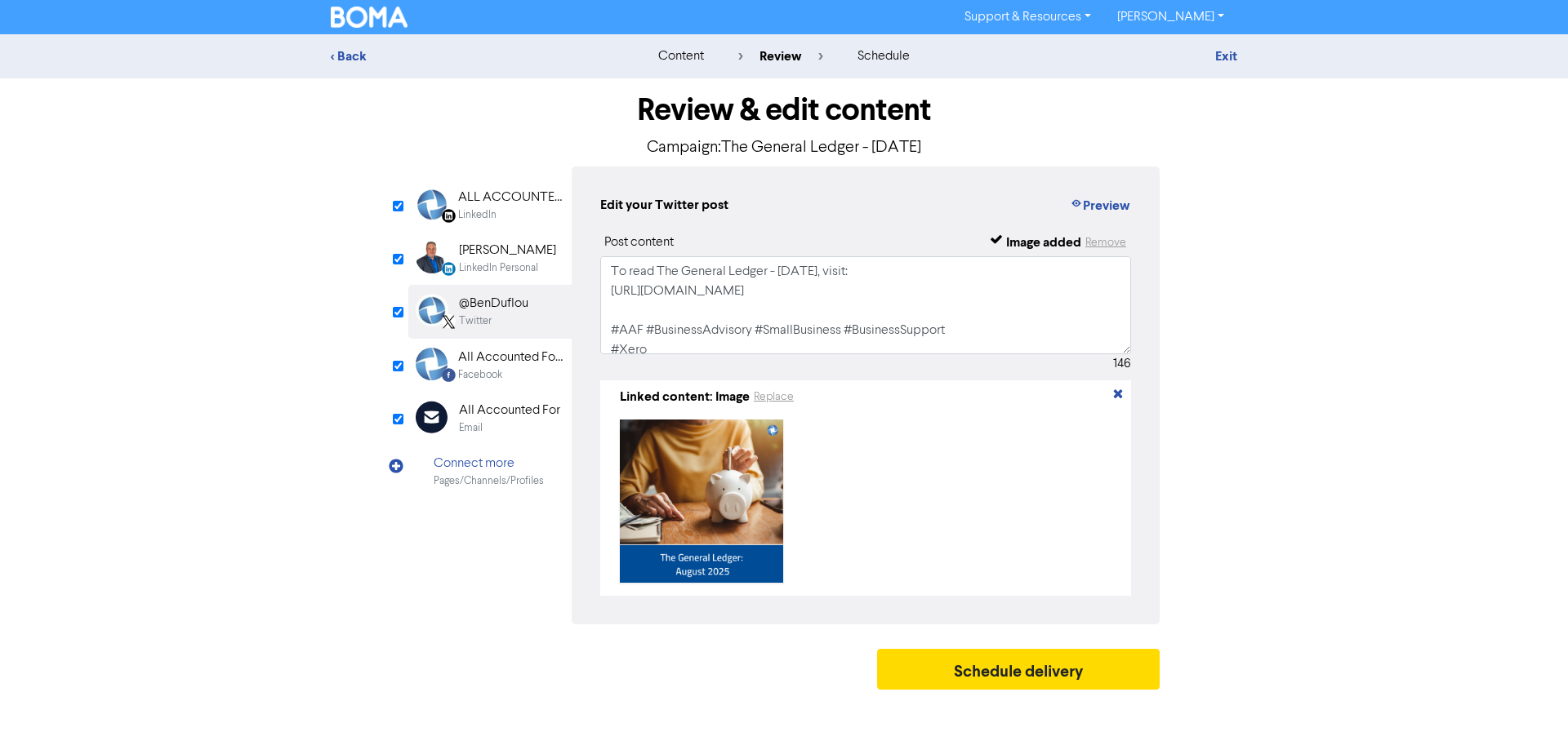
click at [497, 263] on div "LinkedIn Personal" at bounding box center [499, 268] width 79 height 16
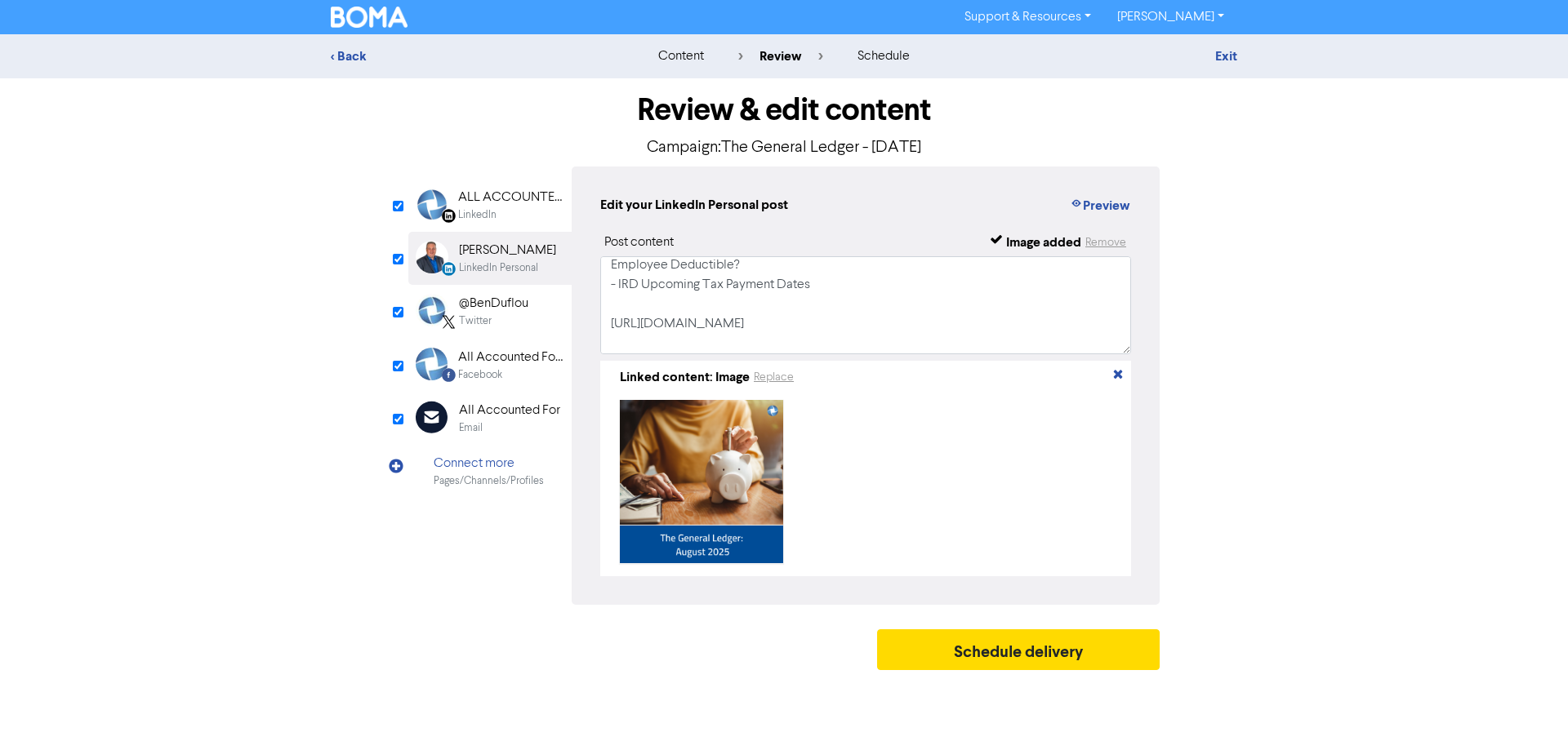
click at [455, 199] on div "LinkedIn Page Created with Sketch. ALL ACCOUNTED FOR LTD LinkedIn" at bounding box center [490, 205] width 163 height 53
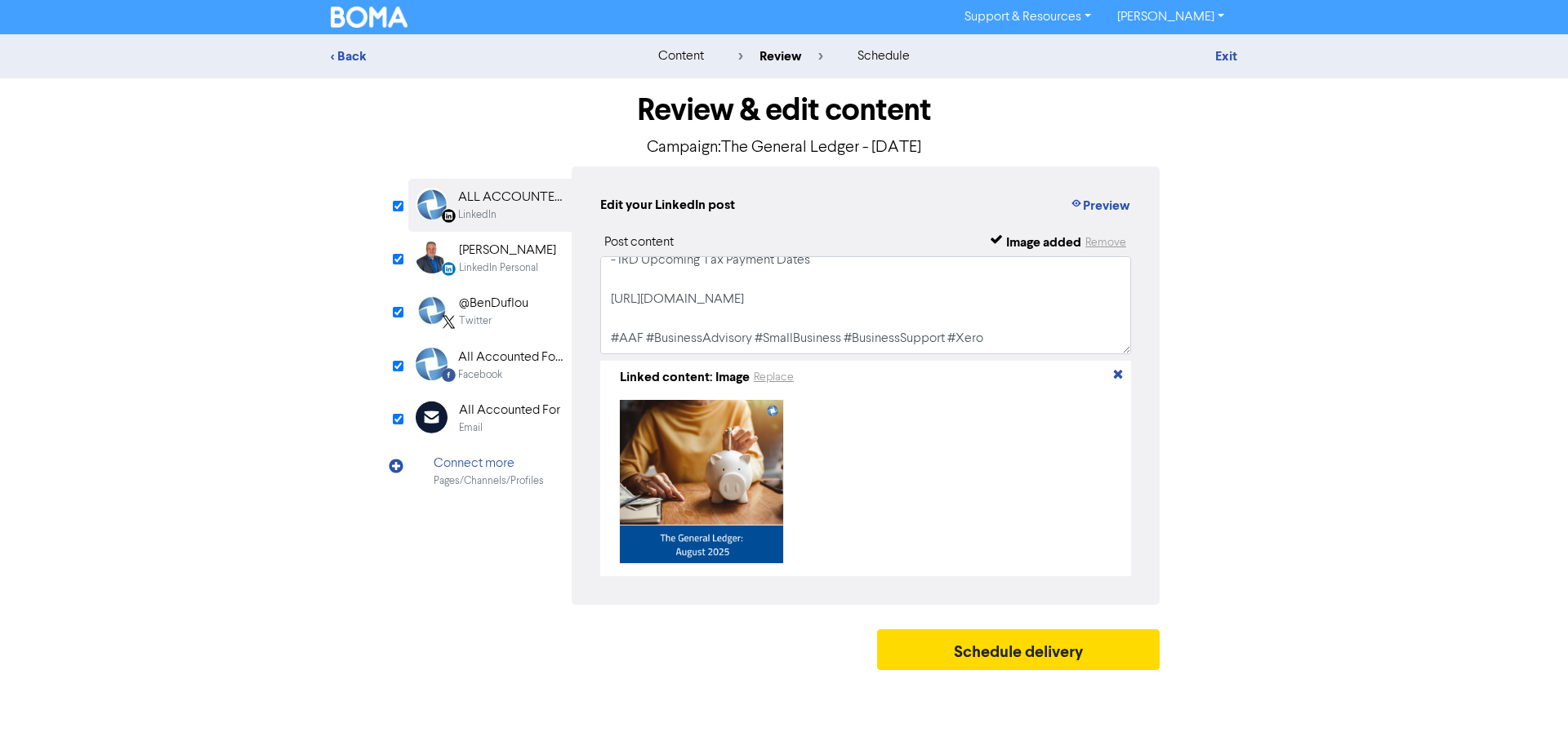
click at [492, 370] on div "Facebook" at bounding box center [480, 375] width 44 height 16
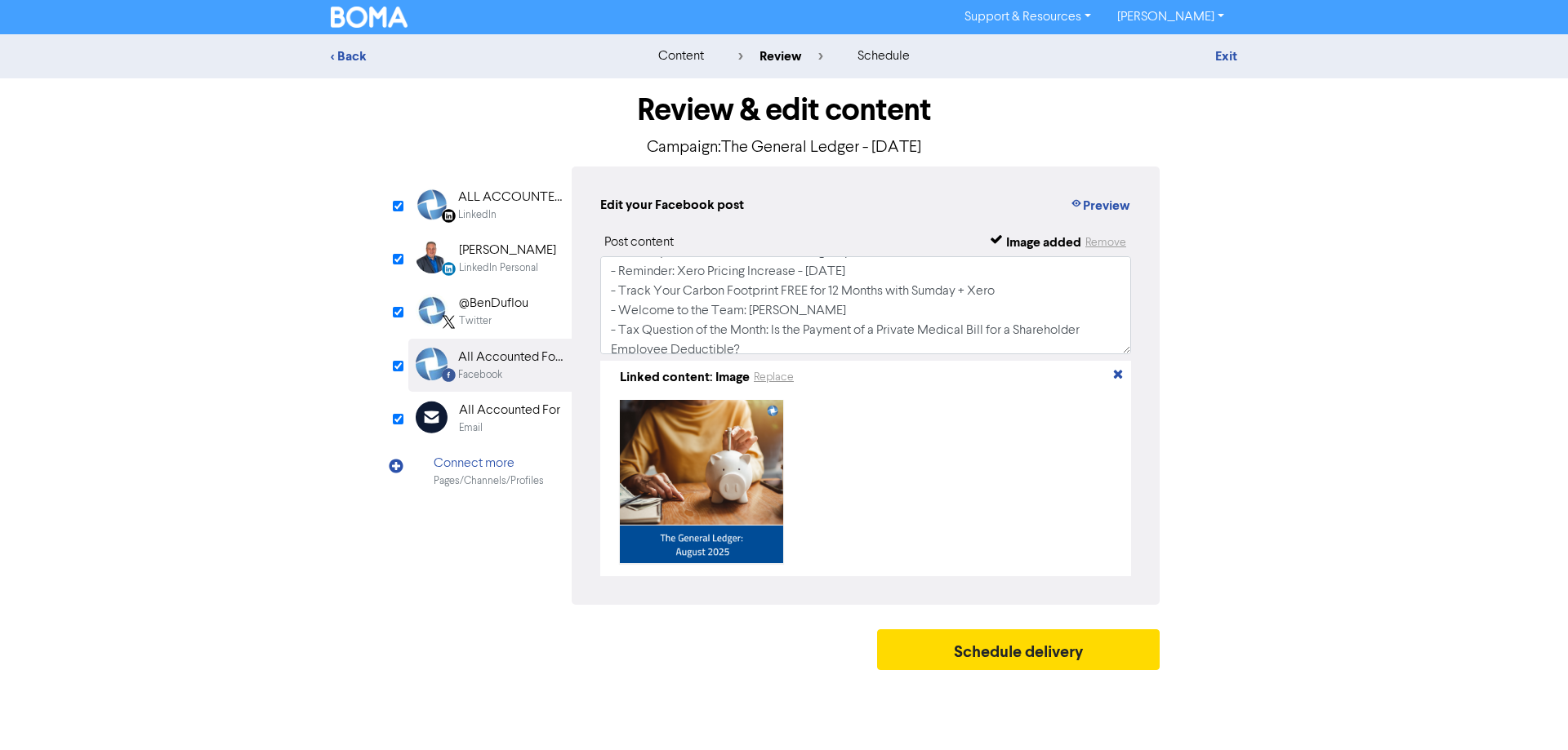
scroll to position [188, 0]
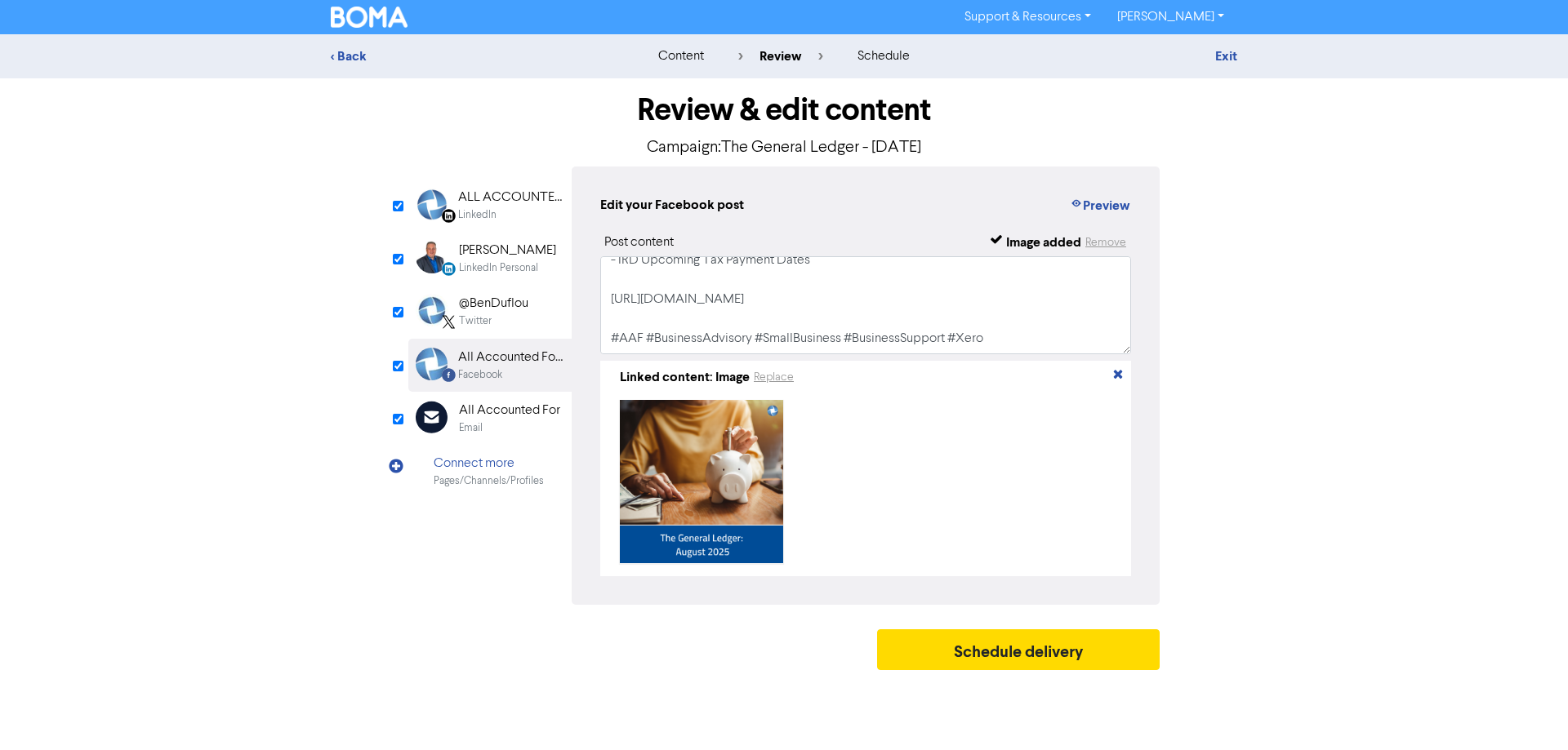
drag, startPoint x: 524, startPoint y: 410, endPoint x: 688, endPoint y: 390, distance: 165.2
click at [523, 410] on div "All Accounted For" at bounding box center [510, 410] width 102 height 19
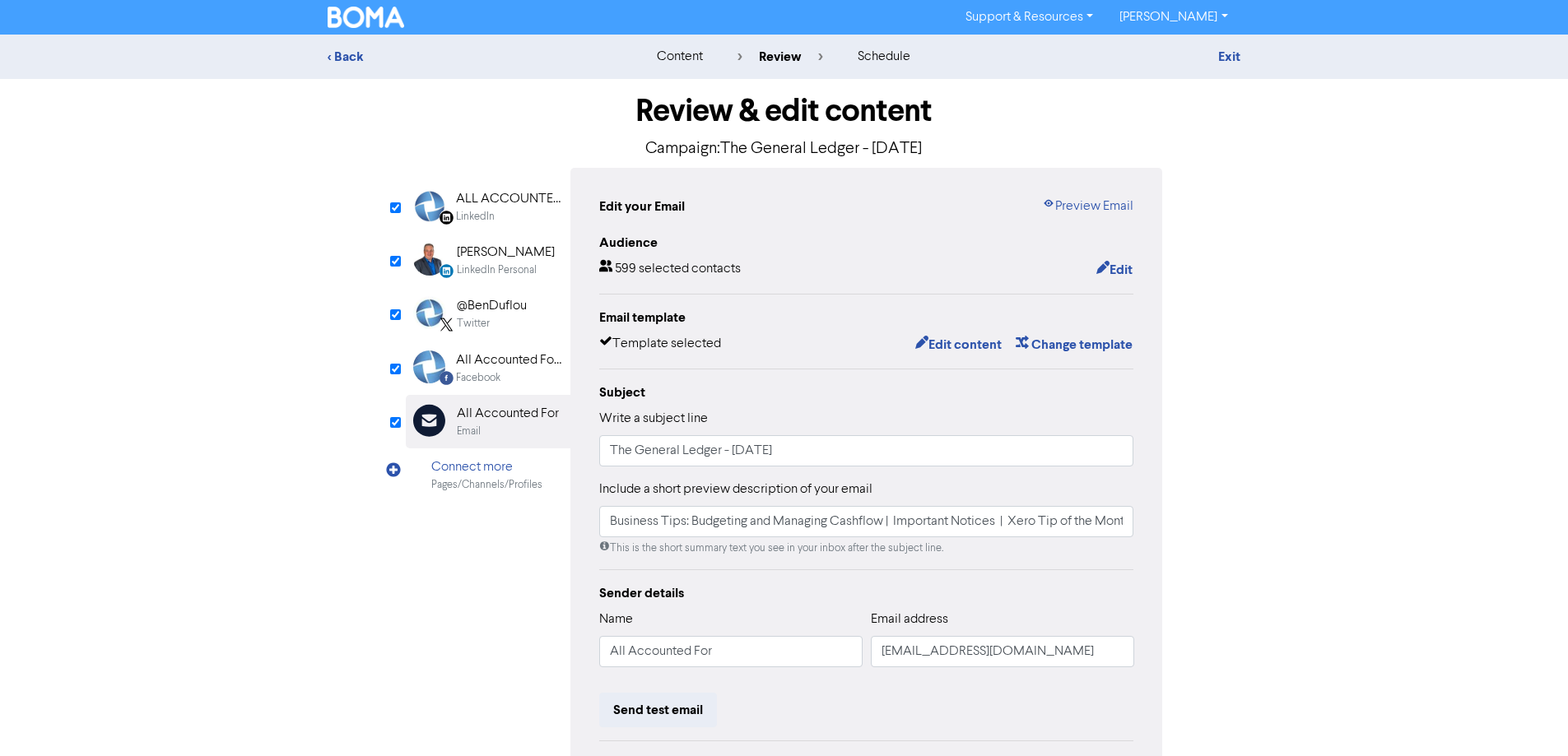
click at [512, 373] on div "Facebook" at bounding box center [508, 378] width 105 height 16
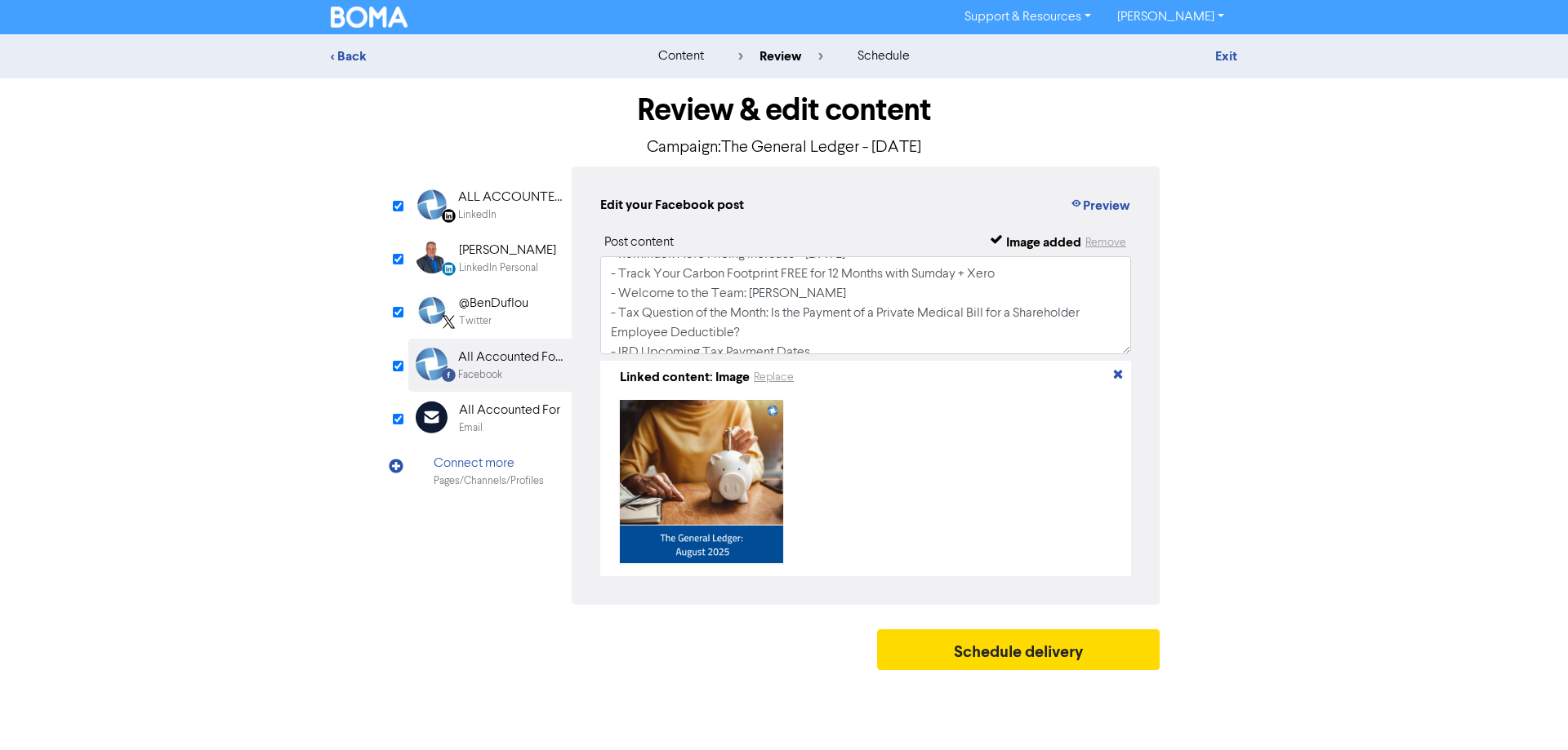
scroll to position [0, 0]
drag, startPoint x: 529, startPoint y: 315, endPoint x: 529, endPoint y: 293, distance: 22.0
click at [528, 315] on div "@BenDuflou Twitter" at bounding box center [490, 311] width 163 height 53
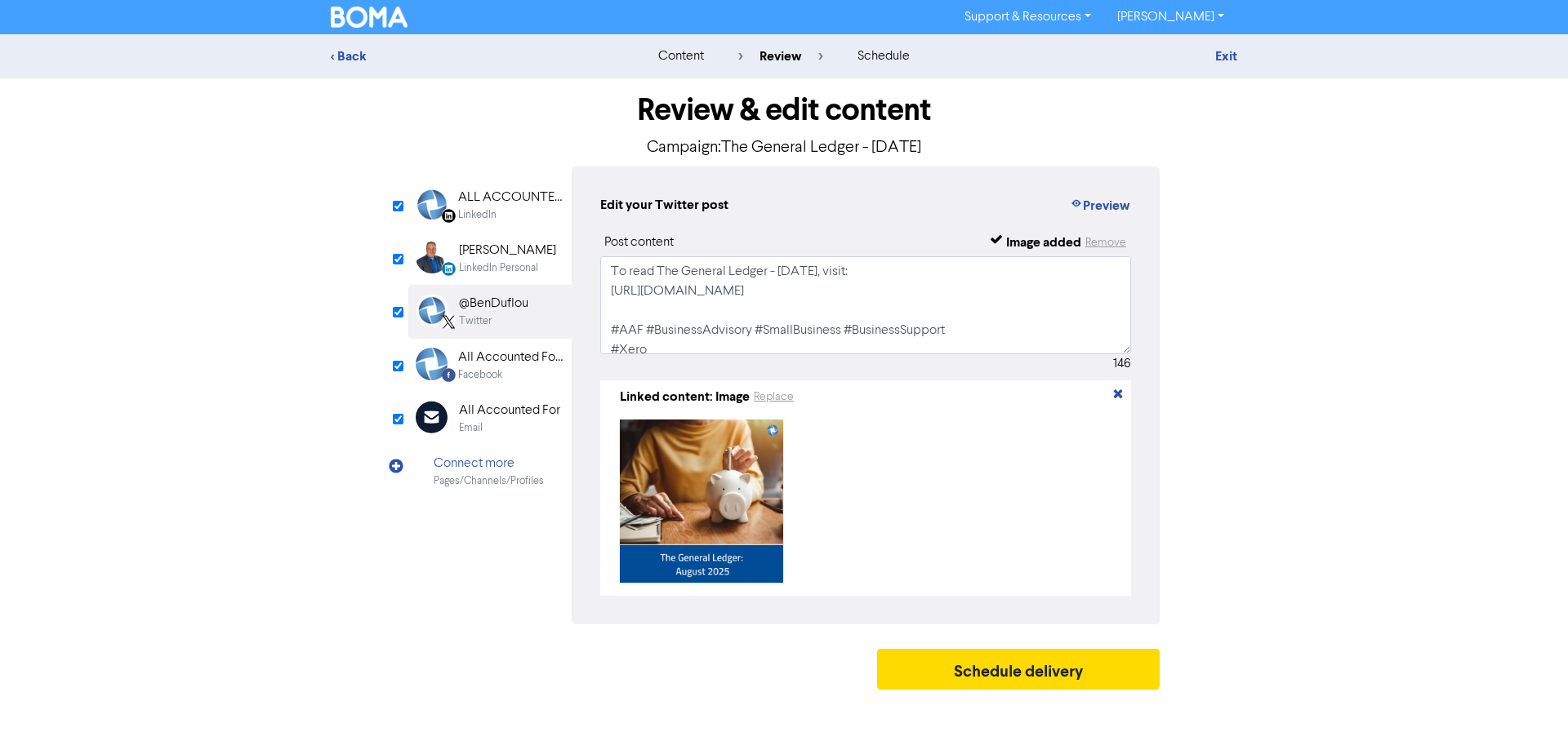
click at [513, 268] on div "LinkedIn Personal" at bounding box center [499, 268] width 79 height 16
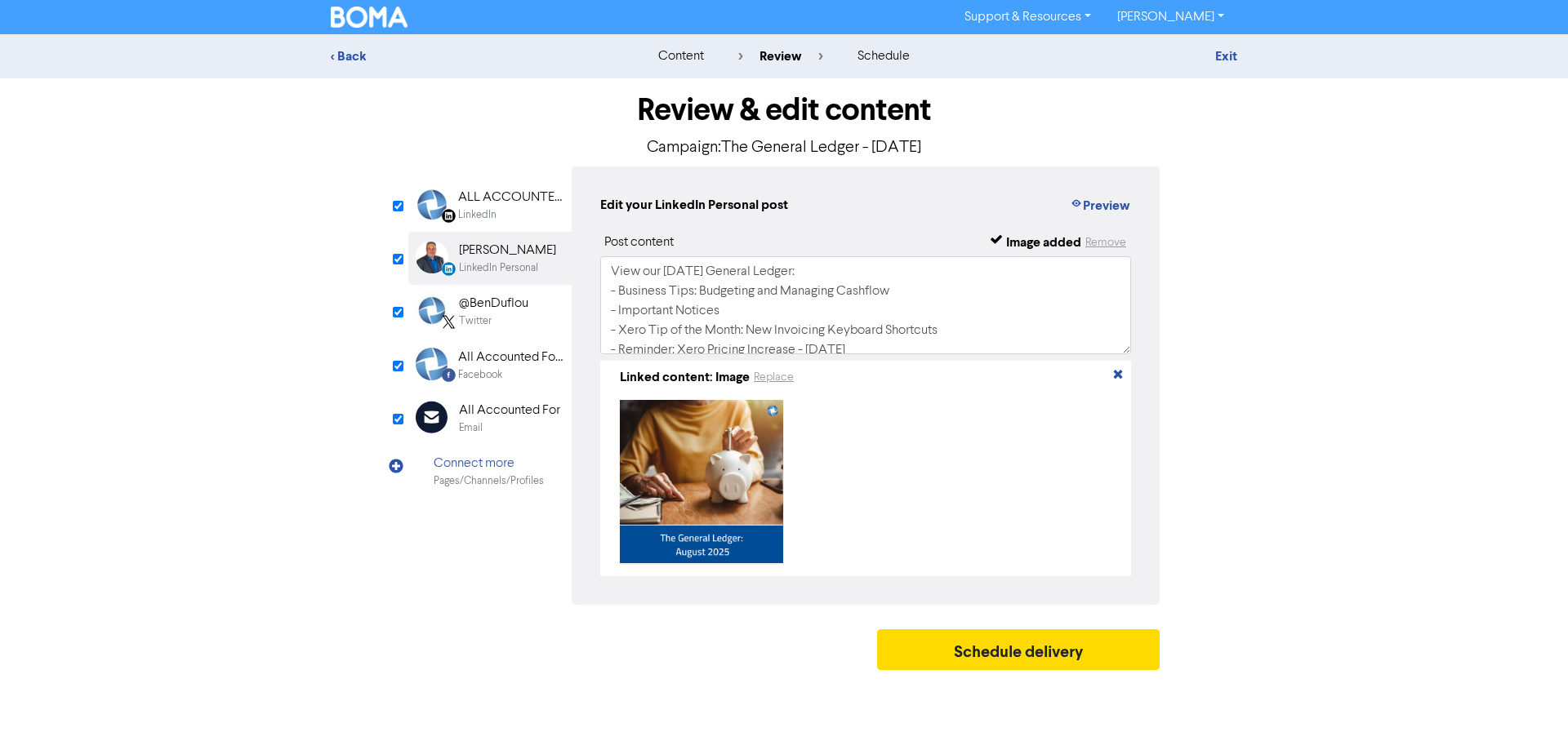
click at [451, 203] on div "LinkedIn Page Created with Sketch." at bounding box center [437, 203] width 32 height 32
click at [493, 423] on div "Email" at bounding box center [510, 428] width 102 height 16
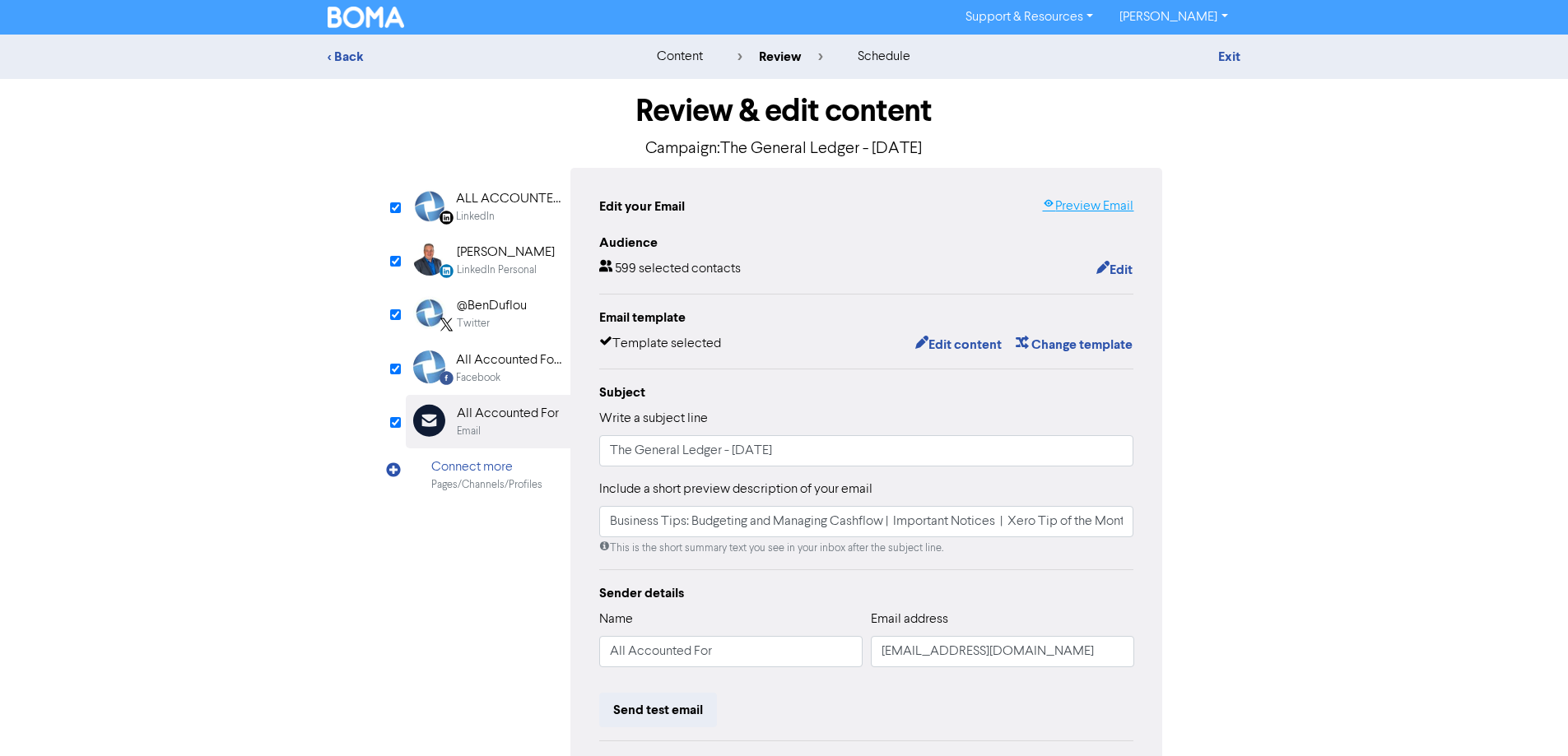
click at [1081, 201] on link "Preview Email" at bounding box center [1087, 207] width 91 height 19
click at [979, 348] on button "Edit content" at bounding box center [958, 344] width 88 height 21
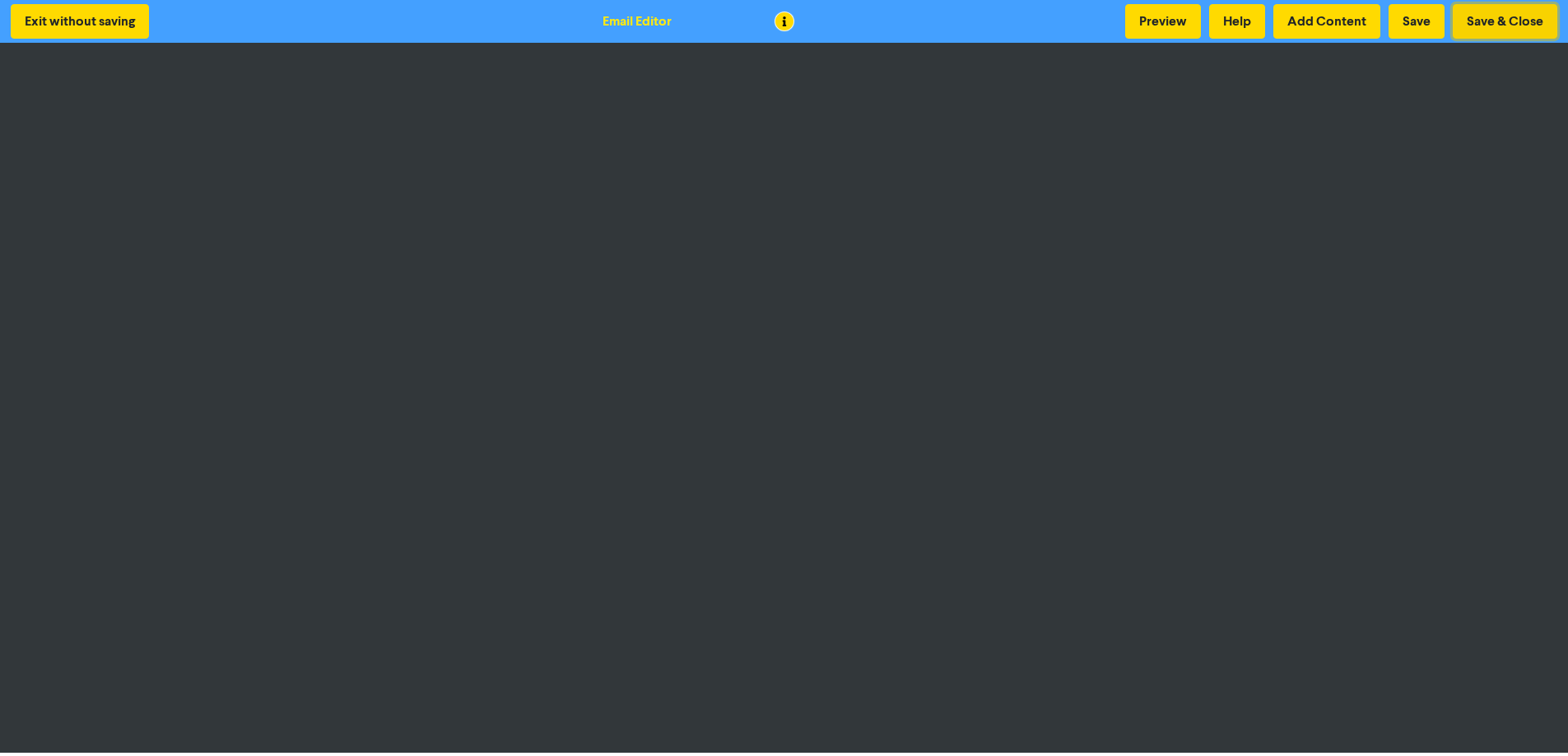
click at [1511, 28] on button "Save & Close" at bounding box center [1504, 21] width 104 height 34
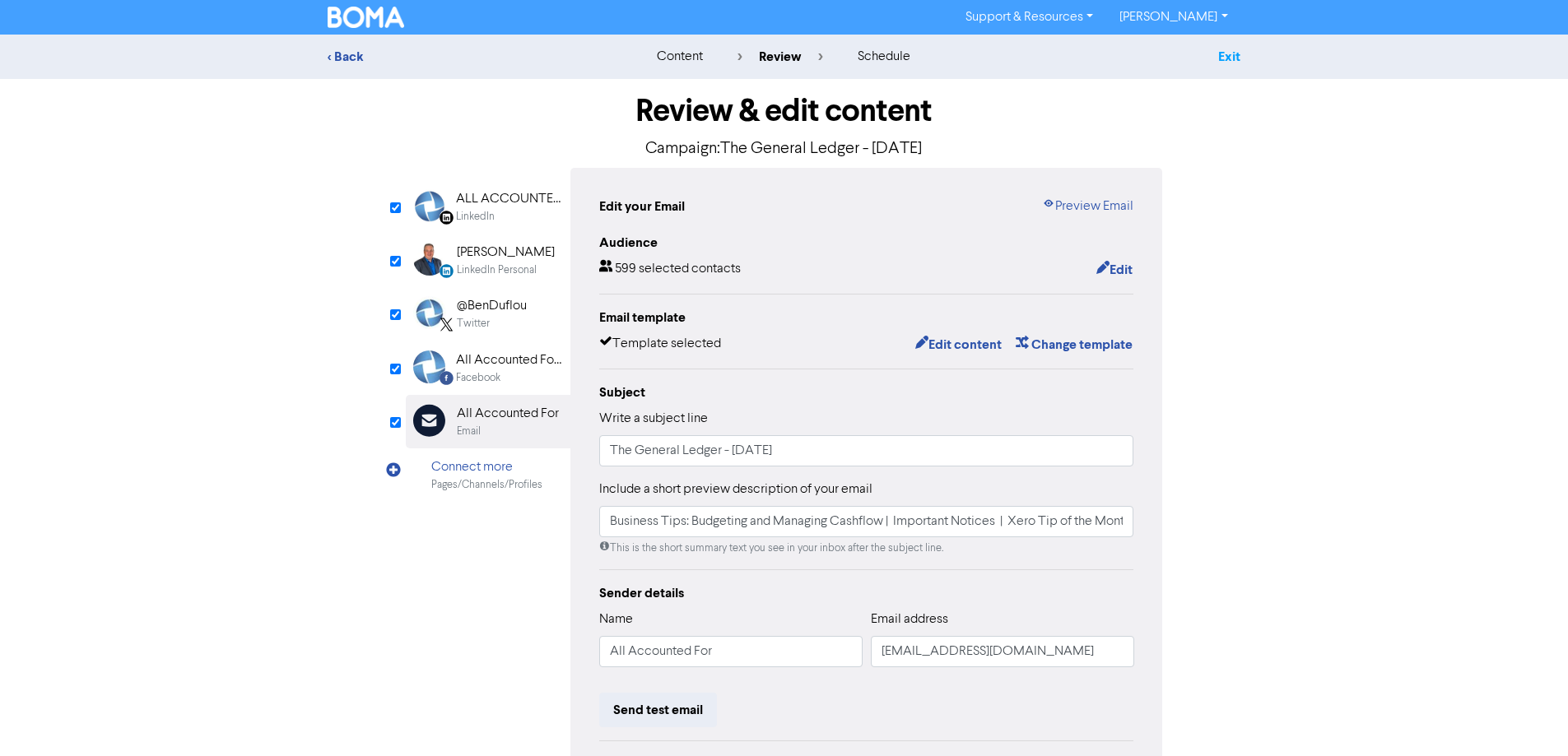
click at [1240, 61] on link "Exit" at bounding box center [1229, 57] width 22 height 17
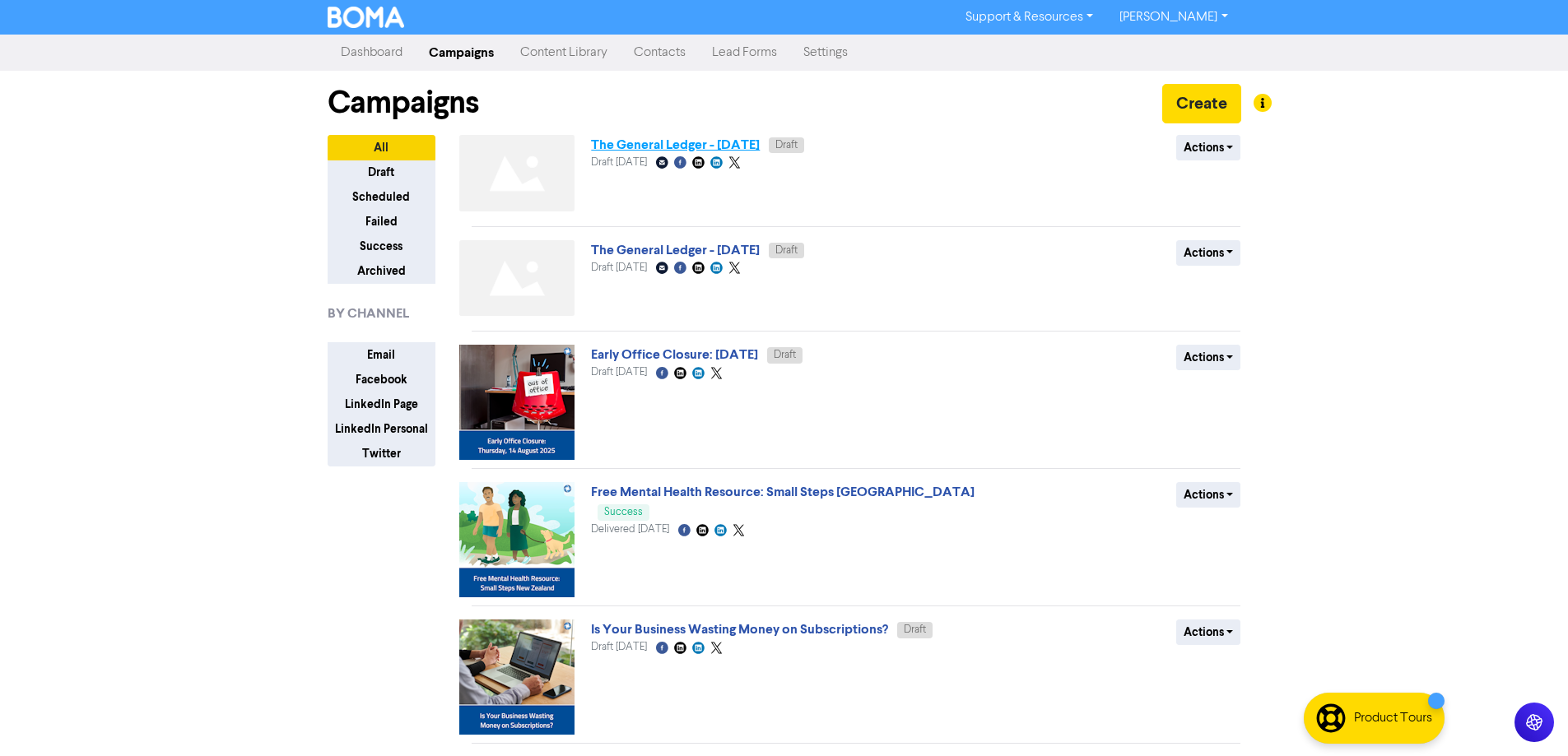
click at [760, 147] on link "The General Ledger - September 2025" at bounding box center [675, 145] width 169 height 17
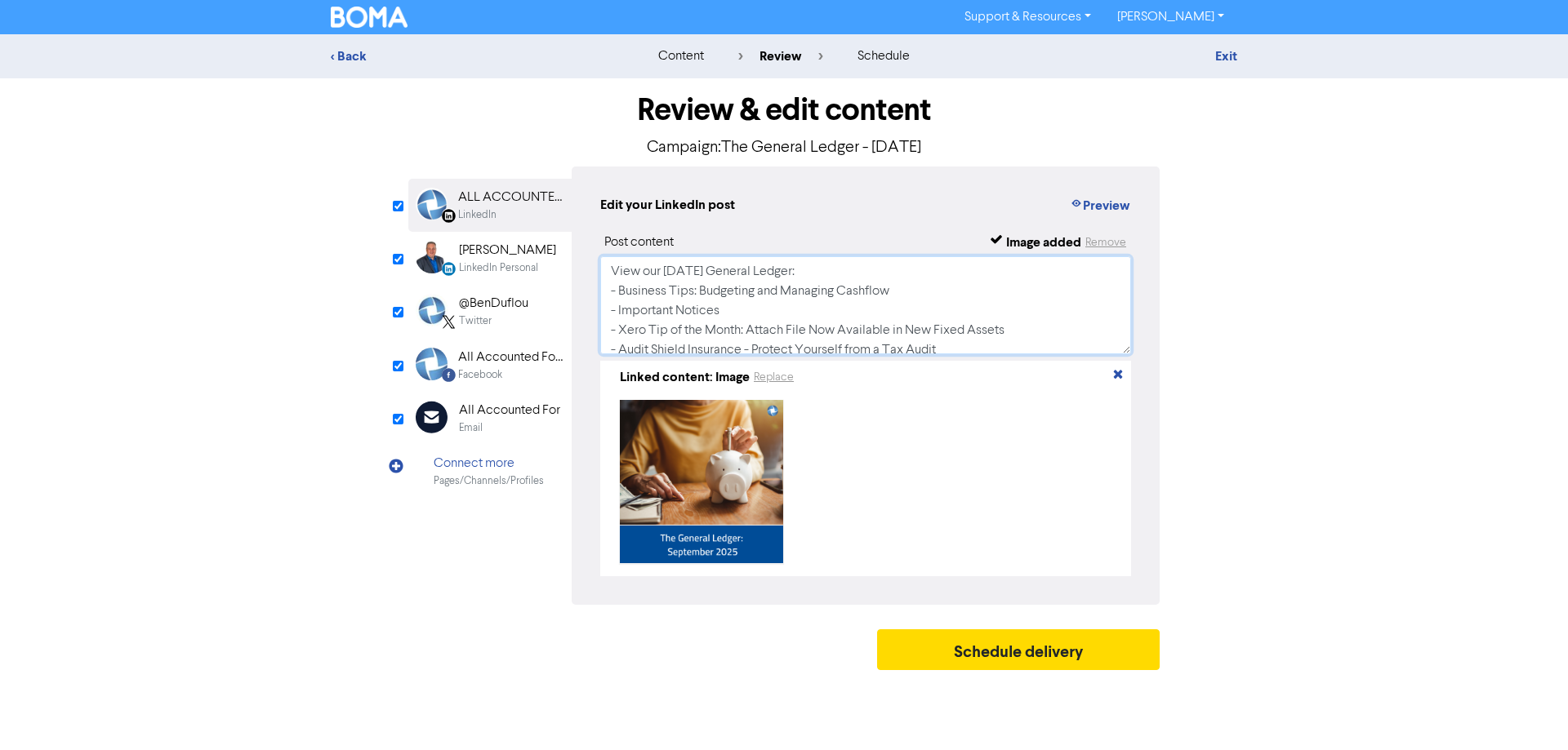
drag, startPoint x: 898, startPoint y: 294, endPoint x: 638, endPoint y: 293, distance: 260.0
click at [638, 293] on textarea "View our September 2025 General Ledger: - Business Tips: Budgeting and Managing…" at bounding box center [866, 306] width 531 height 98
type textarea "View our September 2025 General Ledger: - Enter title - Important Notices - Xer…"
click at [506, 195] on div "ALL ACCOUNTED FOR LTD" at bounding box center [510, 197] width 104 height 19
click at [515, 251] on div "Benjamin Duflou" at bounding box center [507, 251] width 97 height 19
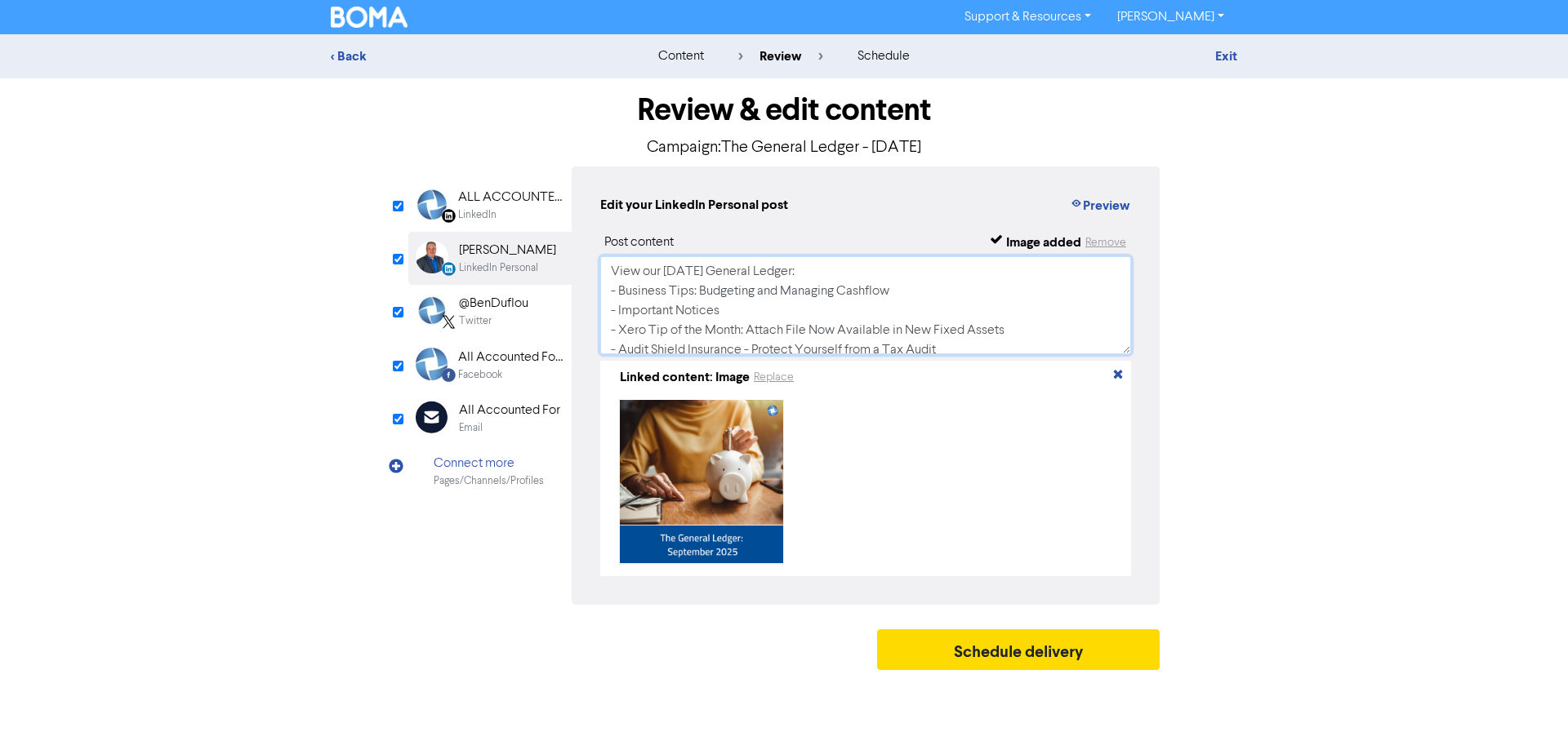
drag, startPoint x: 677, startPoint y: 296, endPoint x: 629, endPoint y: 296, distance: 48.0
click at [629, 296] on textarea "View our September 2025 General Ledger: - Business Tips: Budgeting and Managing…" at bounding box center [866, 306] width 531 height 98
type textarea "View our September 2025 General Ledger: - Enter title - Important Notices - Xer…"
click at [511, 327] on div "Twitter" at bounding box center [493, 322] width 69 height 16
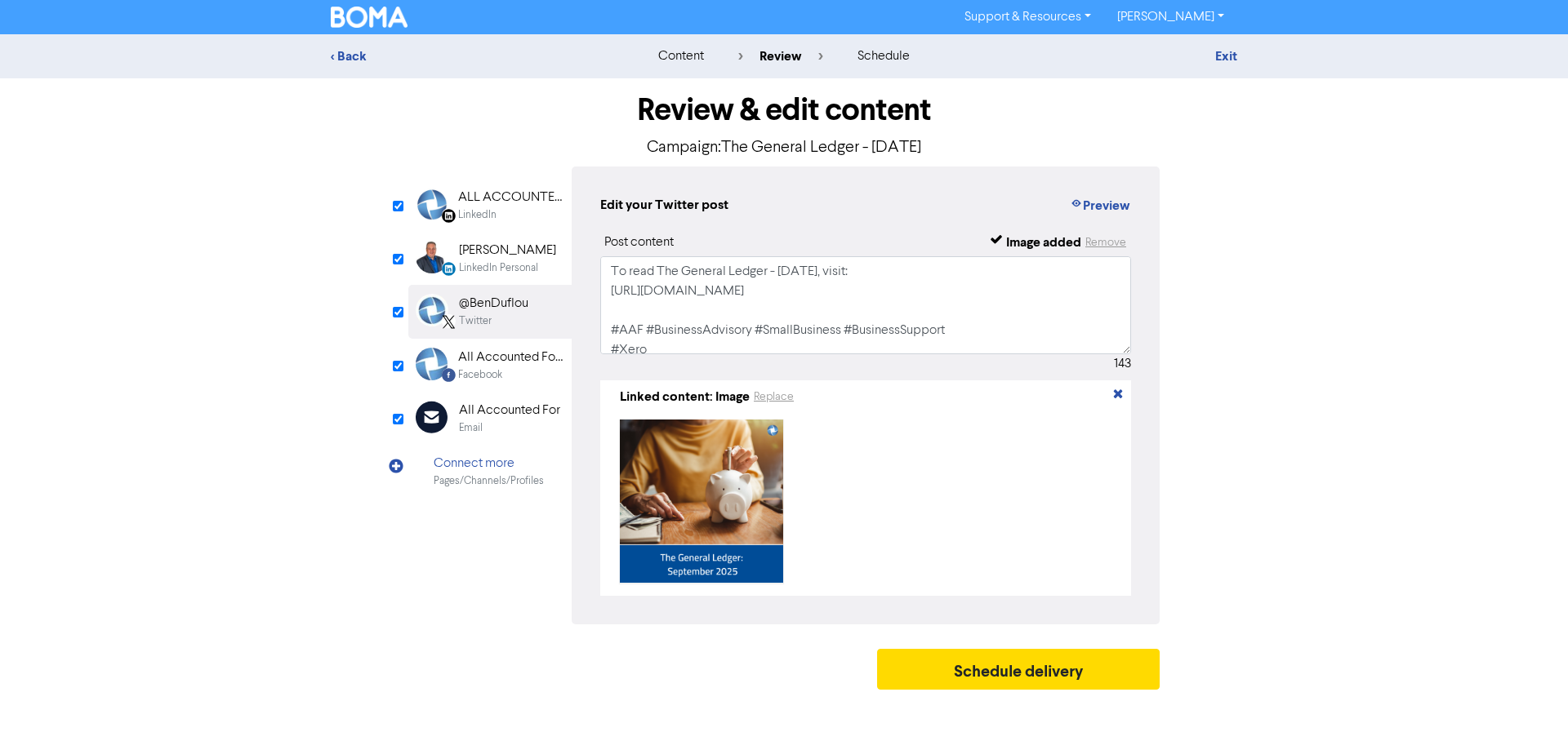
click at [510, 388] on div "Facebook Created with Sketch. All Accounted For Limited Facebook" at bounding box center [490, 365] width 163 height 53
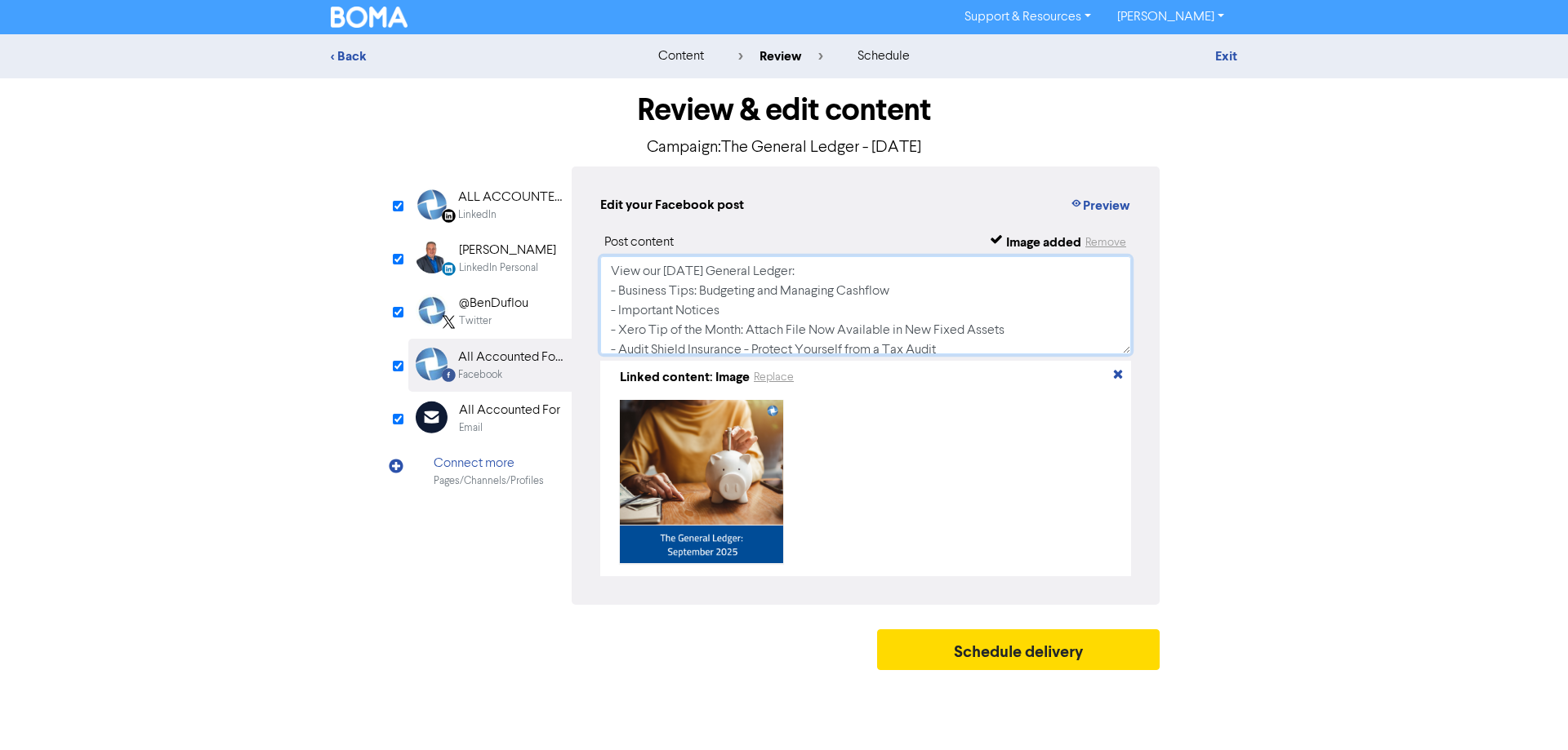
drag, startPoint x: 865, startPoint y: 288, endPoint x: 629, endPoint y: 286, distance: 236.0
click at [629, 286] on textarea "View our September 2025 General Ledger: - Business Tips: Budgeting and Managing…" at bounding box center [866, 306] width 531 height 98
type textarea "View our September 2025 General Ledger: - Enter title - Important Notices - Xer…"
click at [529, 407] on div "All Accounted For" at bounding box center [510, 410] width 102 height 19
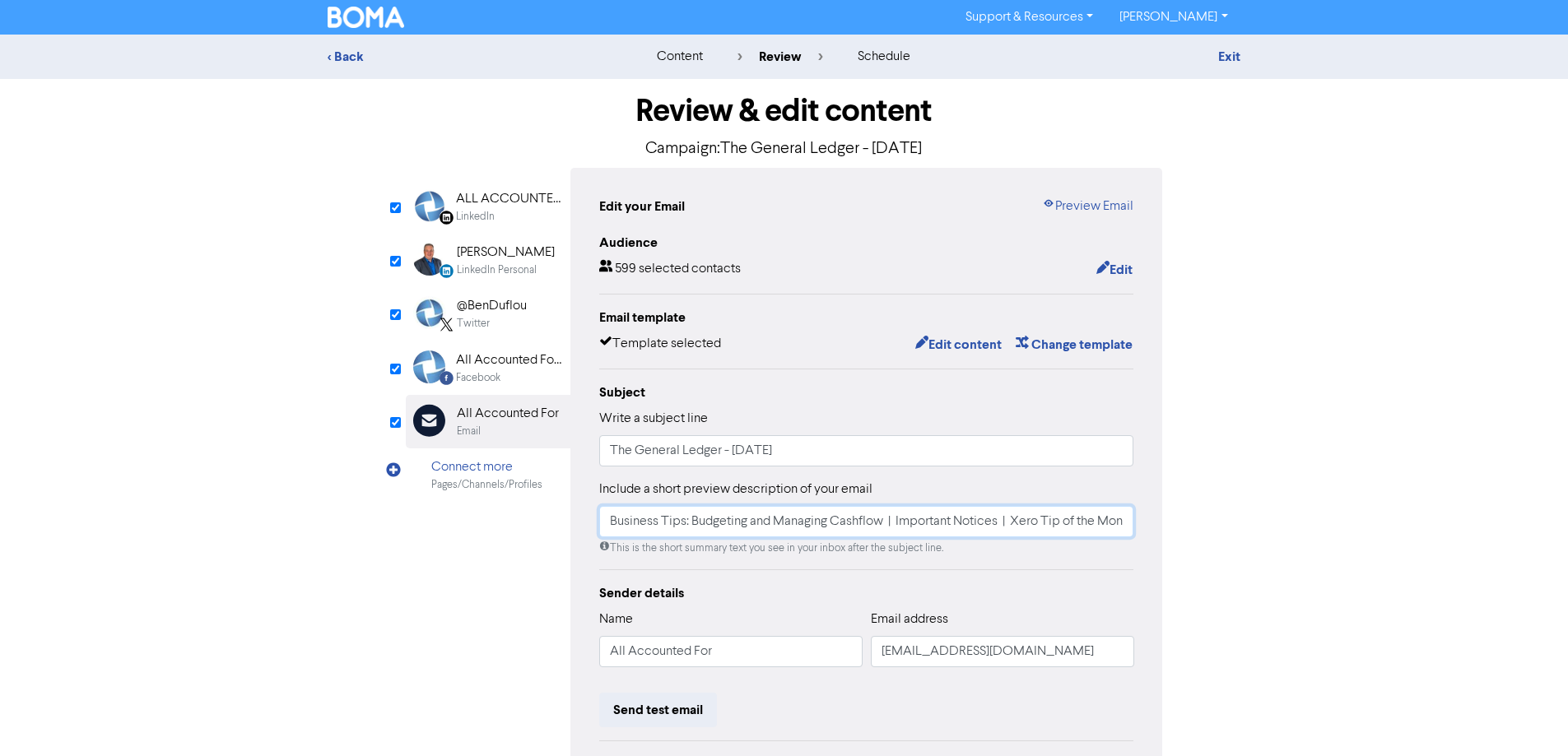
drag, startPoint x: 884, startPoint y: 522, endPoint x: 527, endPoint y: 527, distance: 357.0
click at [527, 527] on div "LinkedIn Page Created with Sketch. ALL ACCOUNTED FOR LTD LinkedIn LinkedIn Pers…" at bounding box center [784, 510] width 757 height 686
type input "Enter title | Important Notices | Xero Tip of the Month: Attach File Now Availa…"
click at [879, 458] on input "The General Ledger - September 2025" at bounding box center [867, 450] width 535 height 31
click at [481, 372] on div "Facebook" at bounding box center [478, 378] width 44 height 16
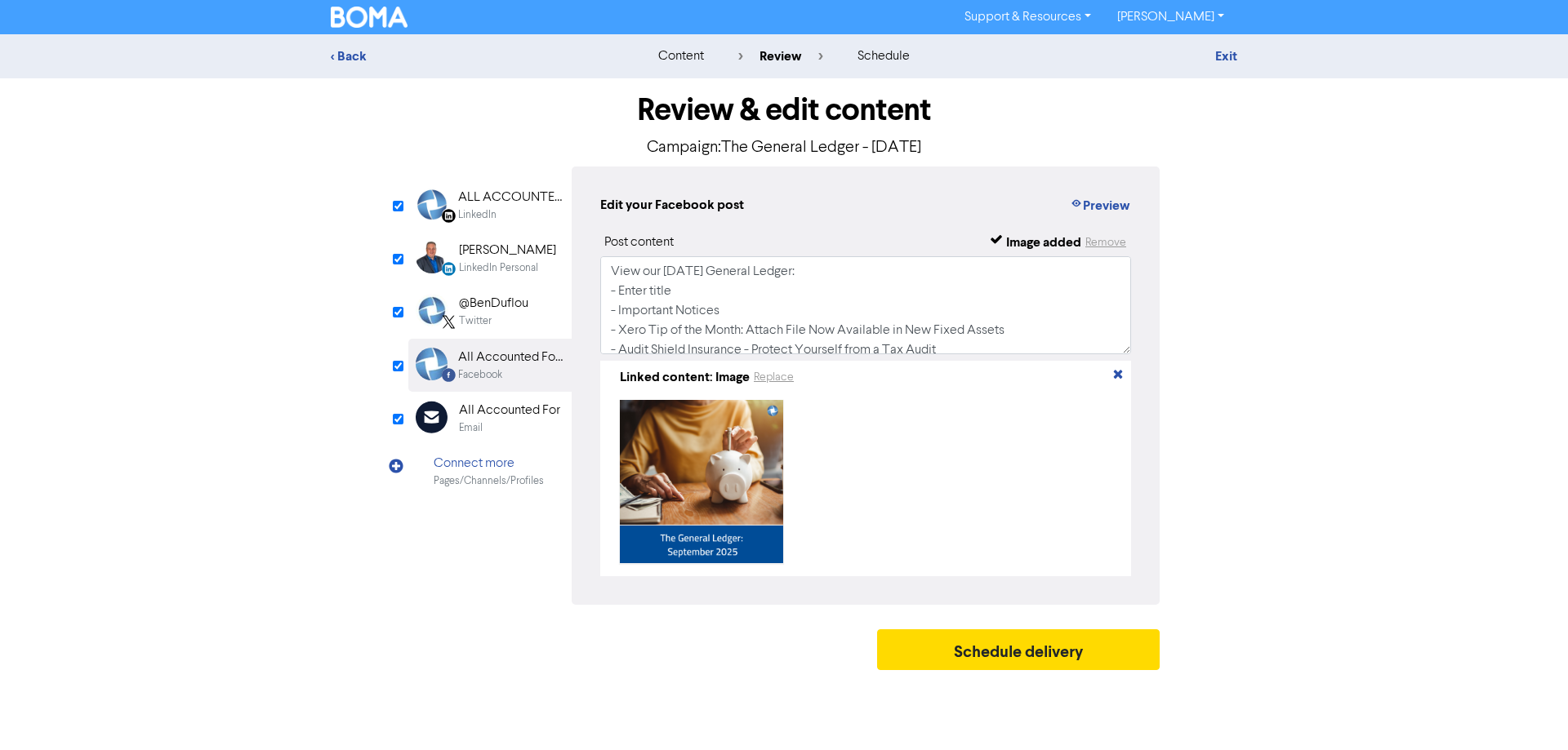
click at [508, 307] on div "@BenDuflou" at bounding box center [493, 303] width 69 height 19
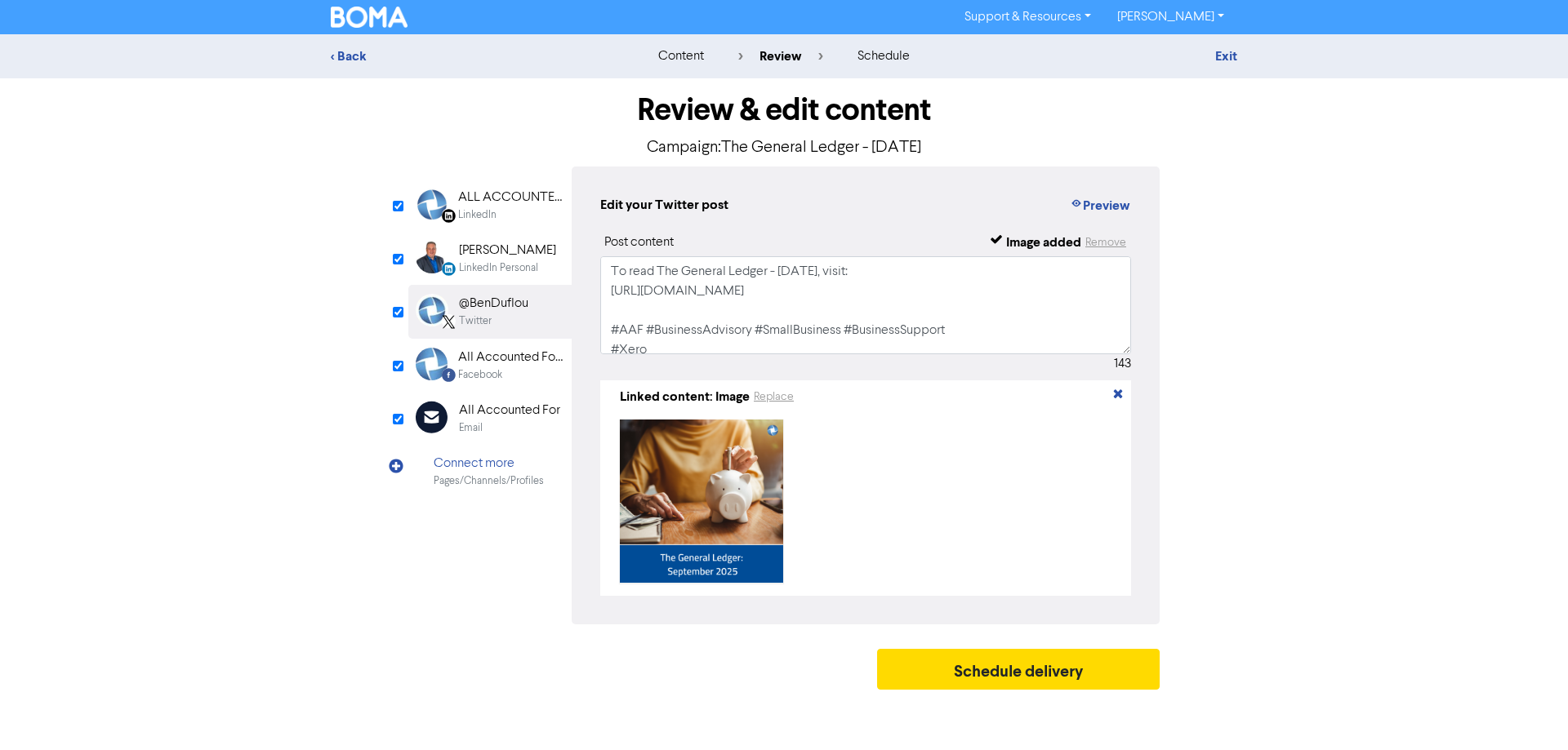
click at [500, 261] on div "LinkedIn Personal" at bounding box center [499, 268] width 79 height 16
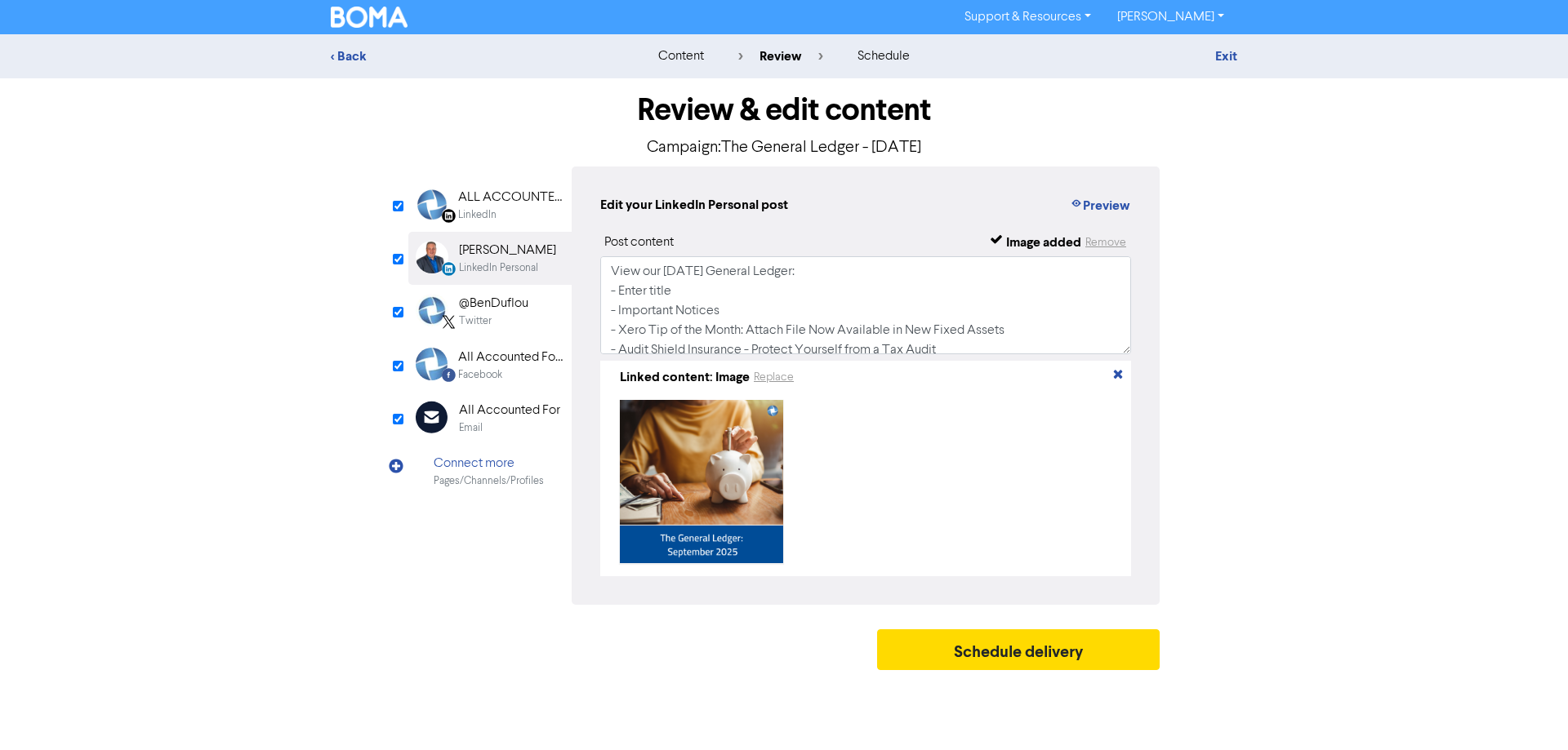
click at [495, 211] on div "LinkedIn" at bounding box center [478, 216] width 39 height 16
click at [523, 421] on div "Email" at bounding box center [510, 428] width 102 height 16
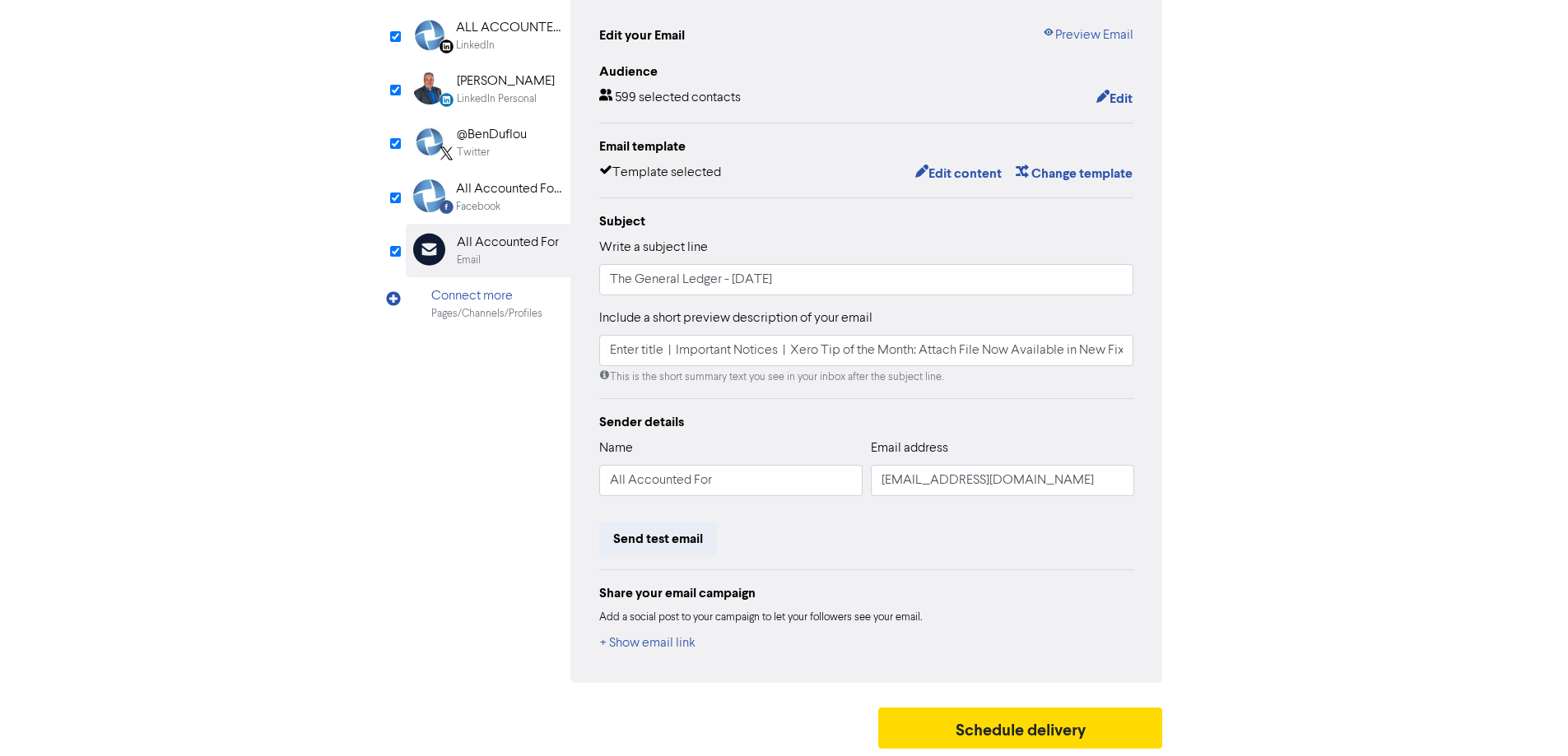
scroll to position [174, 0]
click at [973, 168] on button "Edit content" at bounding box center [958, 173] width 88 height 21
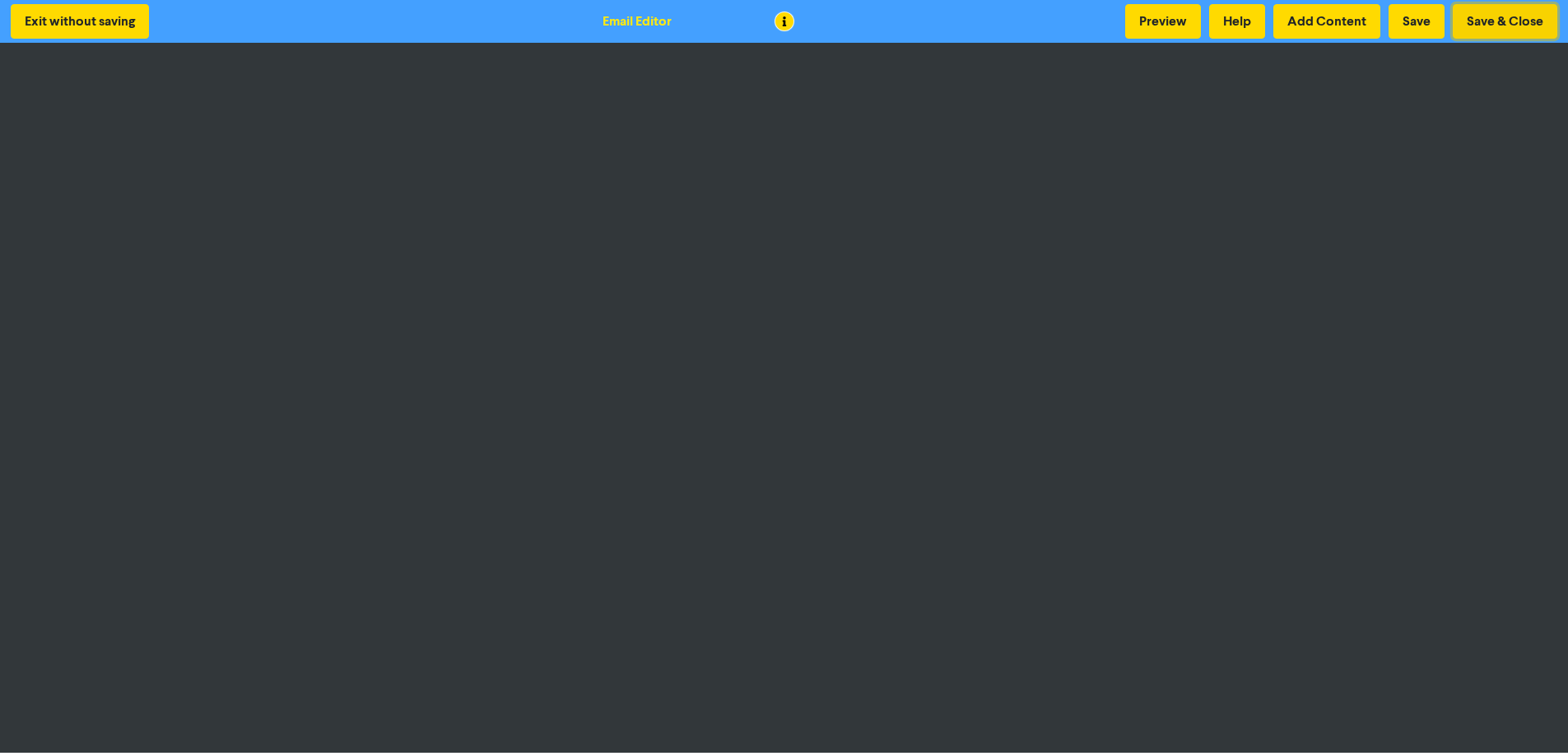
click at [1480, 21] on button "Save & Close" at bounding box center [1504, 21] width 104 height 34
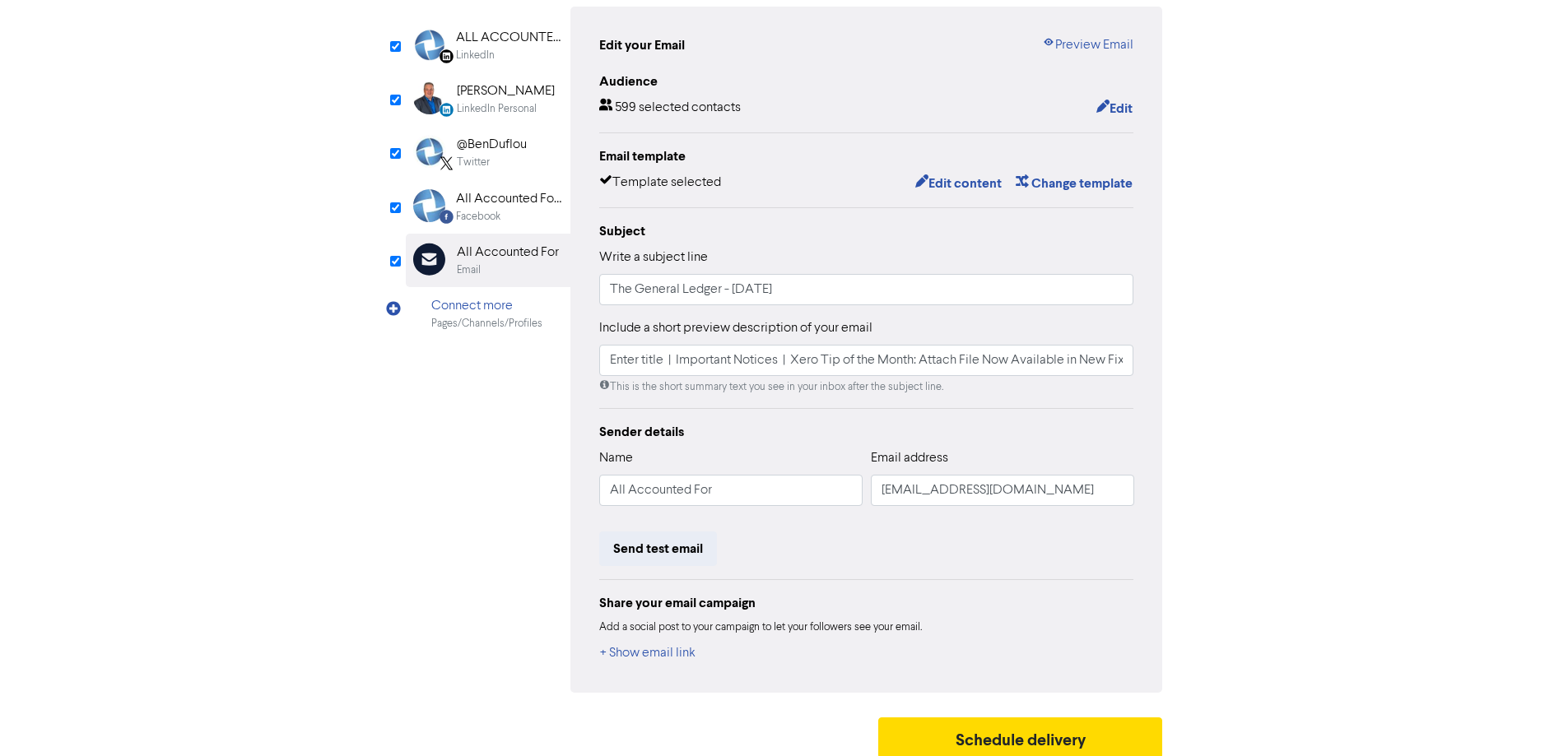
scroll to position [174, 0]
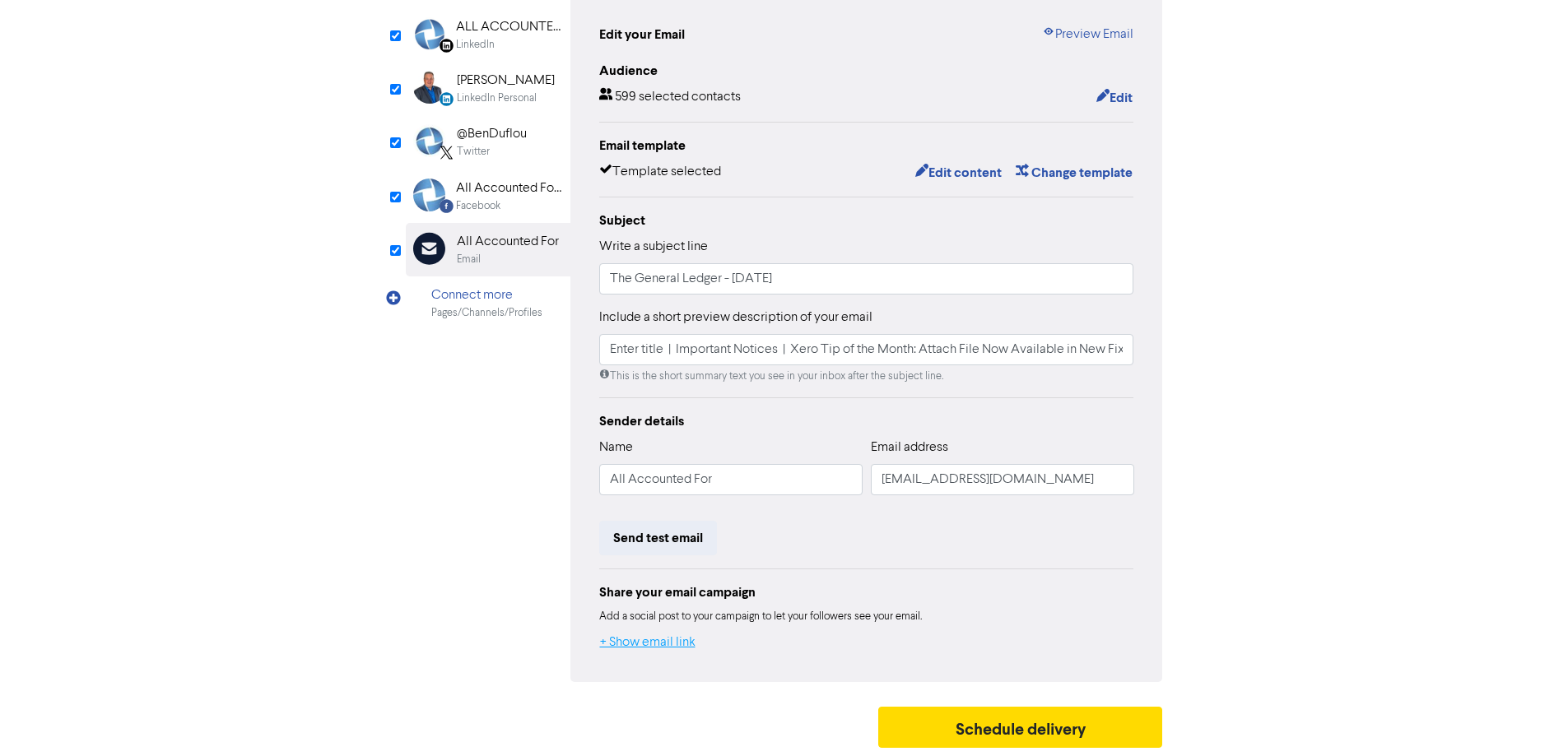
drag, startPoint x: 672, startPoint y: 640, endPoint x: 902, endPoint y: 652, distance: 230.3
click at [680, 640] on button "+ Show email link" at bounding box center [648, 642] width 97 height 21
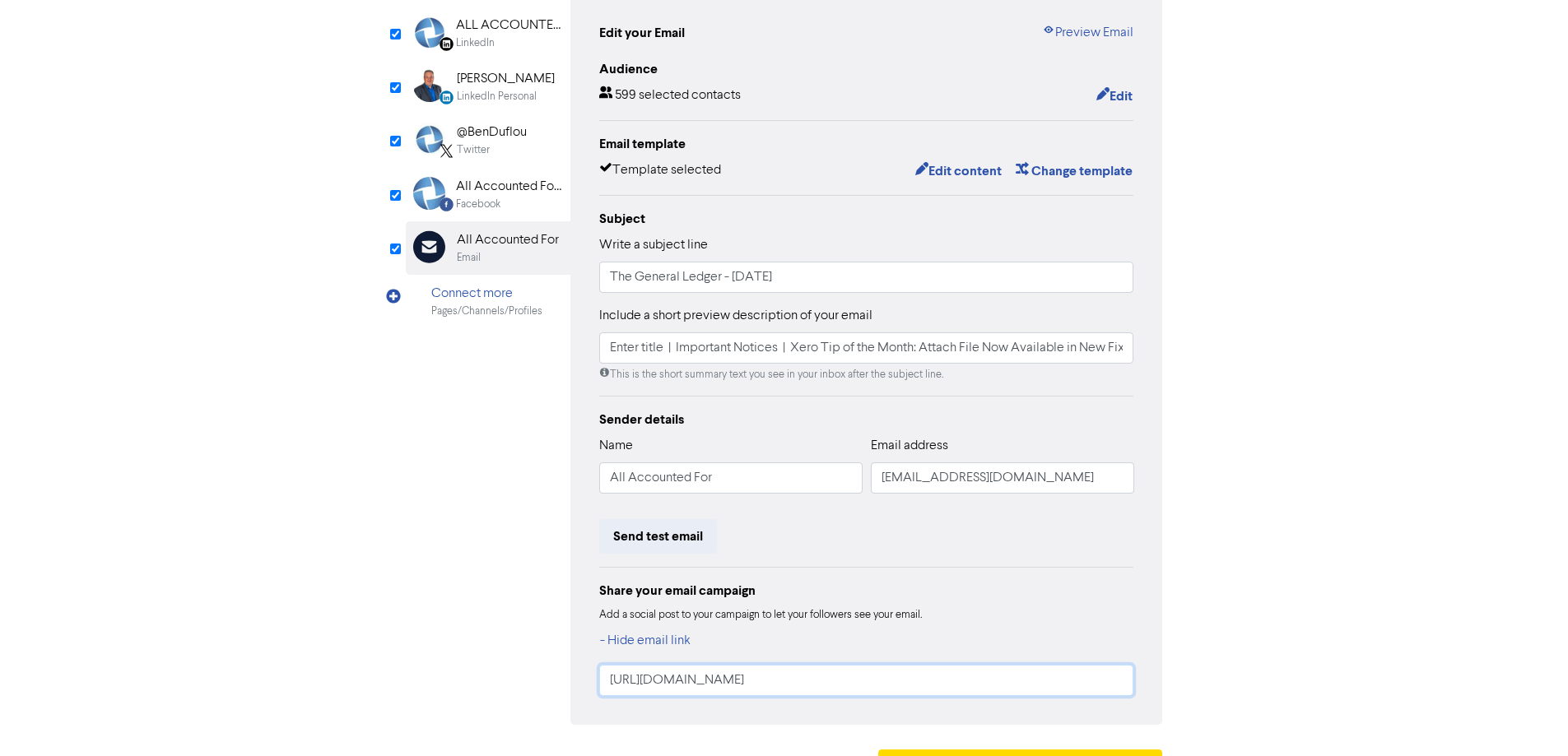
click at [890, 669] on input "https://public2.bomamarketing.com/email/znK4" at bounding box center [867, 680] width 535 height 31
click at [920, 682] on input "https://public2.bomamarketing.com/email/znK4" at bounding box center [867, 680] width 535 height 31
drag, startPoint x: 939, startPoint y: 682, endPoint x: 583, endPoint y: 688, distance: 356.1
click at [583, 688] on div "Edit your Email Preview Email Audience 599 selected contacts Edit Email templat…" at bounding box center [867, 359] width 593 height 730
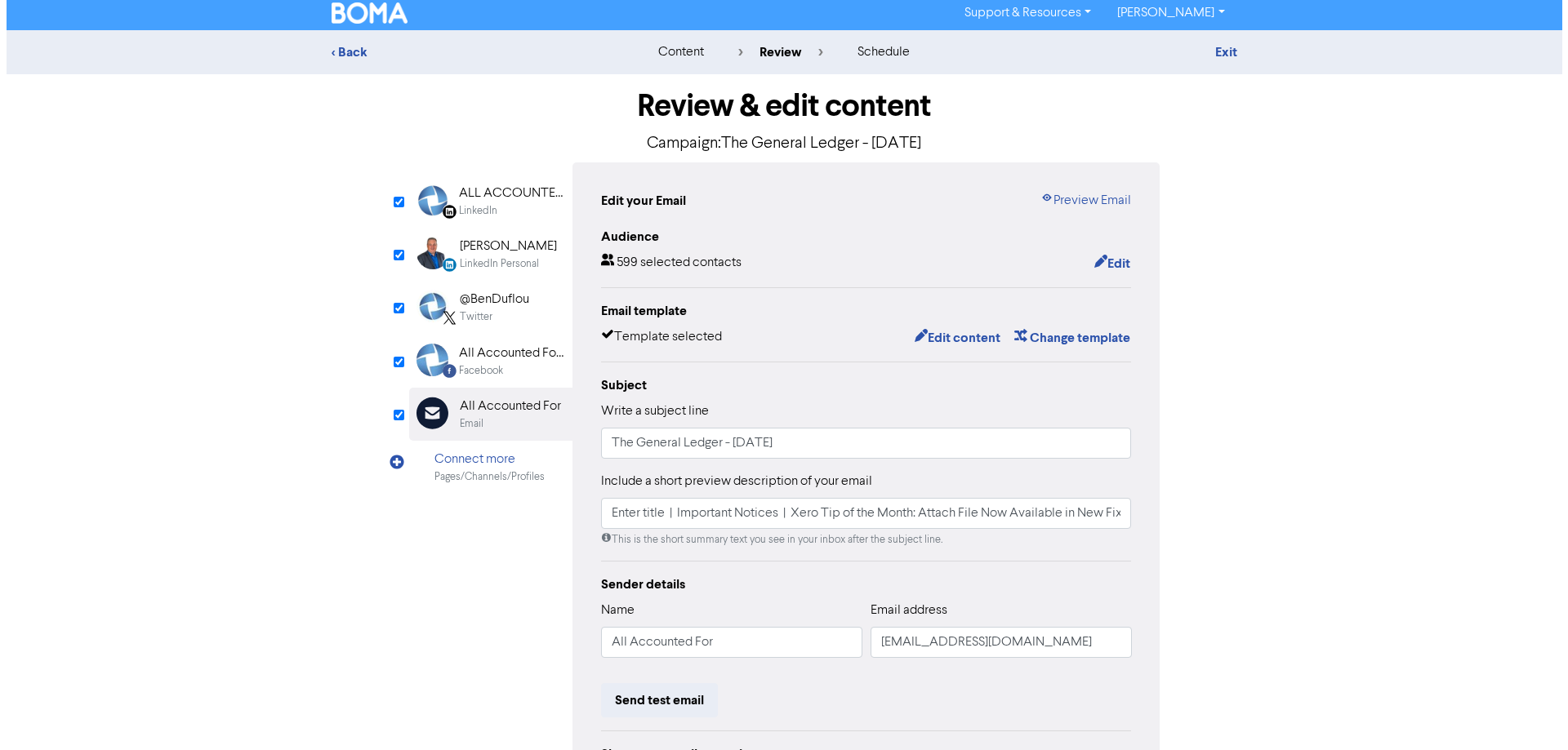
scroll to position [0, 0]
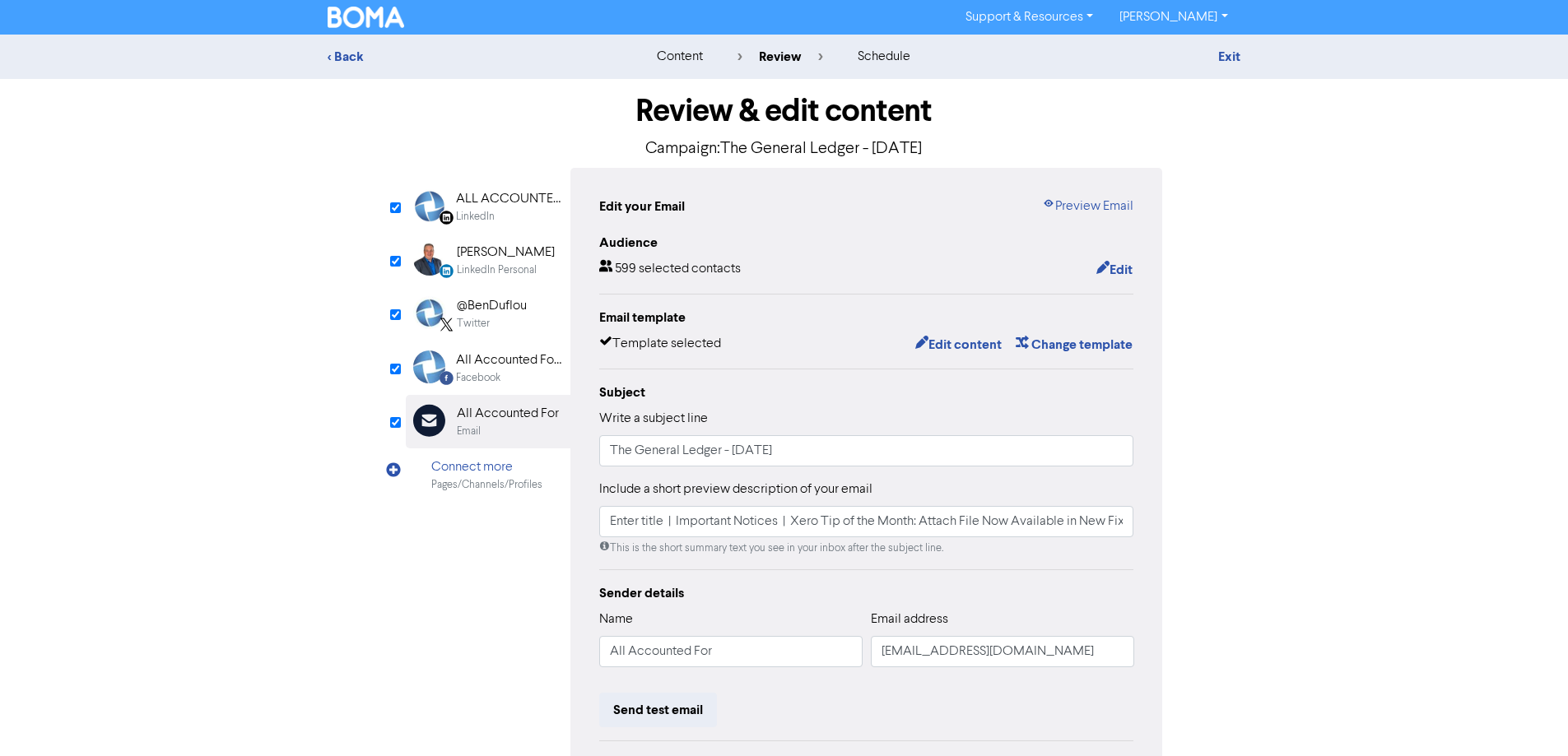
click at [511, 375] on div "Facebook" at bounding box center [508, 378] width 105 height 16
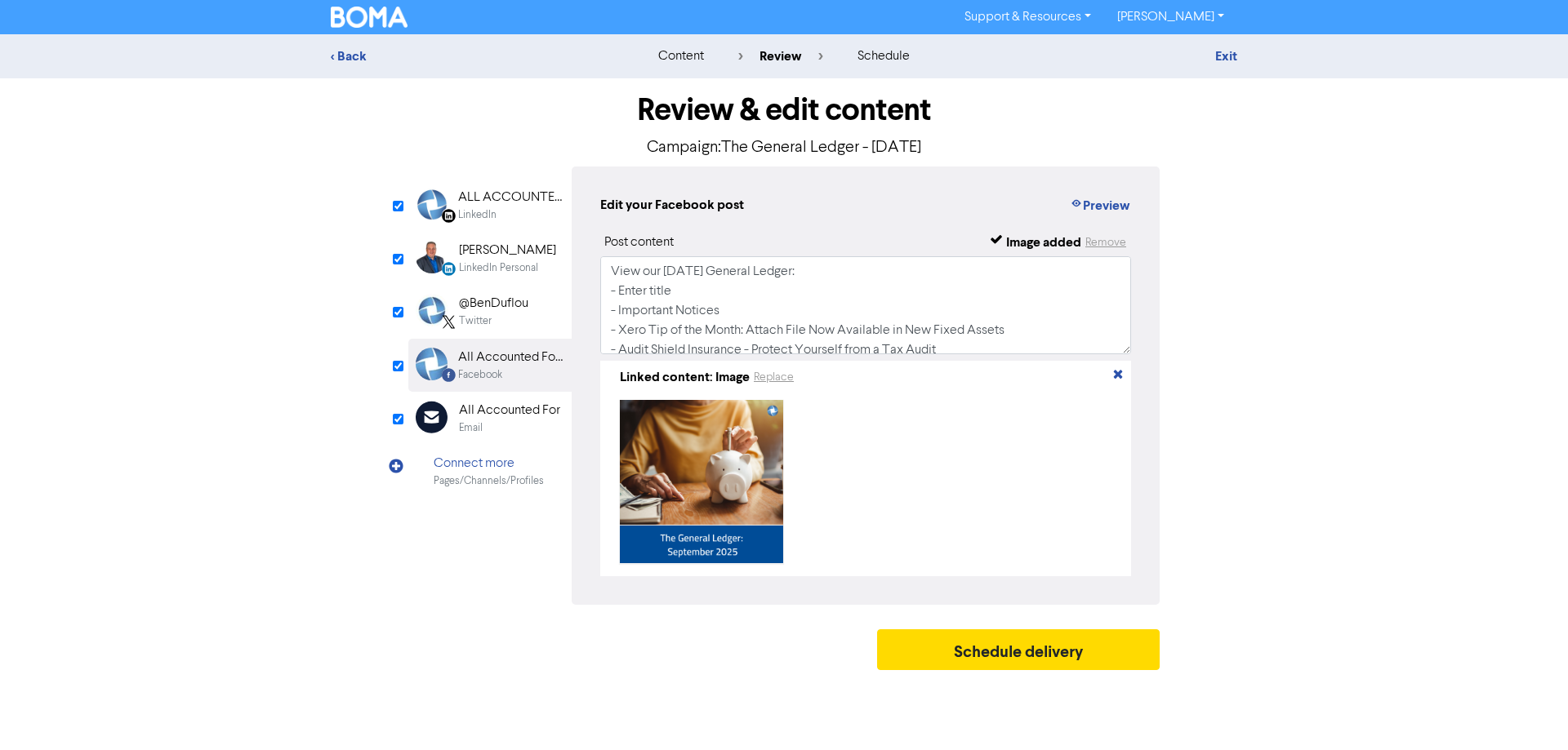
scroll to position [149, 0]
drag, startPoint x: 733, startPoint y: 299, endPoint x: 555, endPoint y: 301, distance: 178.0
click at [555, 301] on div "LinkedIn Page Created with Sketch. ALL ACCOUNTED FOR LTD LinkedIn LinkedIn Pers…" at bounding box center [784, 386] width 751 height 438
drag, startPoint x: 500, startPoint y: 316, endPoint x: 819, endPoint y: 286, distance: 320.4
click at [499, 315] on div "Twitter" at bounding box center [493, 322] width 69 height 16
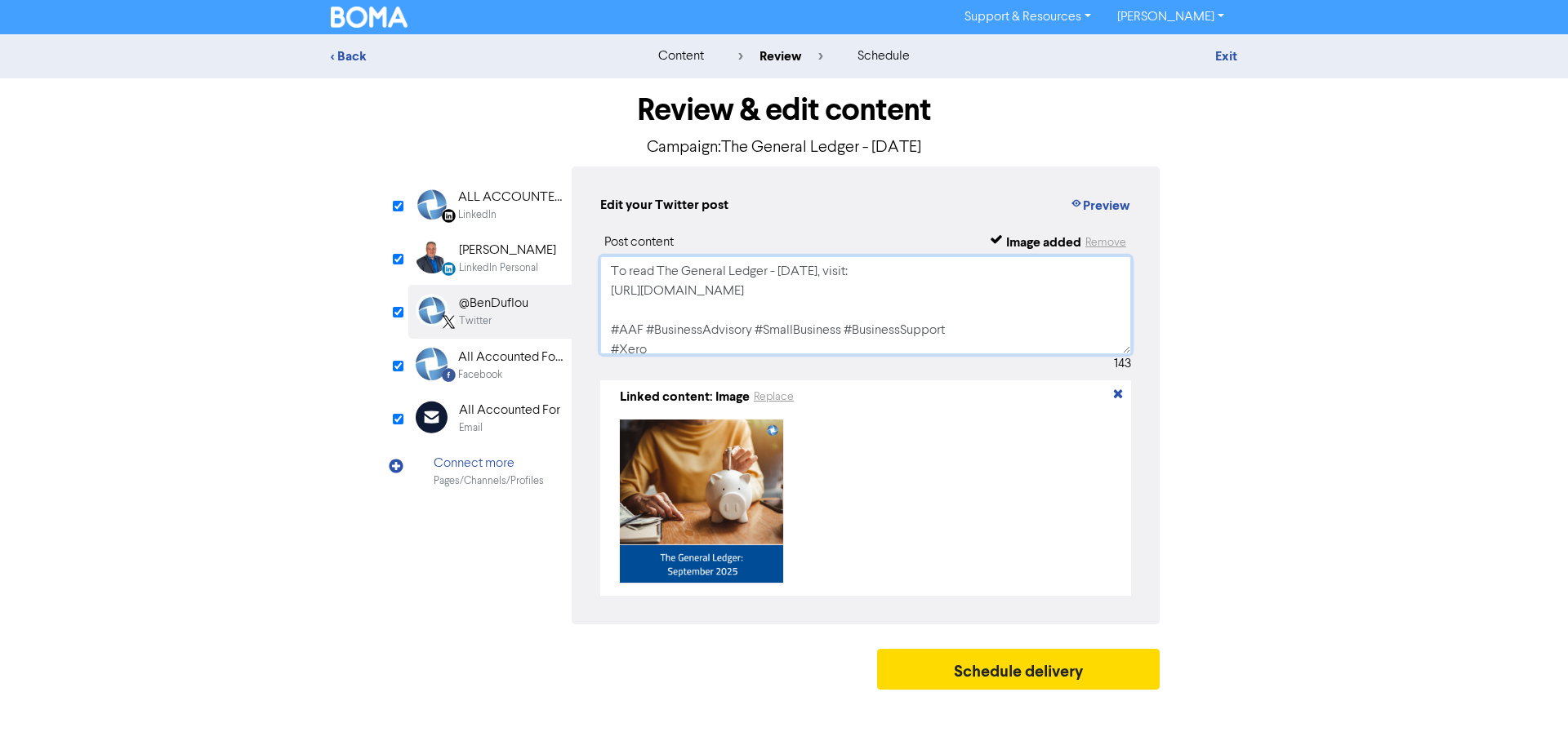
drag, startPoint x: 652, startPoint y: 292, endPoint x: 582, endPoint y: 292, distance: 70.0
click at [582, 292] on div "Edit your Twitter post Preview Post content Image added Remove To read The Gene…" at bounding box center [865, 395] width 588 height 458
click at [497, 252] on div "Benjamin Duflou" at bounding box center [507, 251] width 97 height 19
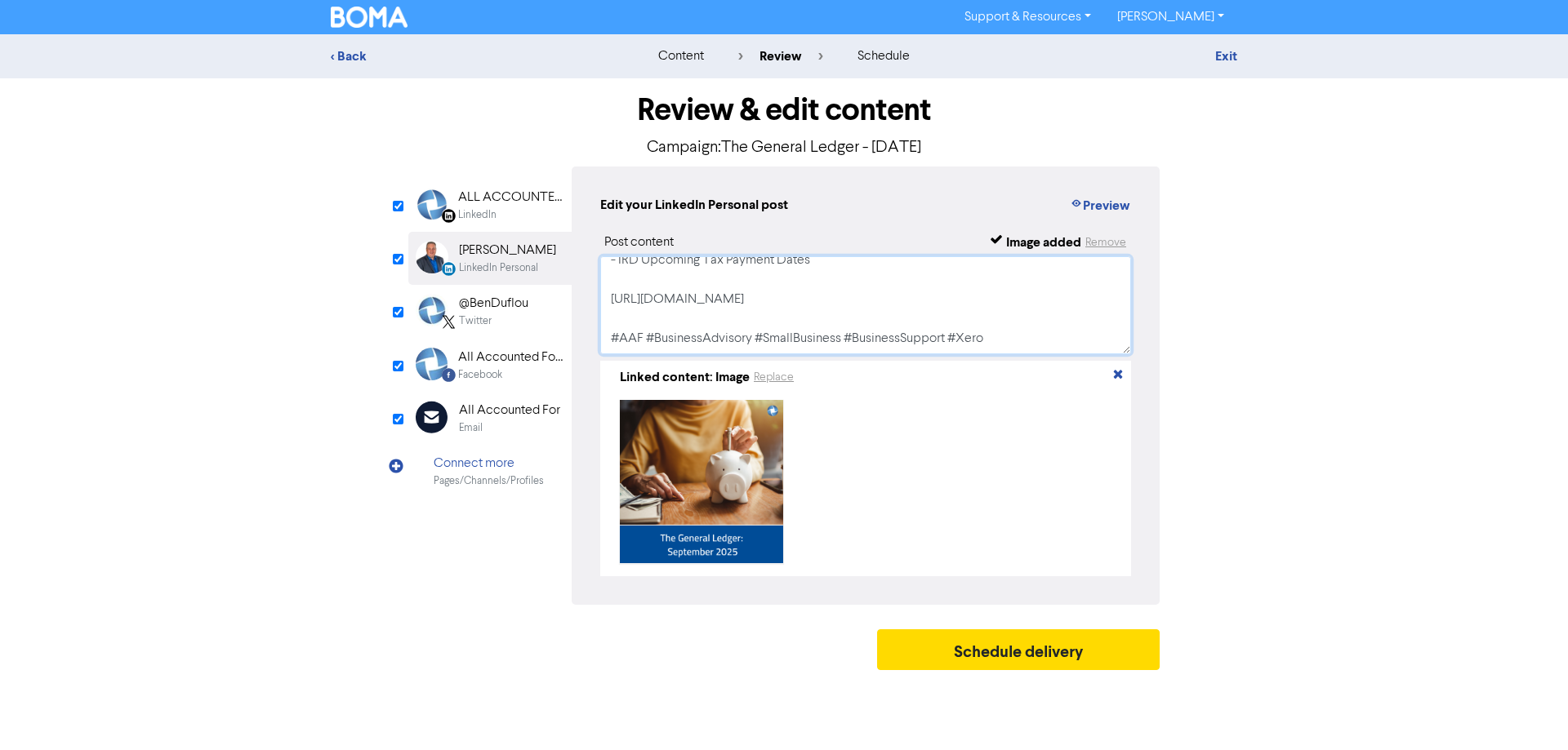
drag, startPoint x: 900, startPoint y: 300, endPoint x: 546, endPoint y: 301, distance: 354.0
click at [546, 301] on div "LinkedIn Page Created with Sketch. ALL ACCOUNTED FOR LTD LinkedIn LinkedIn Pers…" at bounding box center [784, 386] width 751 height 438
click at [486, 212] on div "LinkedIn" at bounding box center [478, 216] width 39 height 16
drag, startPoint x: 903, startPoint y: 305, endPoint x: 572, endPoint y: 304, distance: 331.0
click at [572, 304] on div "Edit your LinkedIn post Preview Post content Image added Remove View our Septem…" at bounding box center [865, 386] width 588 height 438
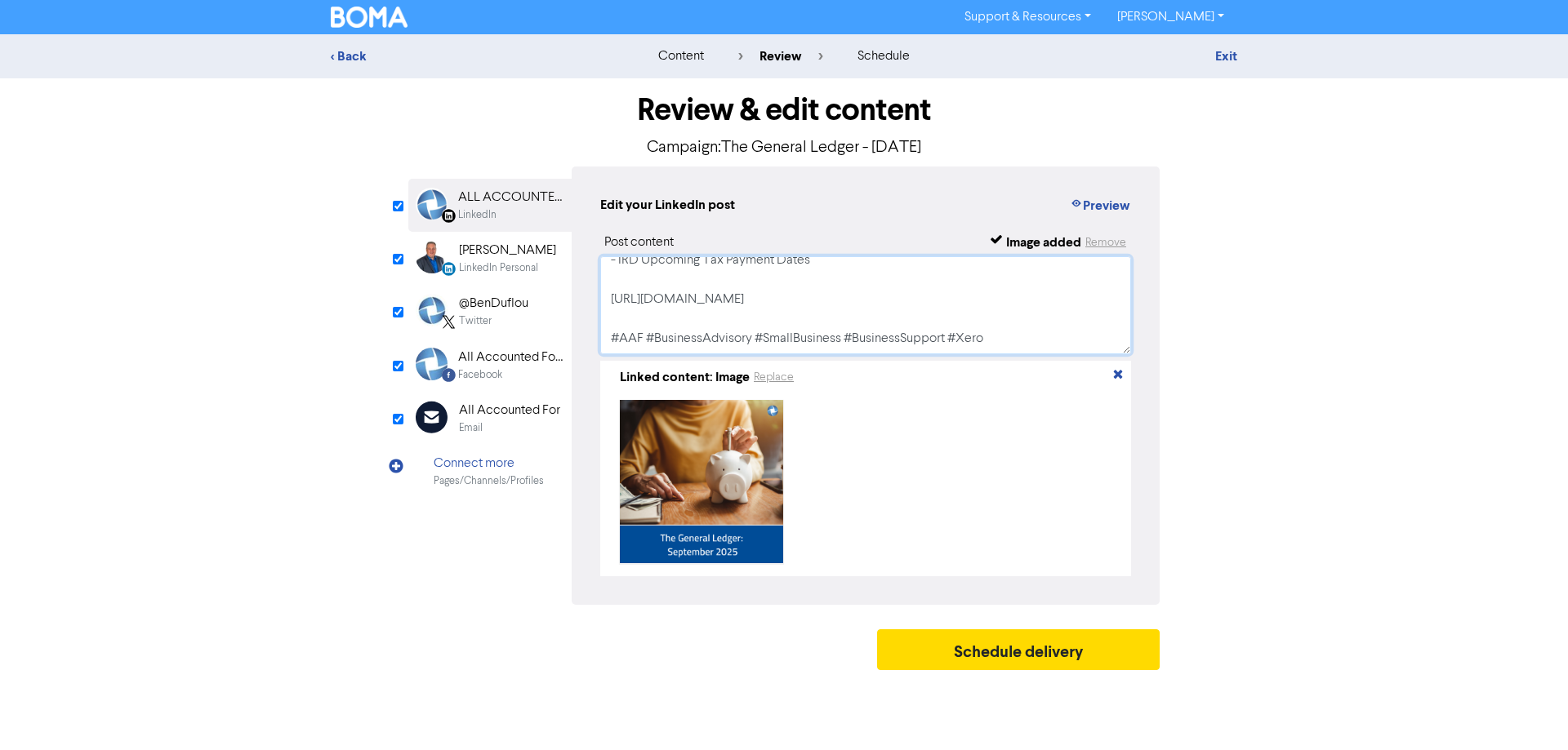
click at [993, 297] on textarea "View our September 2025 General Ledger: - Enter title - Important Notices - Xer…" at bounding box center [866, 306] width 531 height 98
click at [1233, 53] on link "Exit" at bounding box center [1225, 56] width 22 height 17
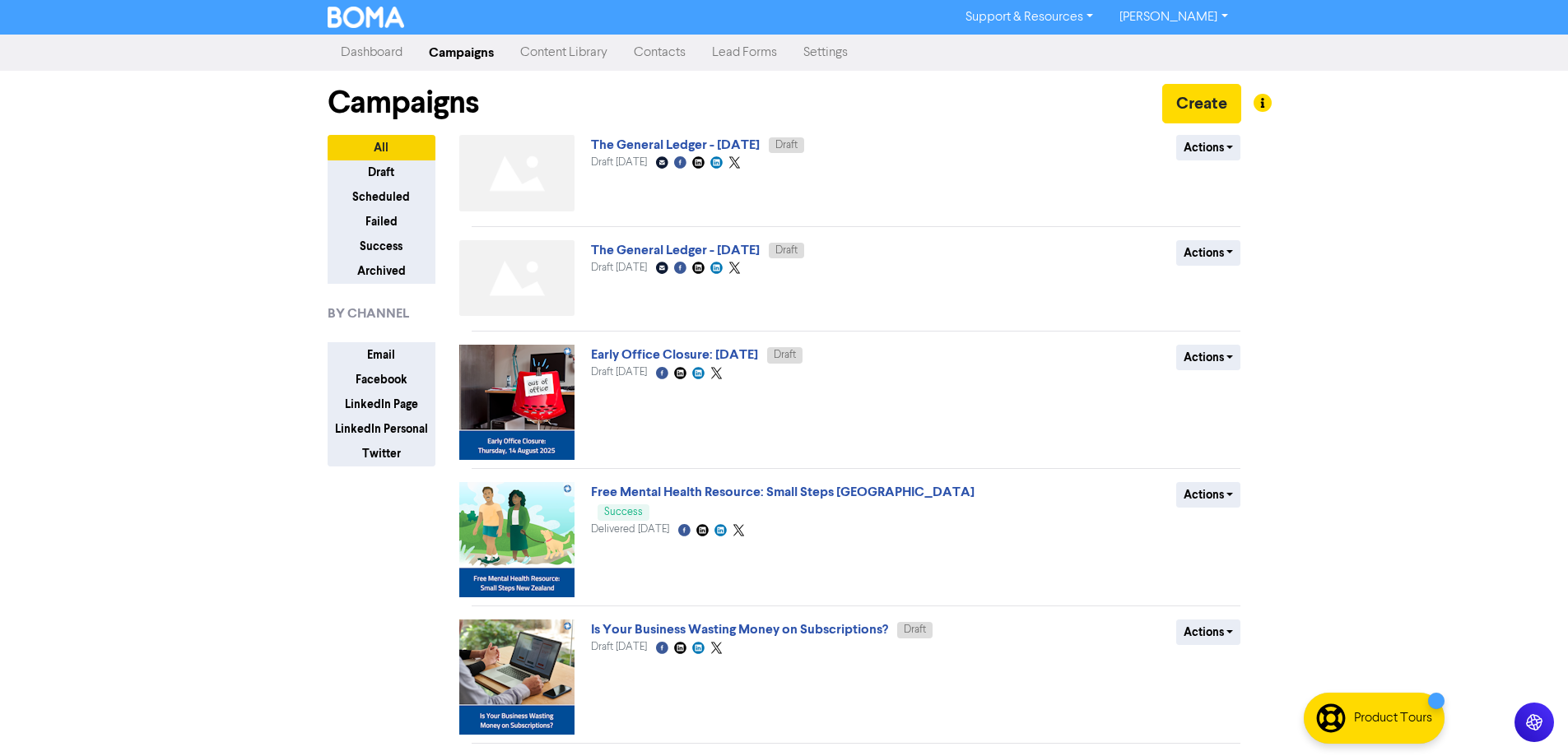
click at [583, 46] on link "Content Library" at bounding box center [564, 52] width 114 height 33
